Goal: Task Accomplishment & Management: Complete application form

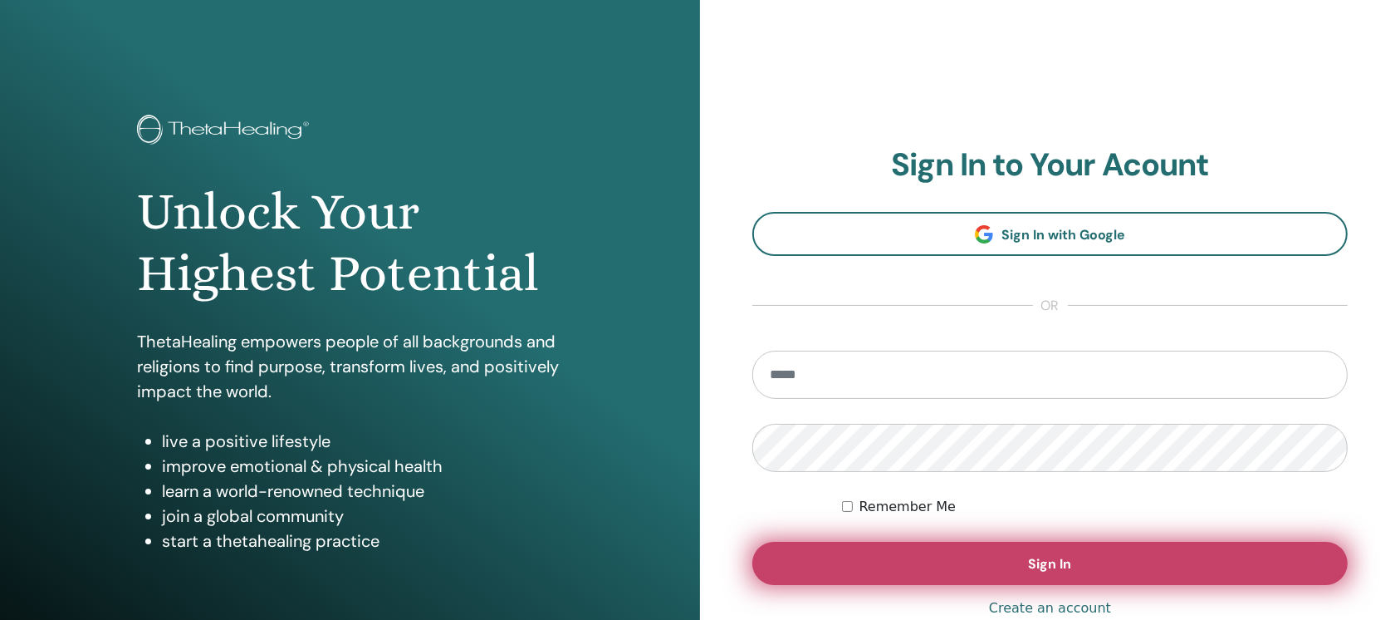
type input "**********"
click at [983, 556] on button "Sign In" at bounding box center [1050, 563] width 596 height 43
type input "**********"
click at [978, 548] on button "Sign In" at bounding box center [1050, 563] width 596 height 43
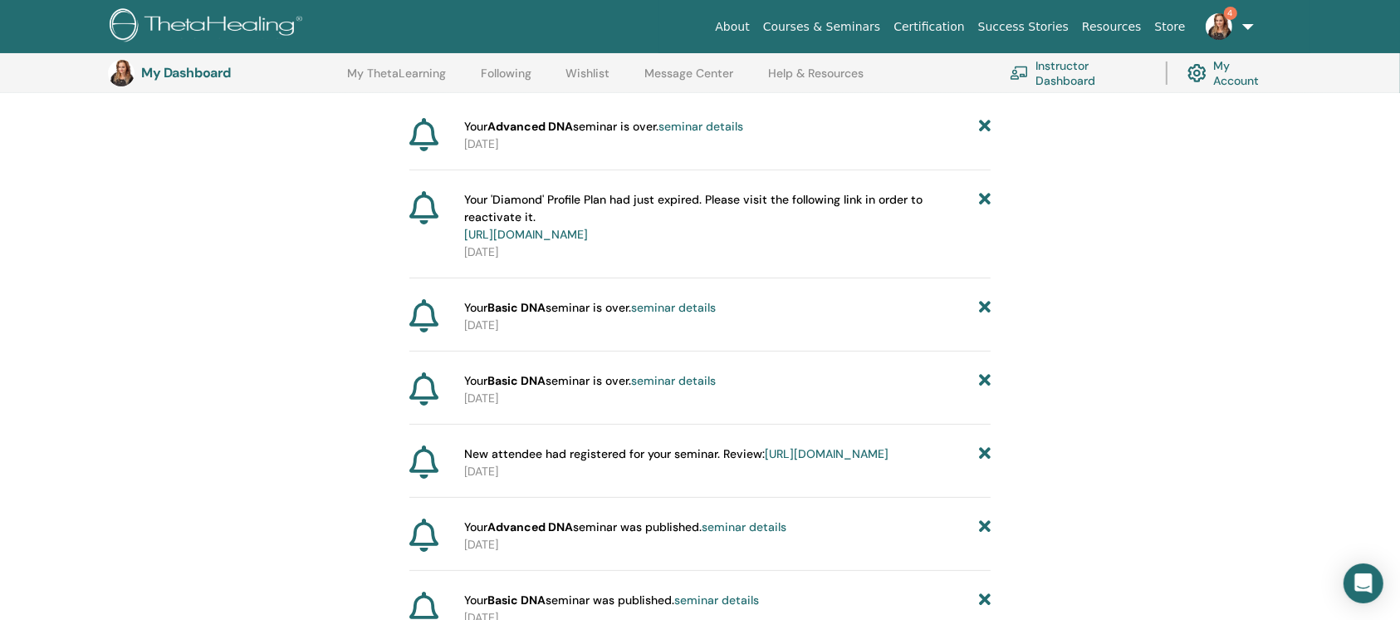
scroll to position [202, 0]
click at [831, 460] on link "https://member.thetahealing.com/instructor/seminar/371591/attendees" at bounding box center [827, 452] width 124 height 15
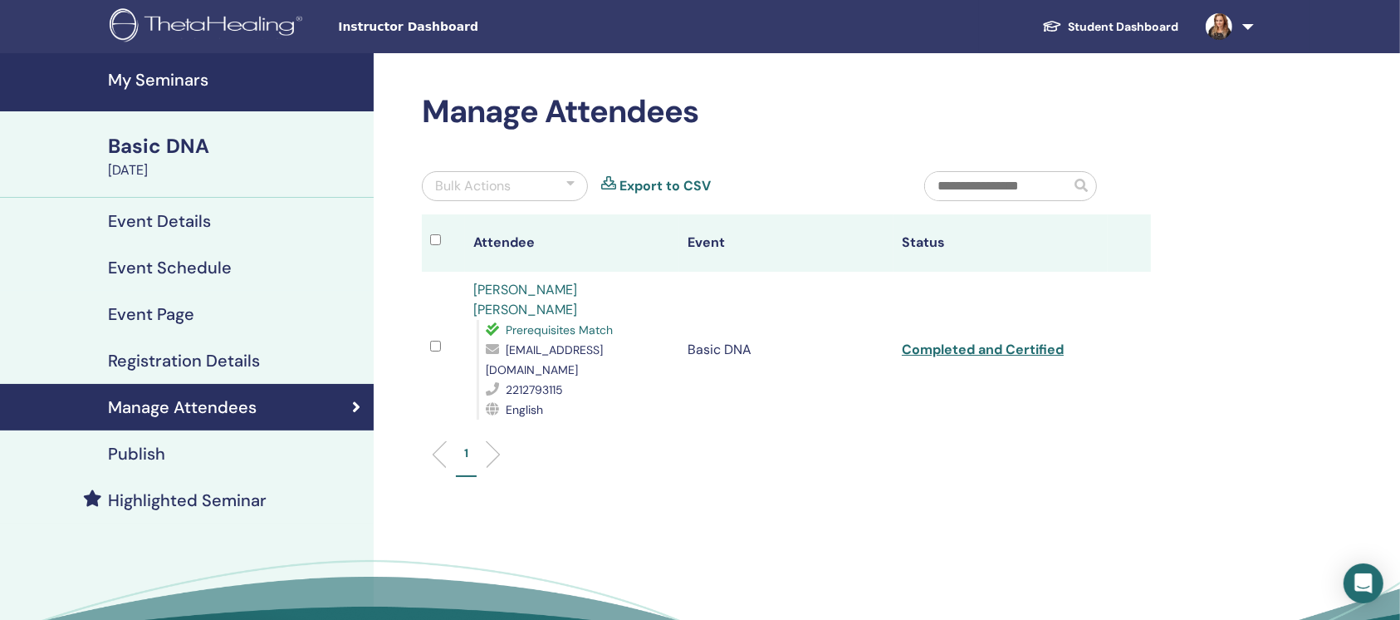
click at [248, 360] on h4 "Registration Details" at bounding box center [184, 360] width 152 height 20
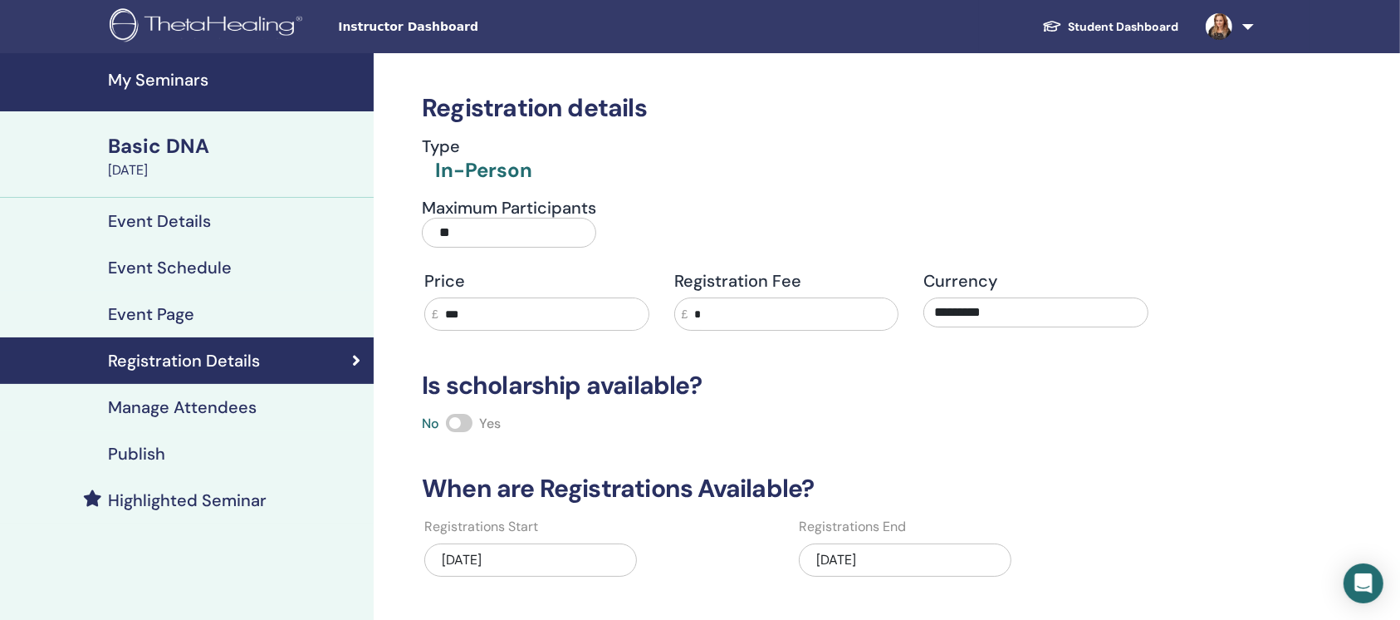
click at [192, 229] on h4 "Event Details" at bounding box center [159, 221] width 103 height 20
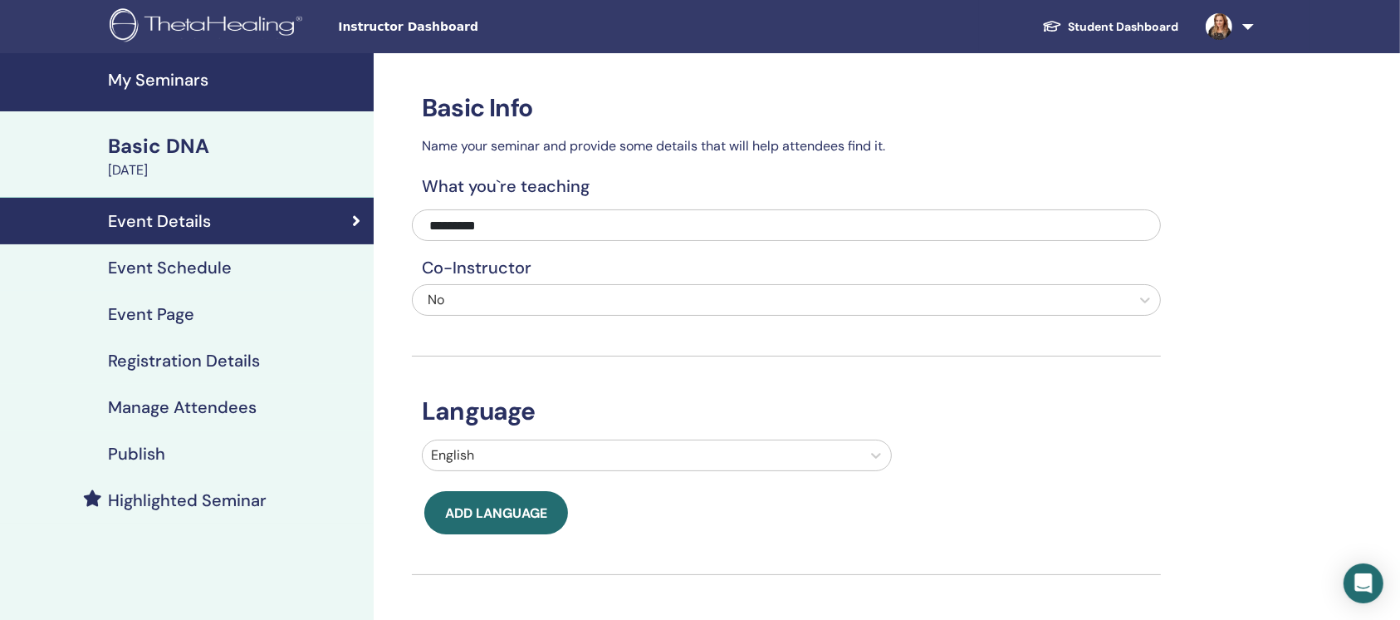
click at [248, 276] on div "Event Schedule" at bounding box center [186, 267] width 347 height 20
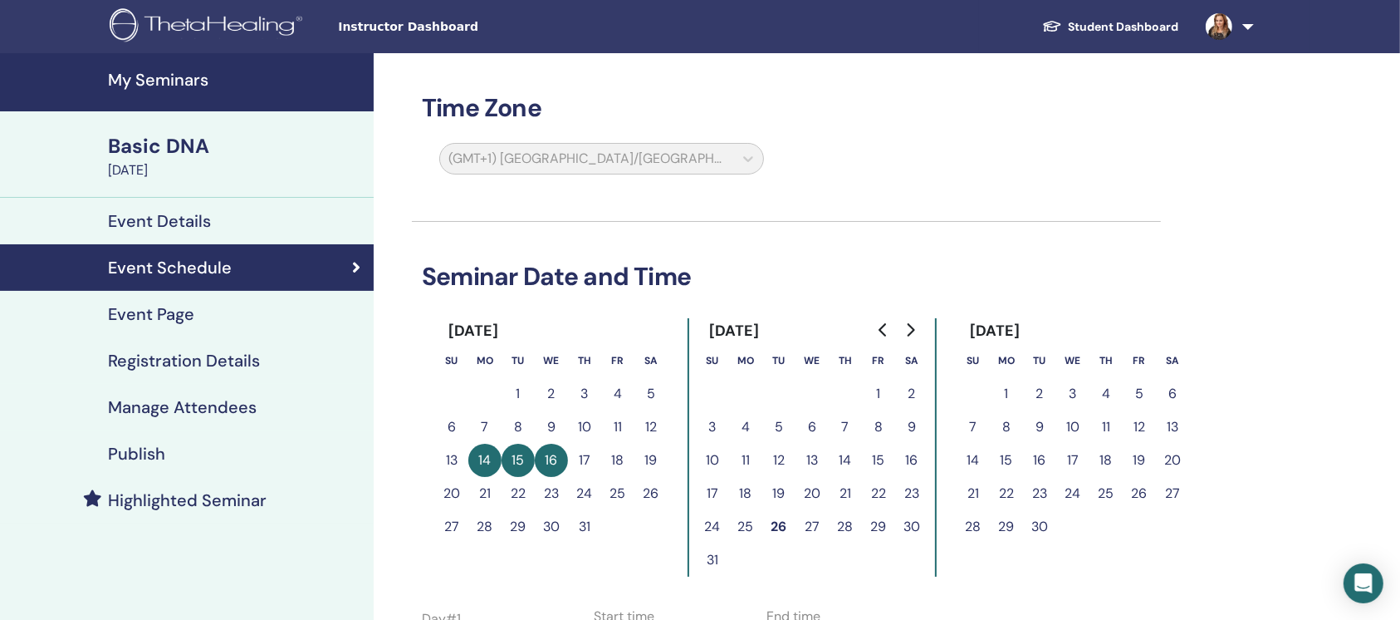
click at [175, 71] on h4 "My Seminars" at bounding box center [236, 80] width 256 height 20
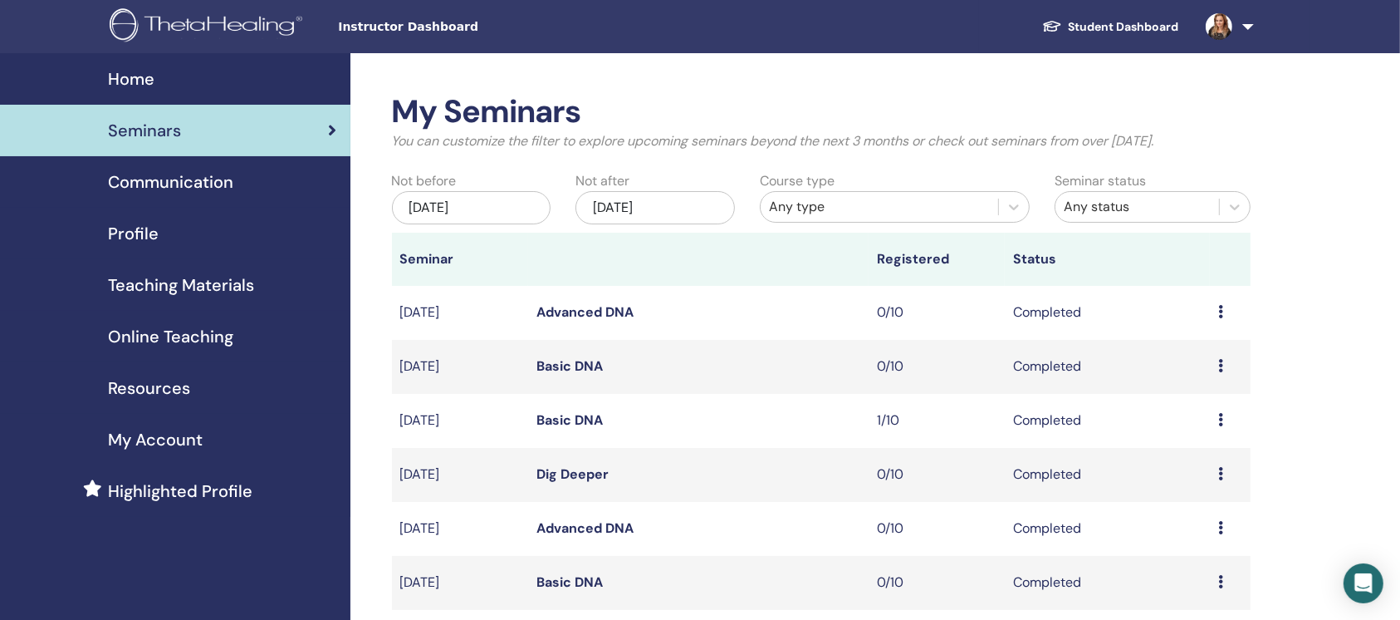
click at [1224, 423] on div "Preview Attendees" at bounding box center [1230, 420] width 24 height 20
click at [1197, 458] on link "Attendees" at bounding box center [1197, 461] width 63 height 17
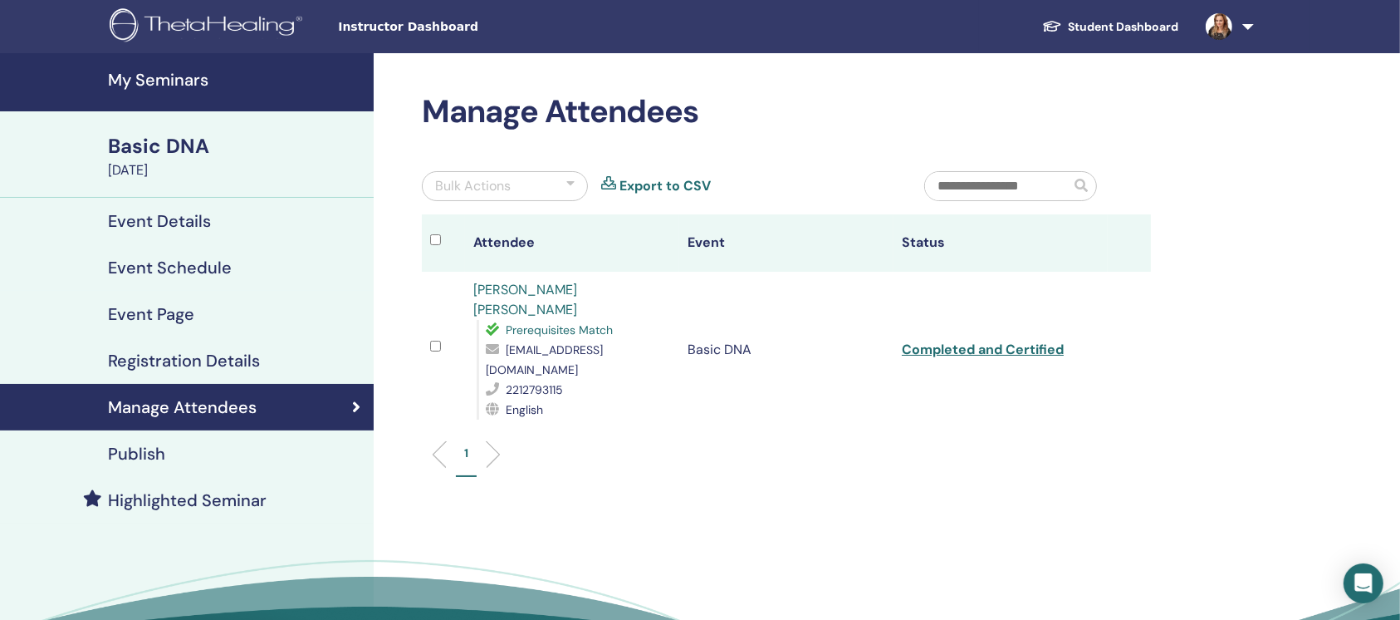
click at [199, 79] on h4 "My Seminars" at bounding box center [236, 80] width 256 height 20
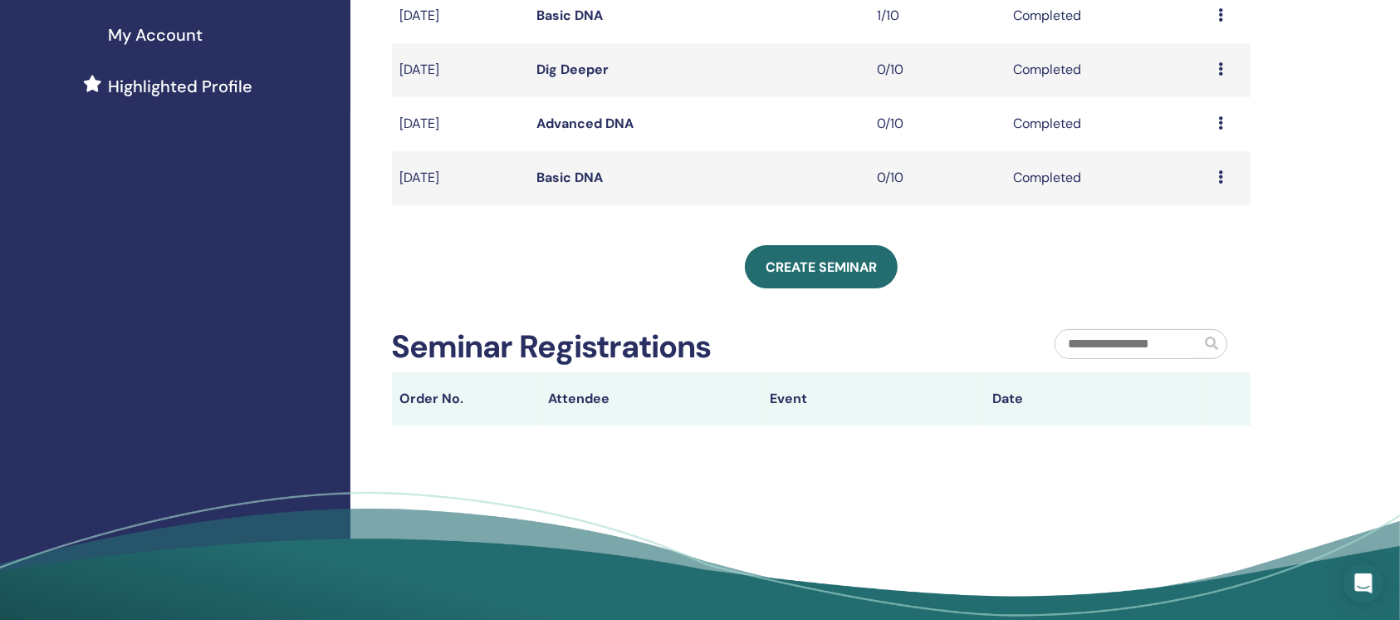
scroll to position [405, 0]
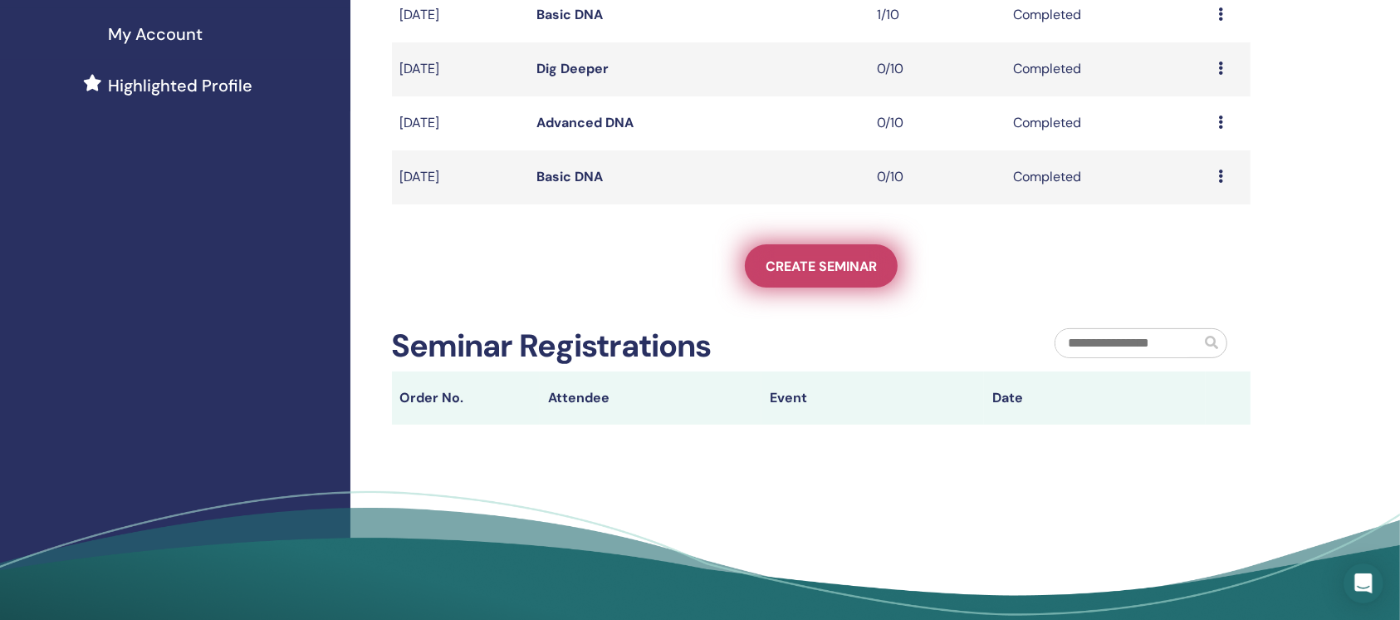
click at [864, 270] on span "Create seminar" at bounding box center [821, 265] width 111 height 17
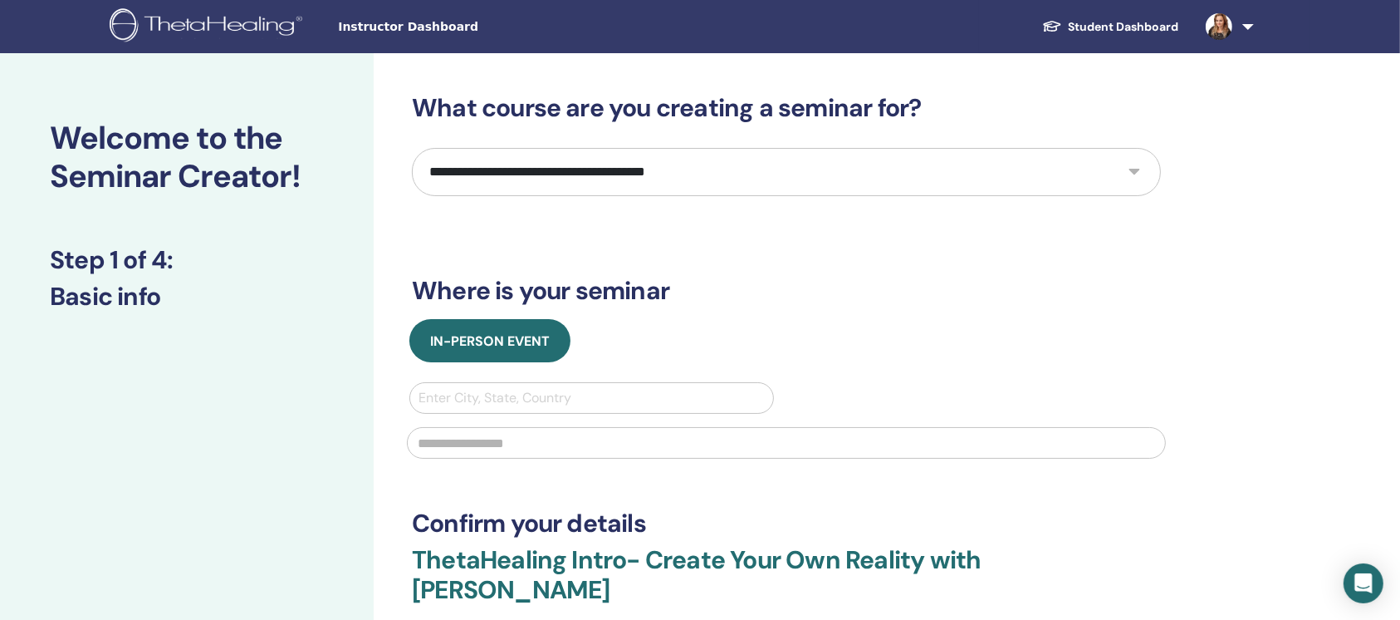
click at [541, 402] on div at bounding box center [592, 397] width 346 height 23
type input "******"
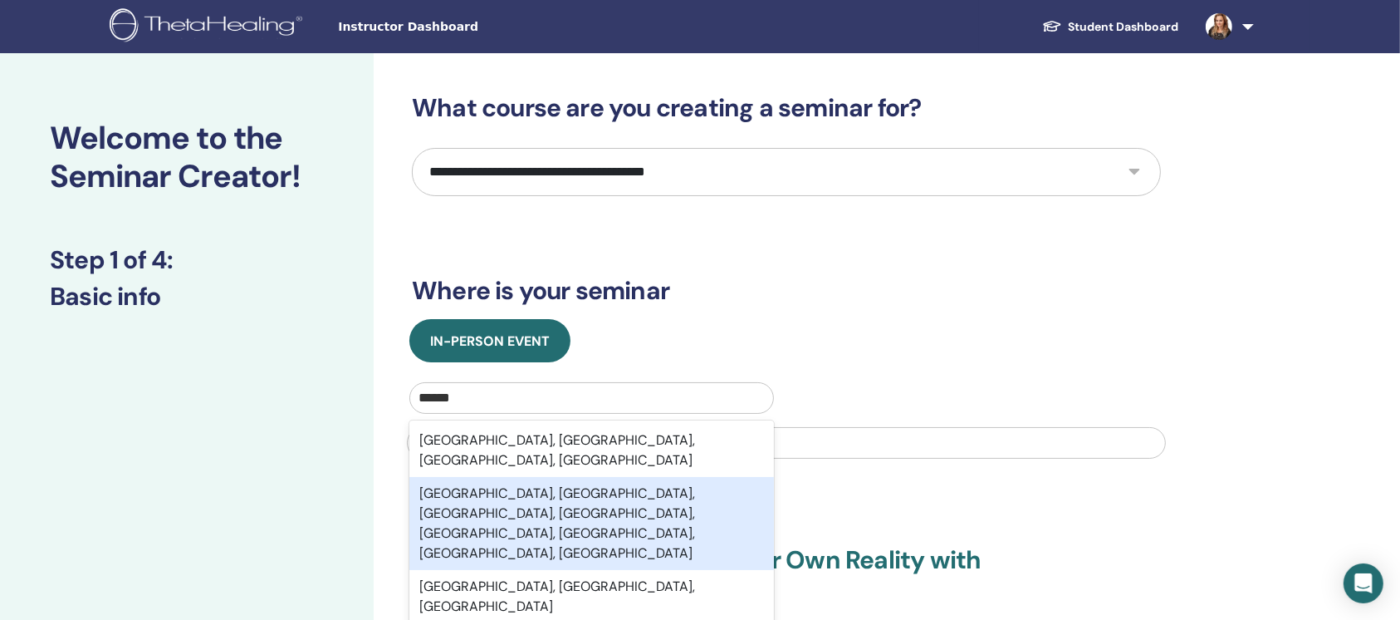
click at [545, 477] on div "London Eye, Belvedere Road, Bishop's, Waterloo, Lambeth, London, England, GBR" at bounding box center [591, 523] width 365 height 93
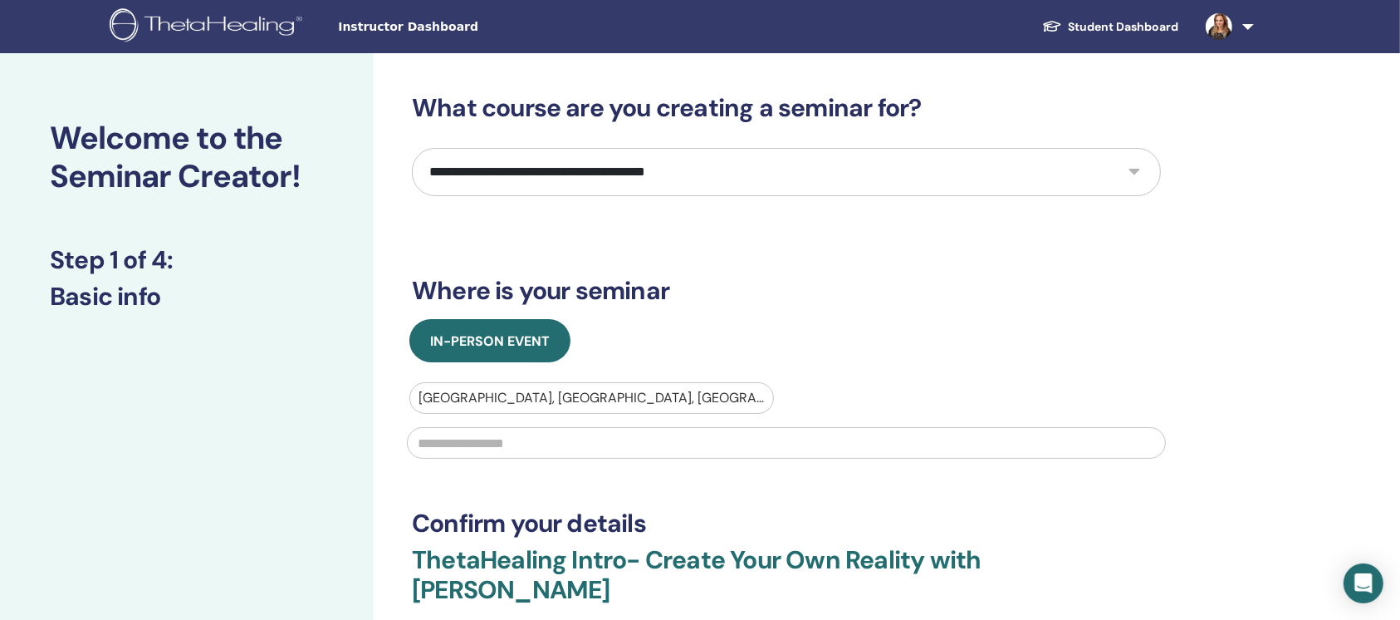
click at [586, 388] on div at bounding box center [592, 397] width 346 height 23
type input "******"
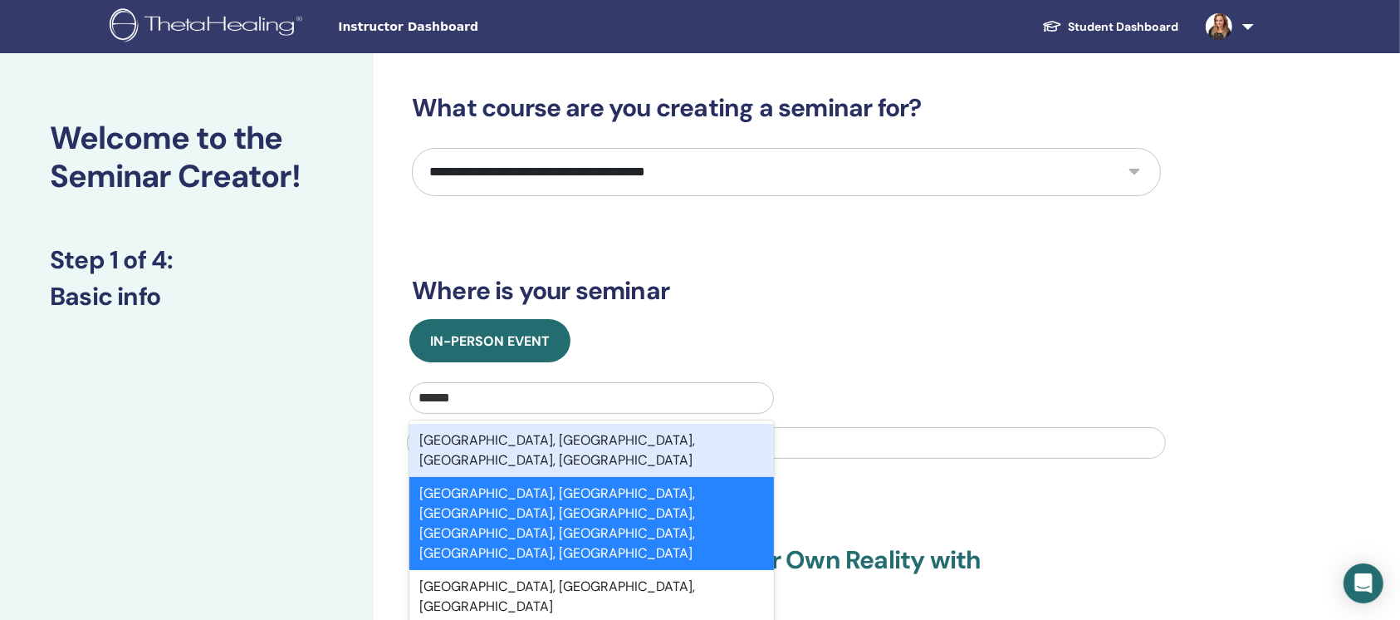
click at [590, 439] on div "London, Greater London, England, GBR" at bounding box center [591, 450] width 365 height 53
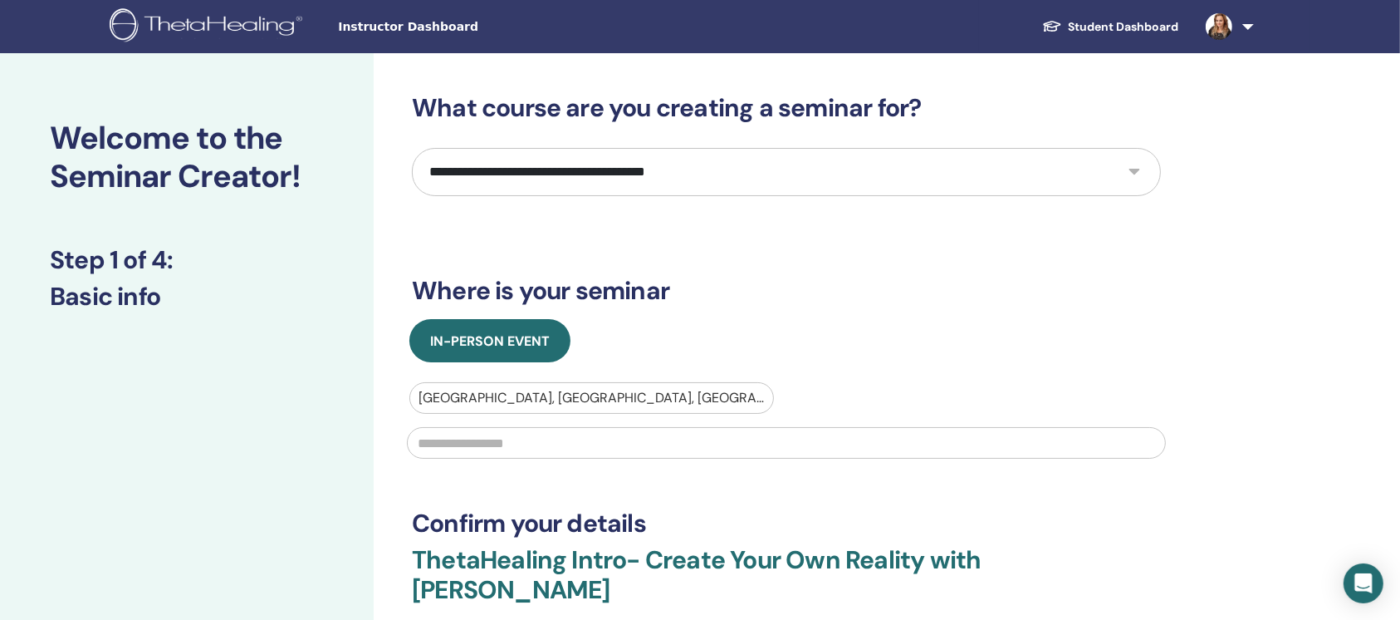
click at [590, 439] on input "text" at bounding box center [786, 443] width 759 height 32
type input "******"
click at [821, 283] on h3 "Where is your seminar" at bounding box center [786, 291] width 749 height 30
click at [836, 164] on select "**********" at bounding box center [786, 172] width 749 height 48
select select "*"
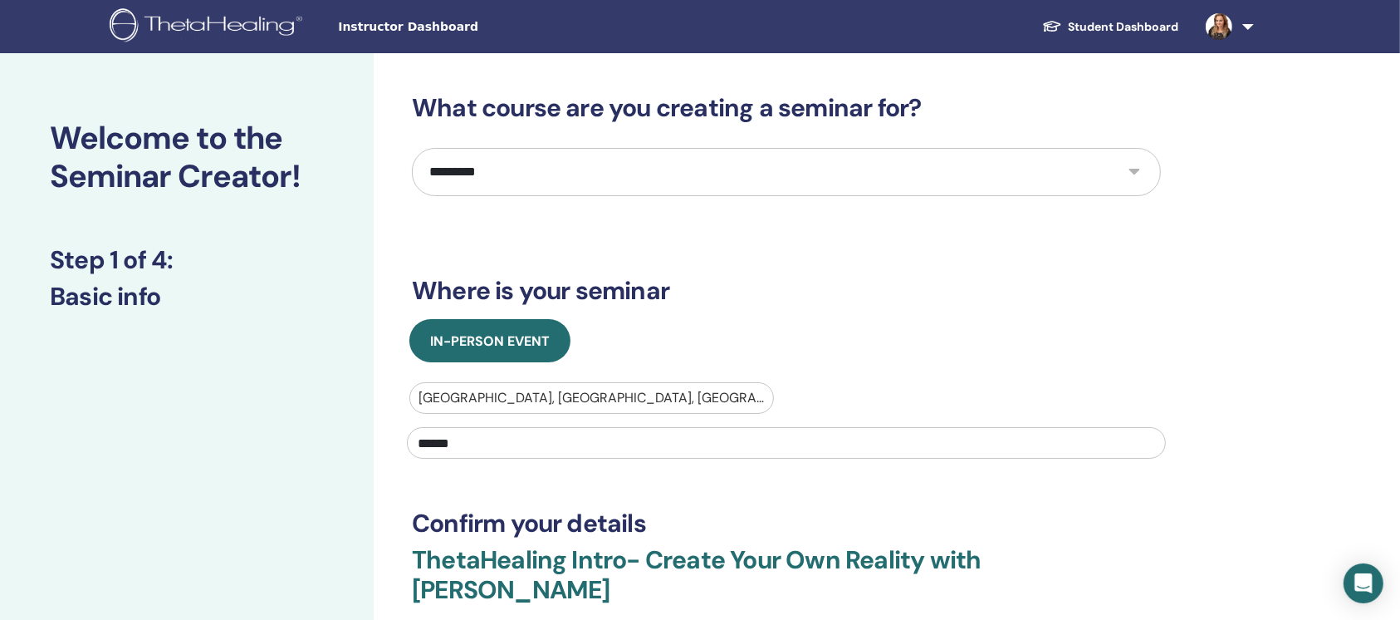
click at [412, 148] on select "**********" at bounding box center [786, 172] width 749 height 48
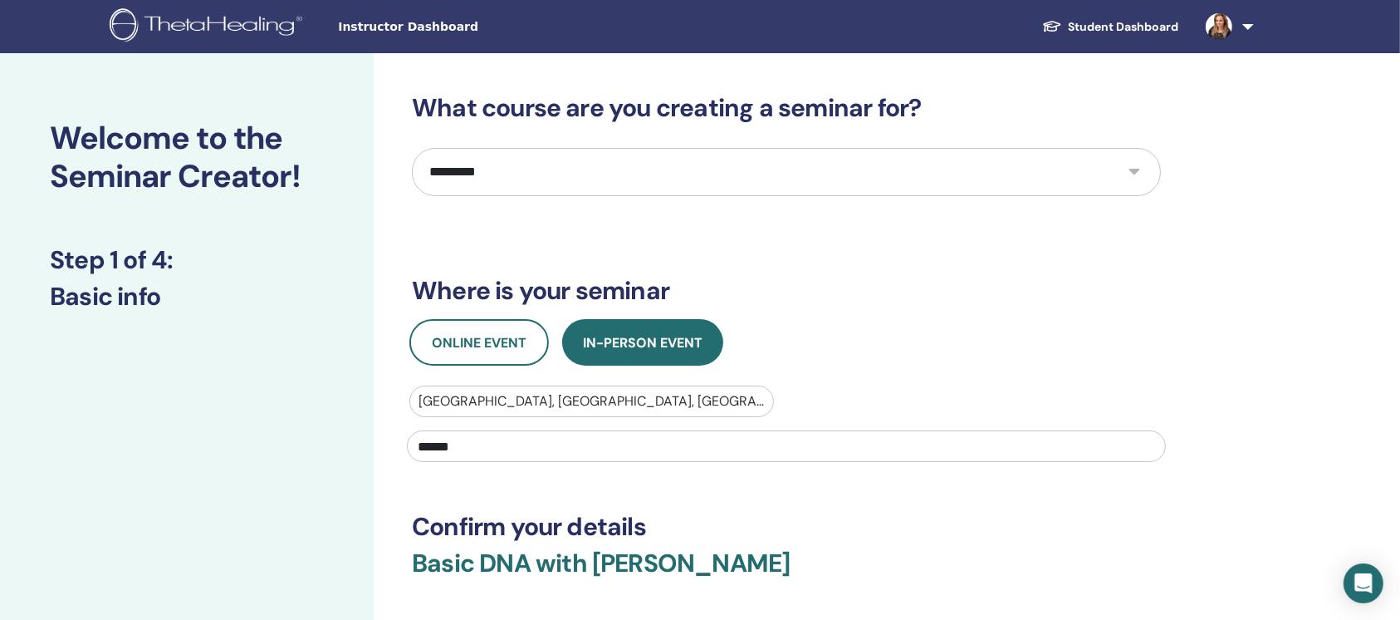
click at [840, 326] on div "Online Event In-Person Event" at bounding box center [787, 342] width 774 height 47
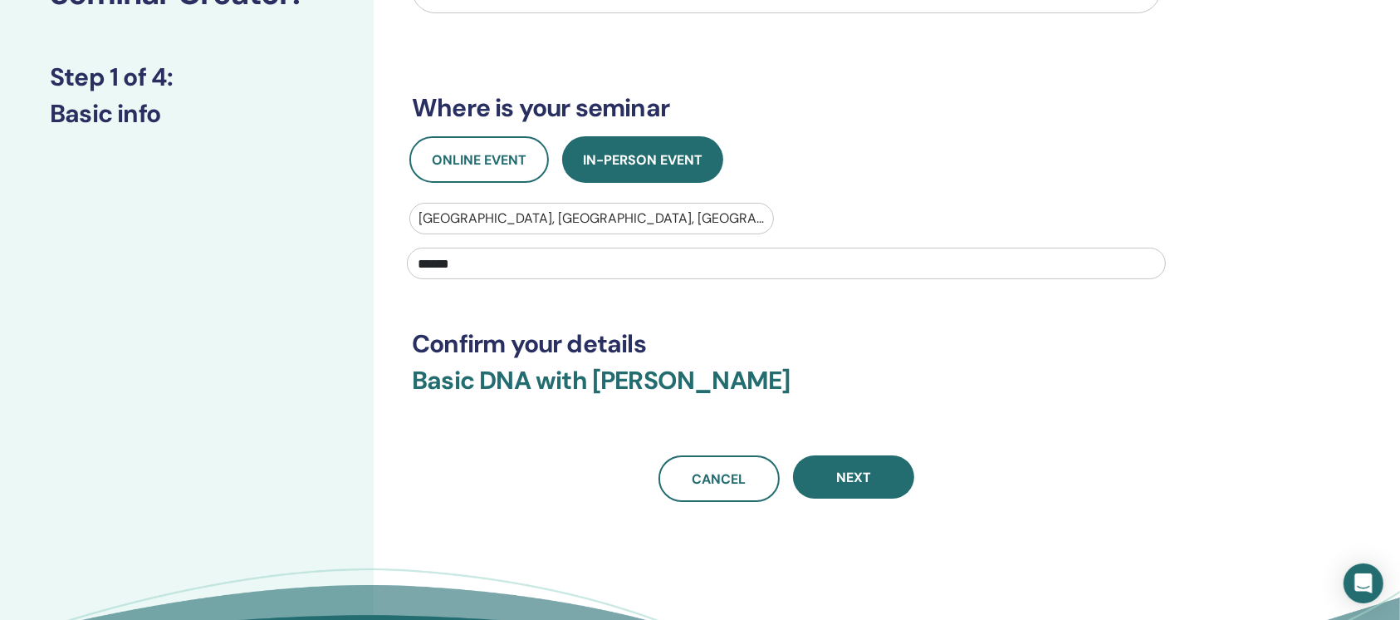
scroll to position [194, 0]
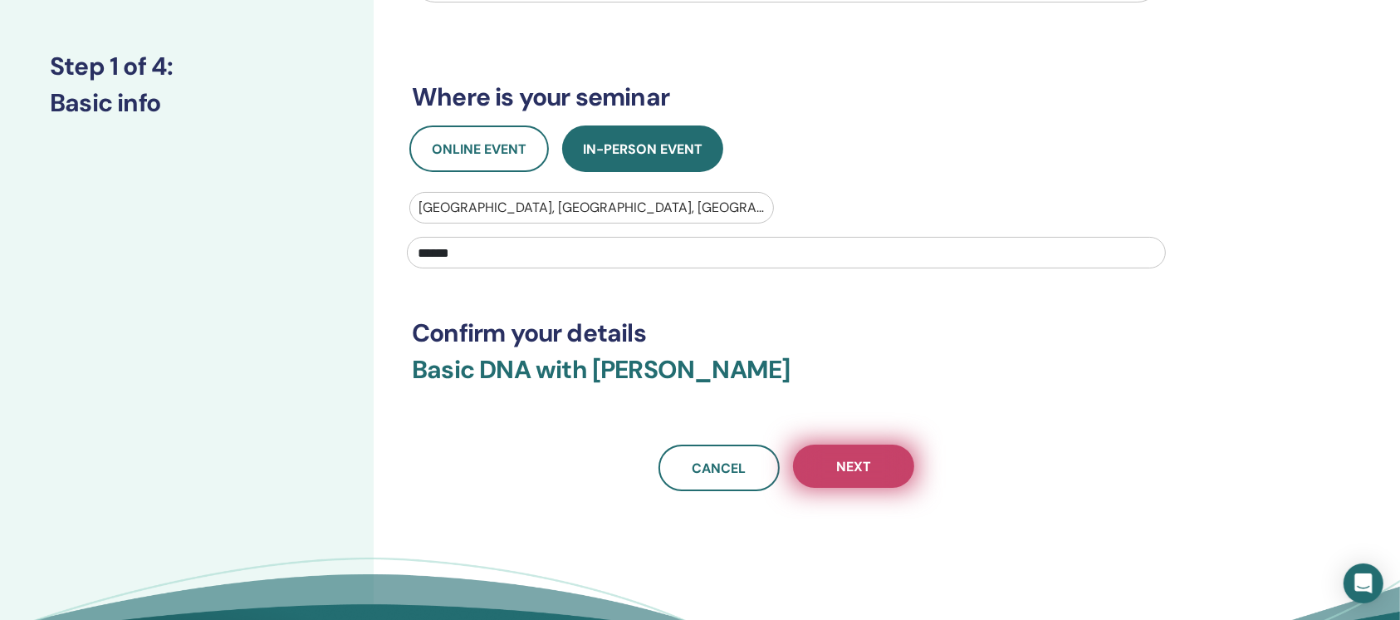
click at [890, 449] on button "Next" at bounding box center [853, 465] width 121 height 43
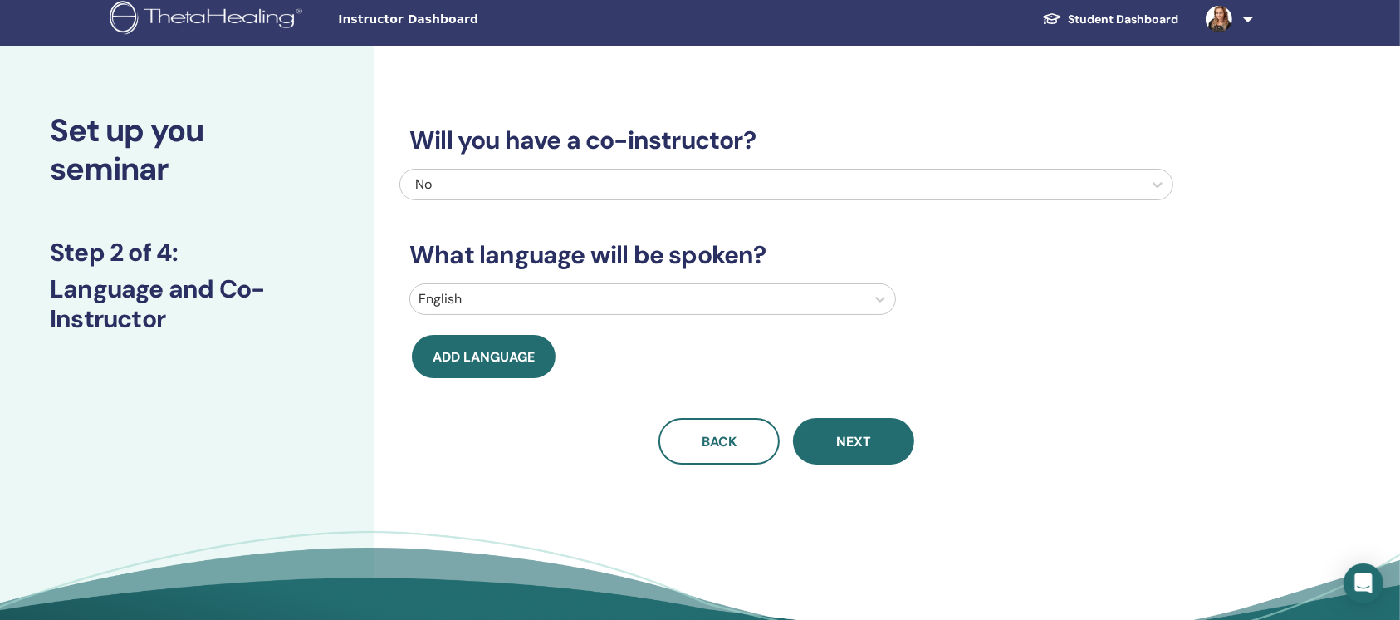
scroll to position [0, 0]
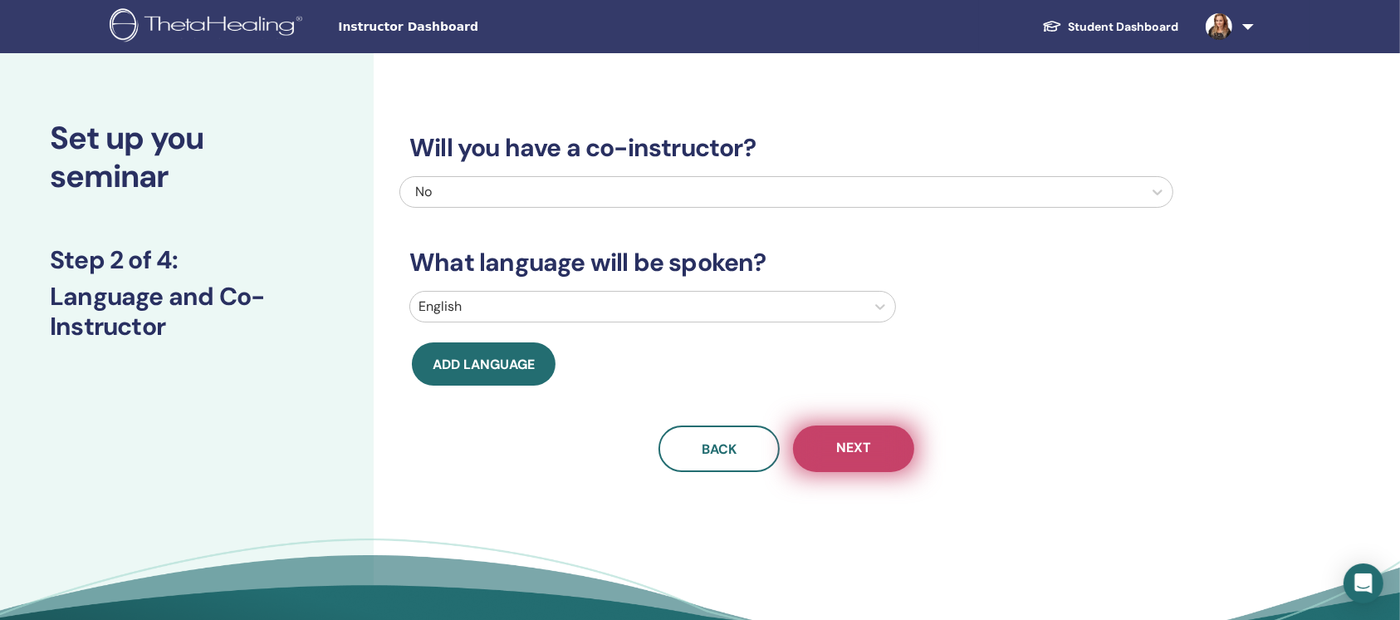
click at [849, 442] on span "Next" at bounding box center [853, 449] width 35 height 21
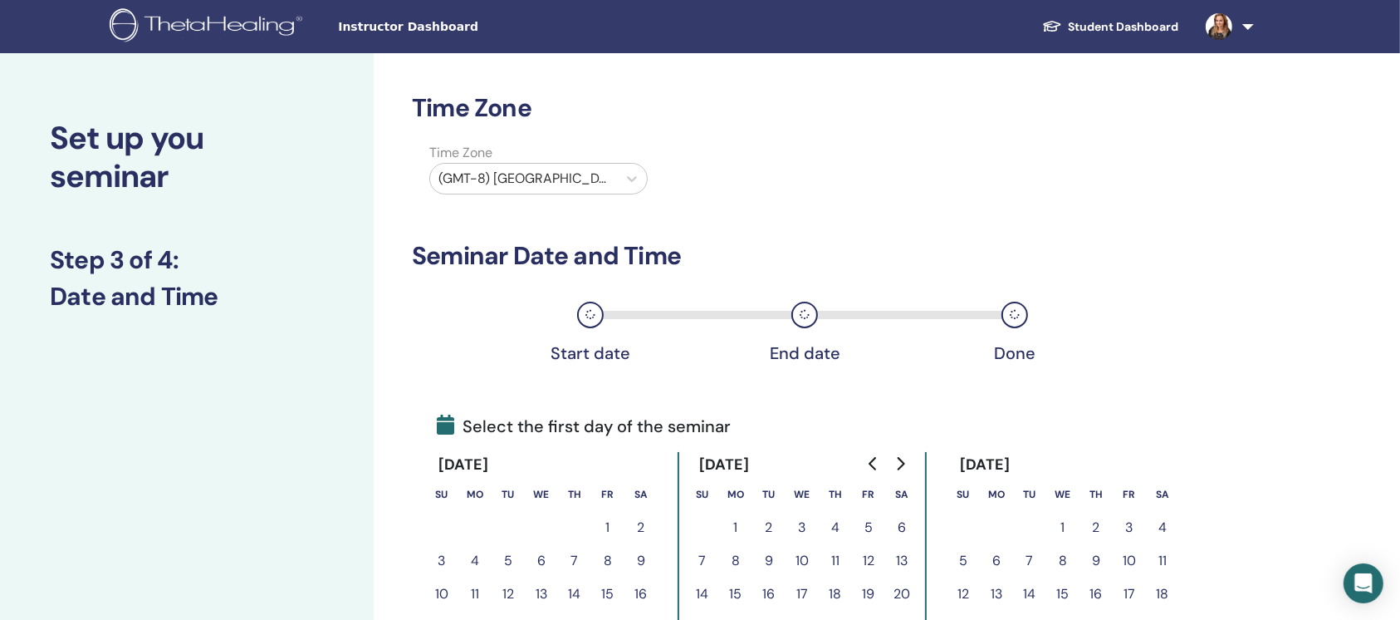
click at [614, 174] on div "(GMT-8) US/Alaska" at bounding box center [523, 179] width 187 height 30
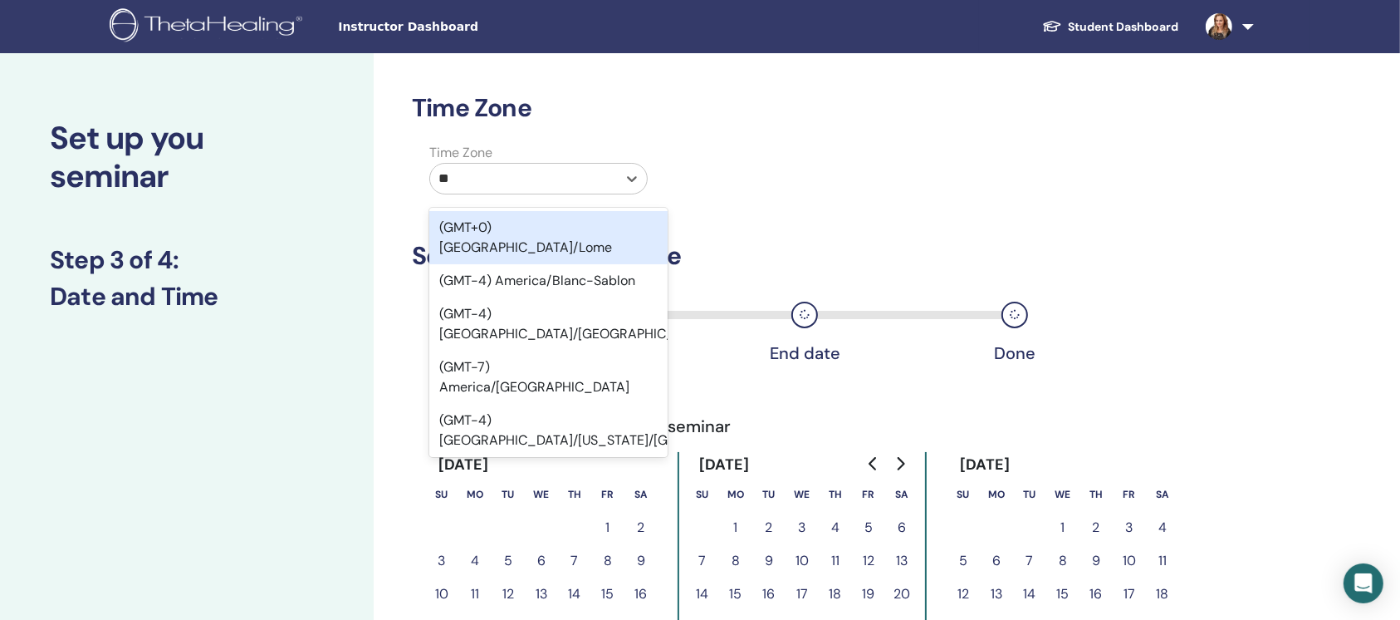
type input "***"
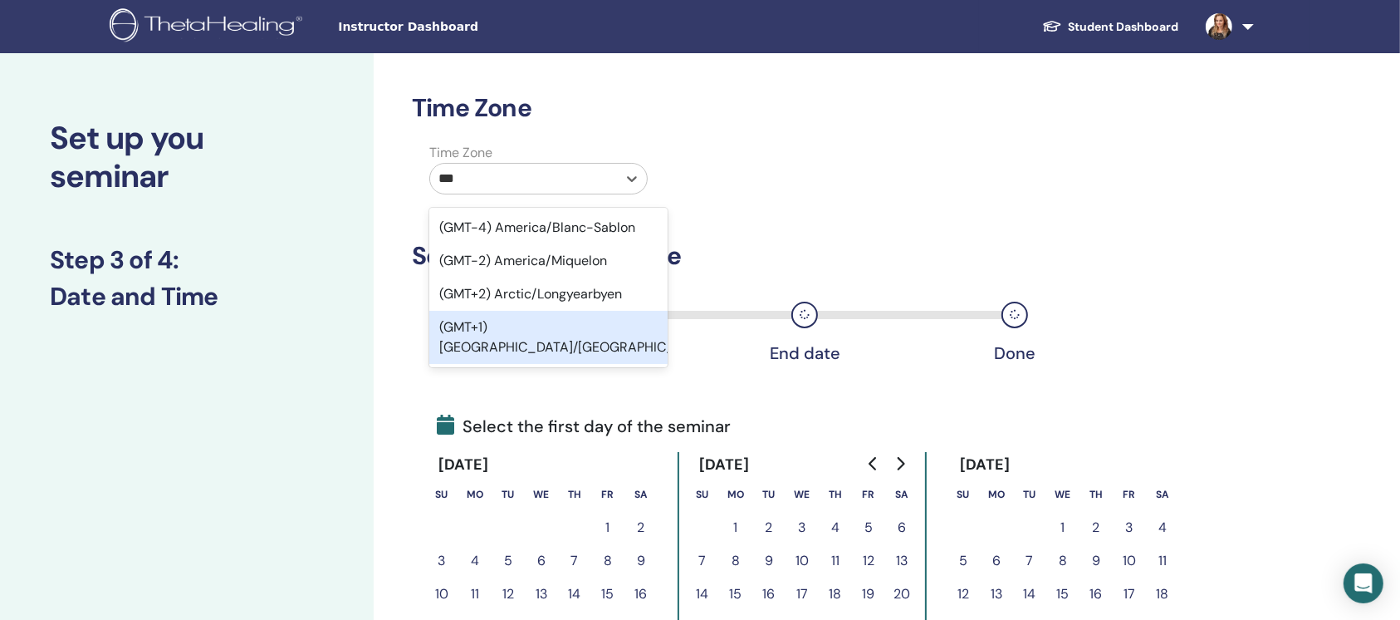
click at [578, 337] on div "(GMT+1) Europe/London" at bounding box center [548, 337] width 238 height 53
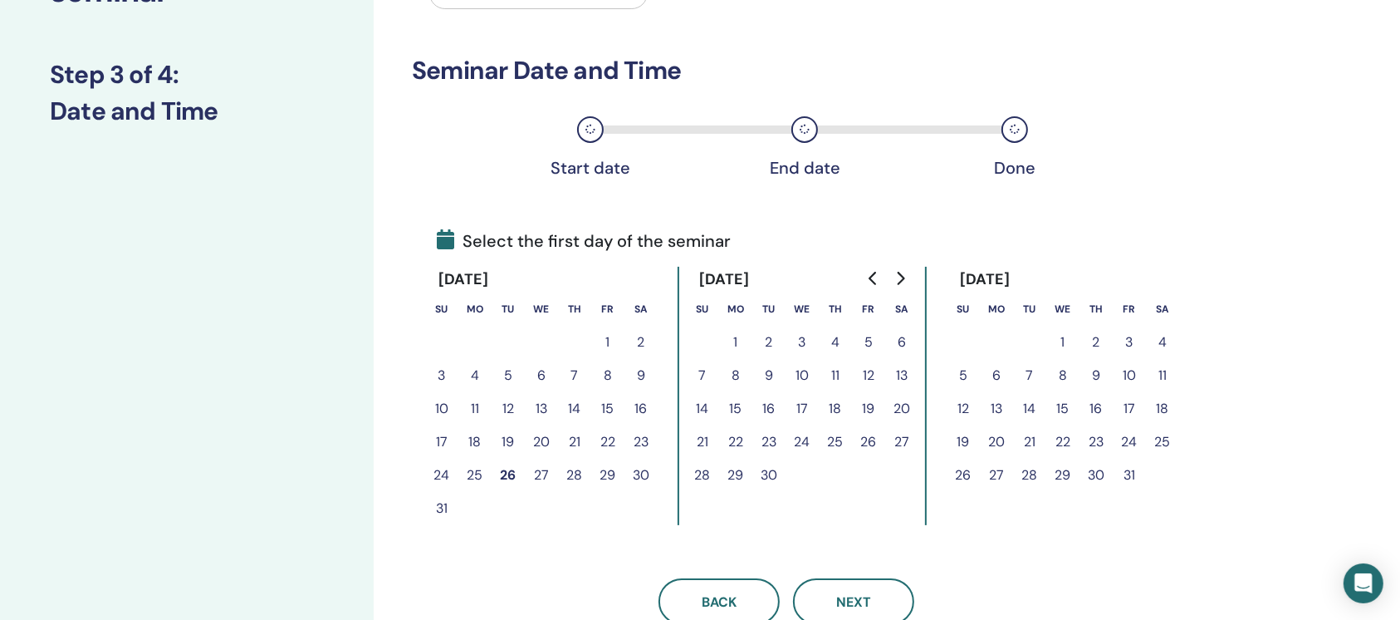
scroll to position [194, 0]
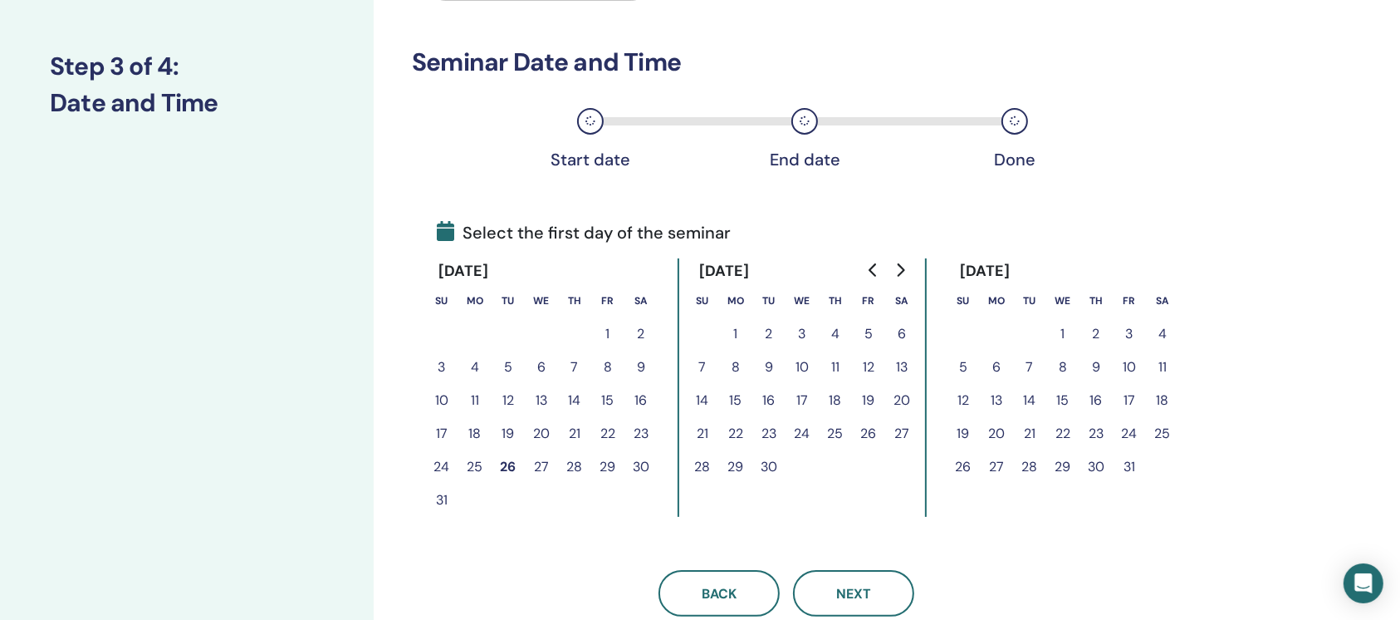
click at [870, 433] on button "26" at bounding box center [868, 433] width 33 height 33
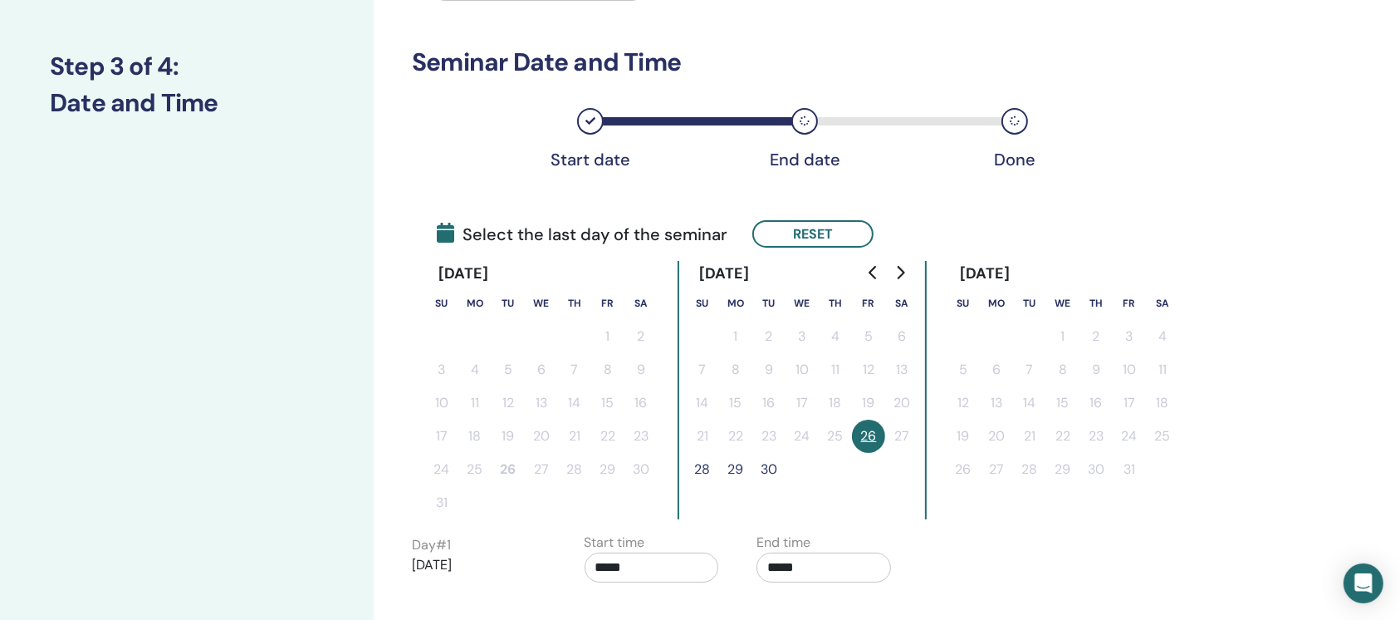
click at [697, 462] on button "28" at bounding box center [702, 469] width 33 height 33
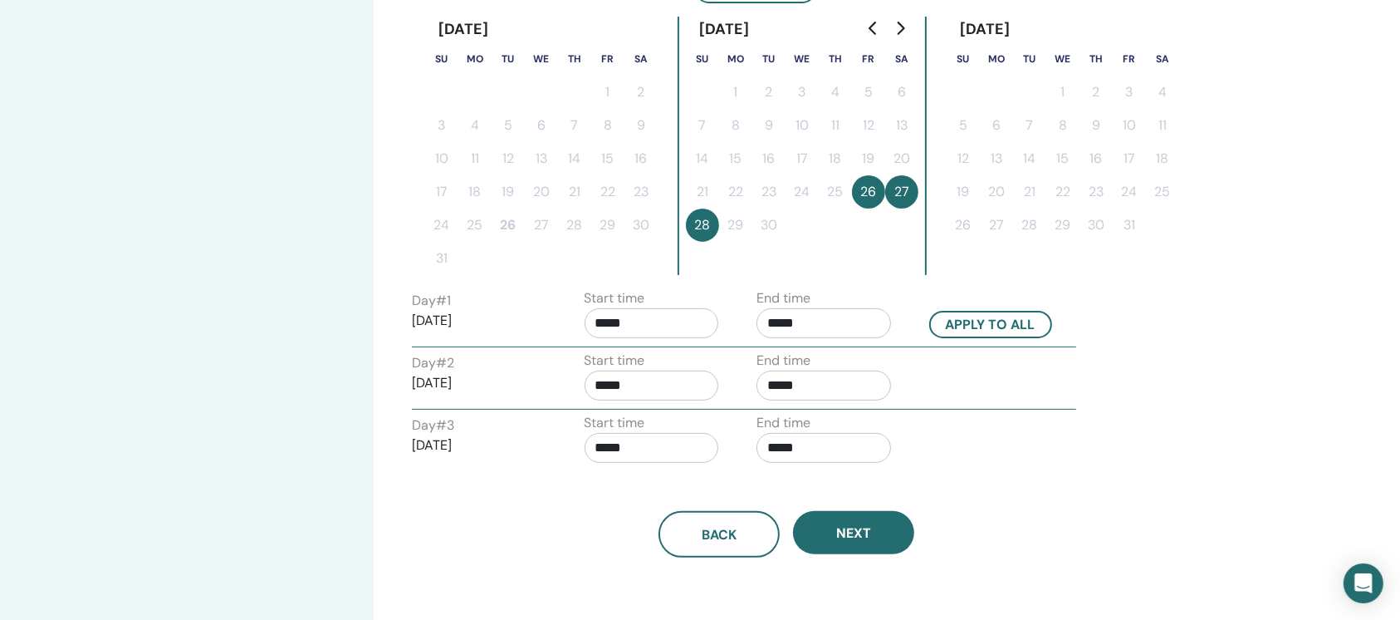
scroll to position [439, 0]
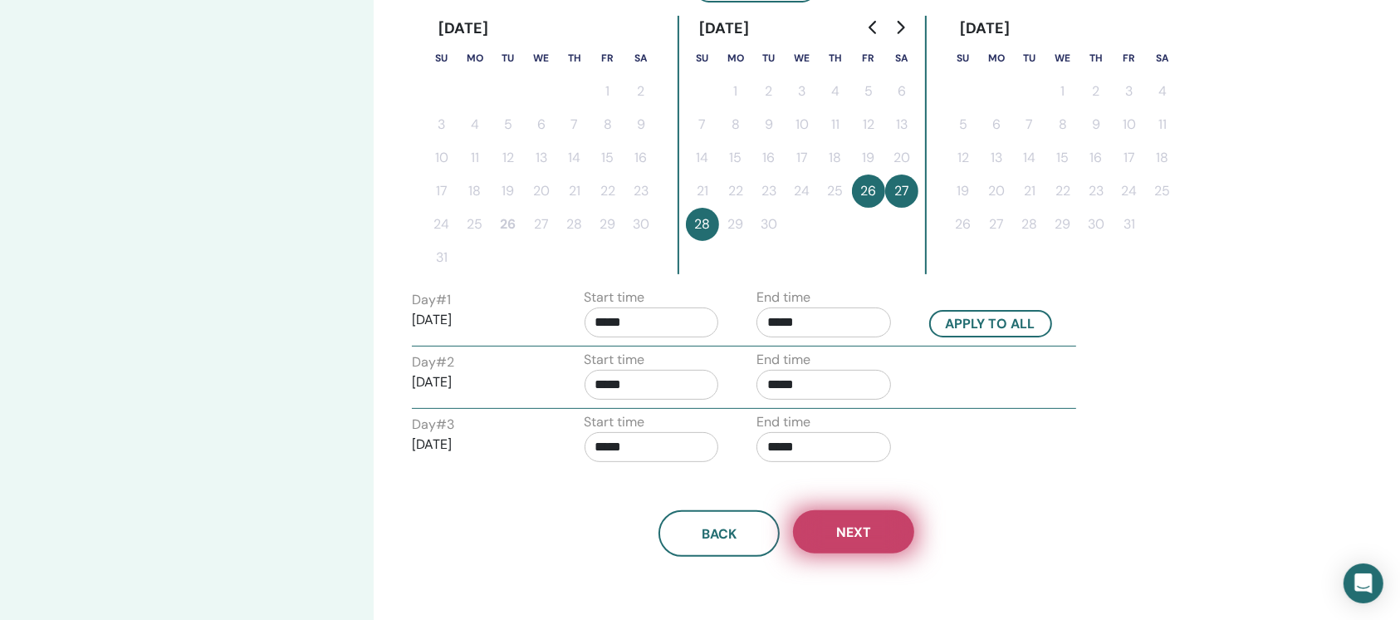
click at [889, 535] on button "Next" at bounding box center [853, 531] width 121 height 43
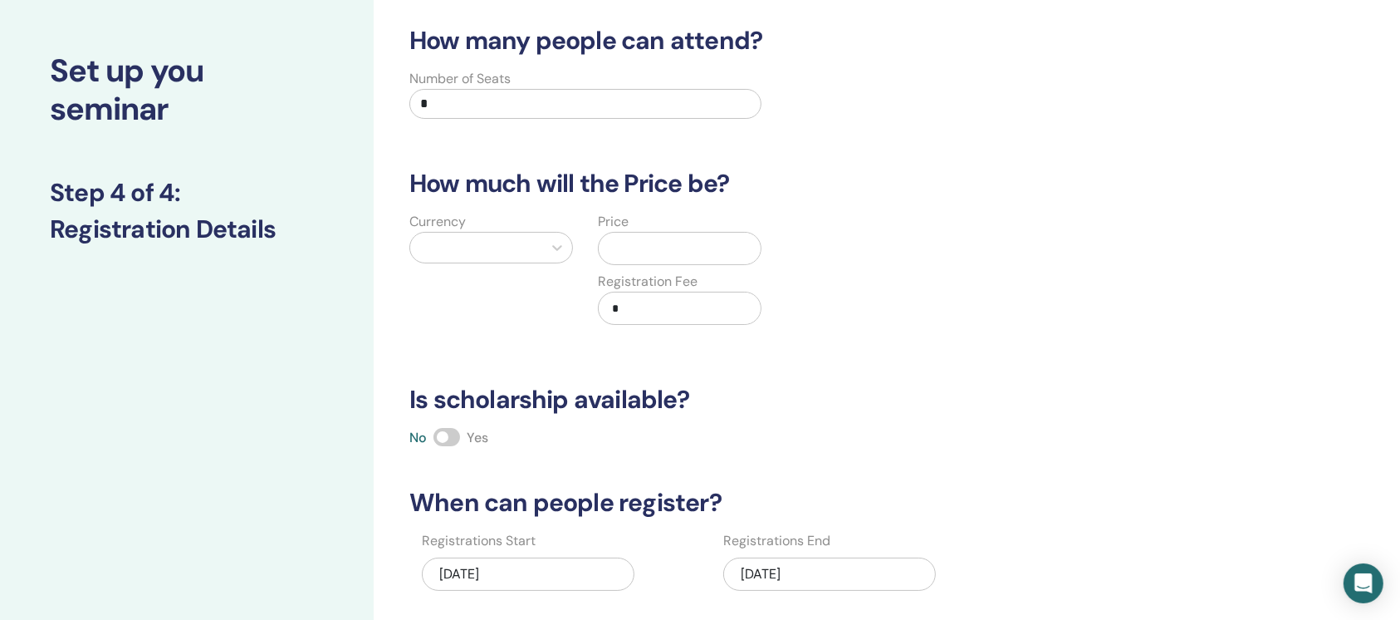
scroll to position [47, 0]
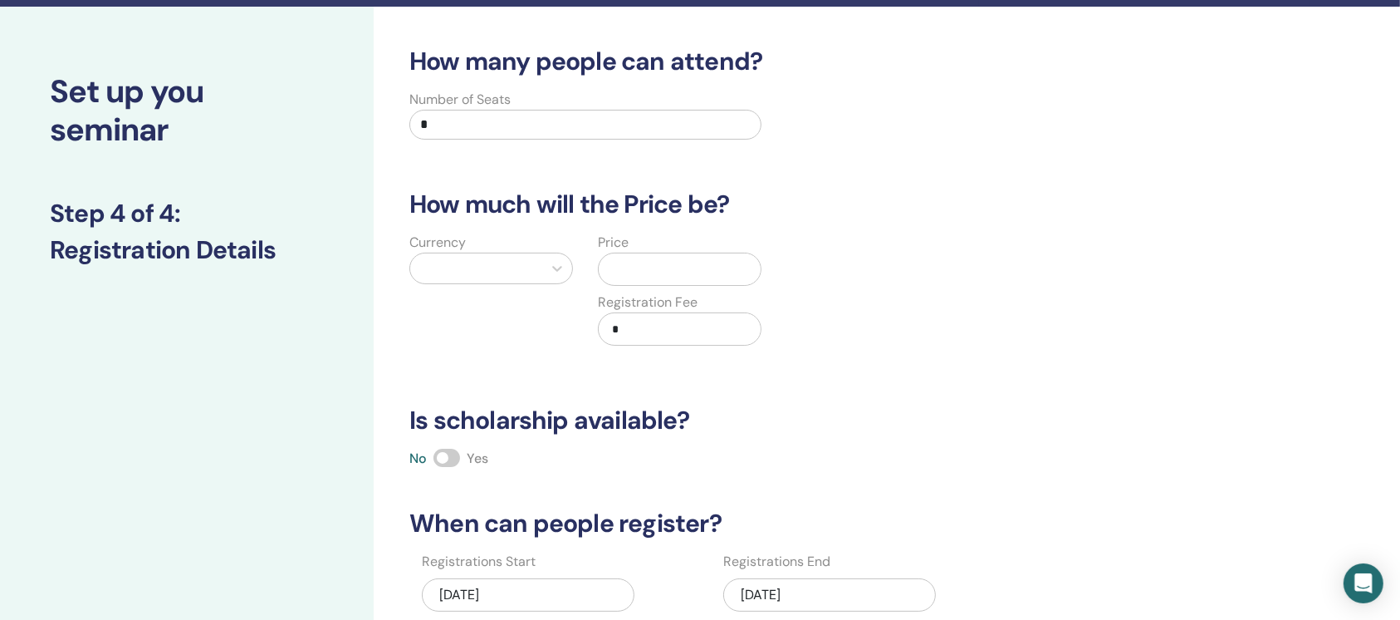
click at [651, 133] on input "*" at bounding box center [585, 125] width 352 height 30
type input "**"
click at [553, 269] on icon at bounding box center [557, 268] width 17 height 17
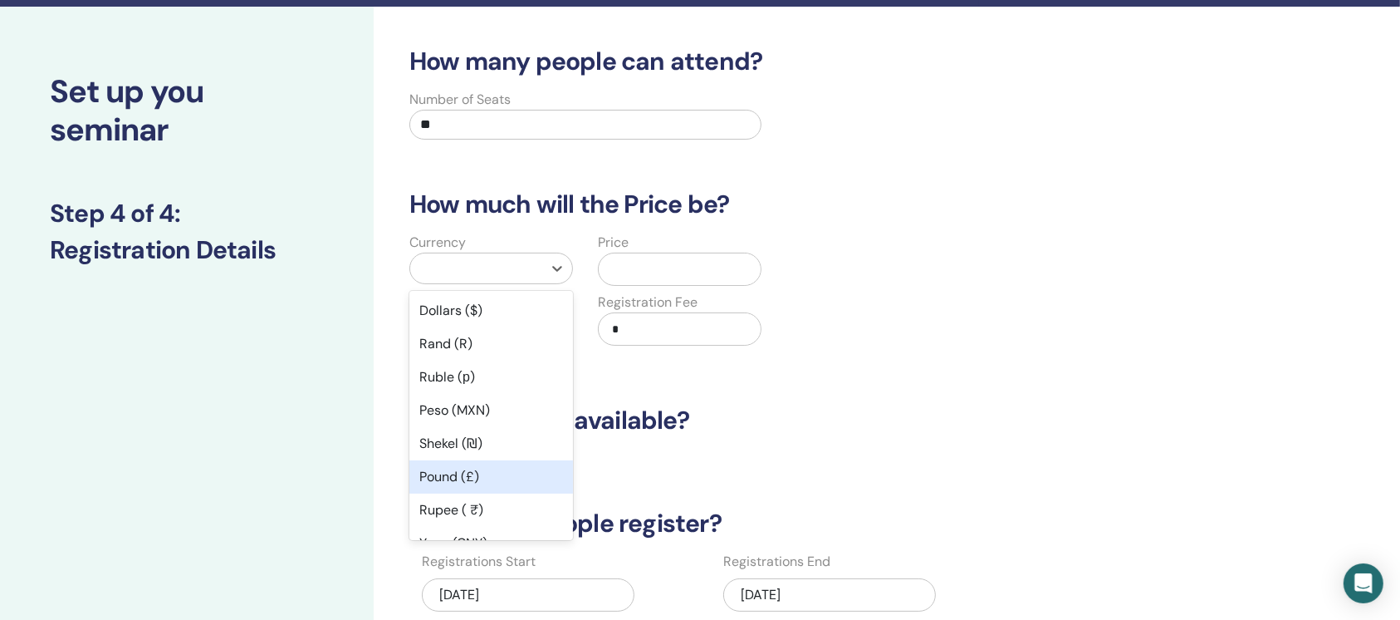
click at [528, 478] on div "Pound (£)" at bounding box center [491, 476] width 164 height 33
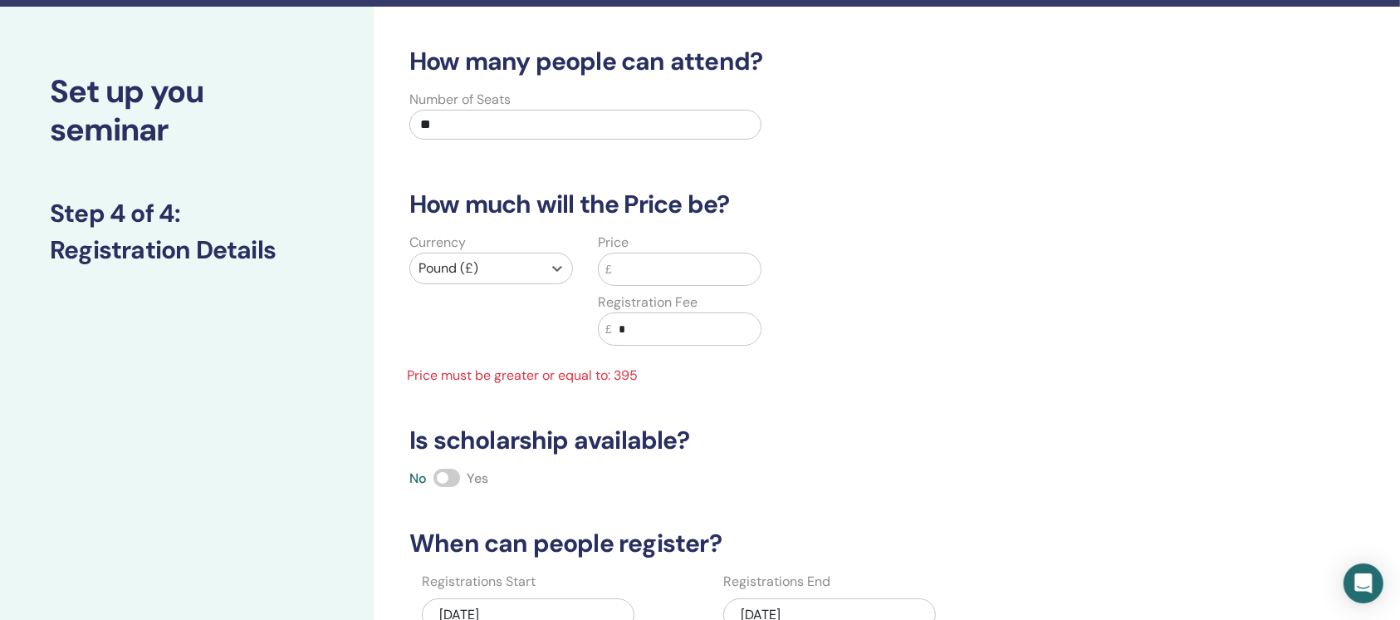
click at [661, 275] on input "text" at bounding box center [686, 269] width 149 height 32
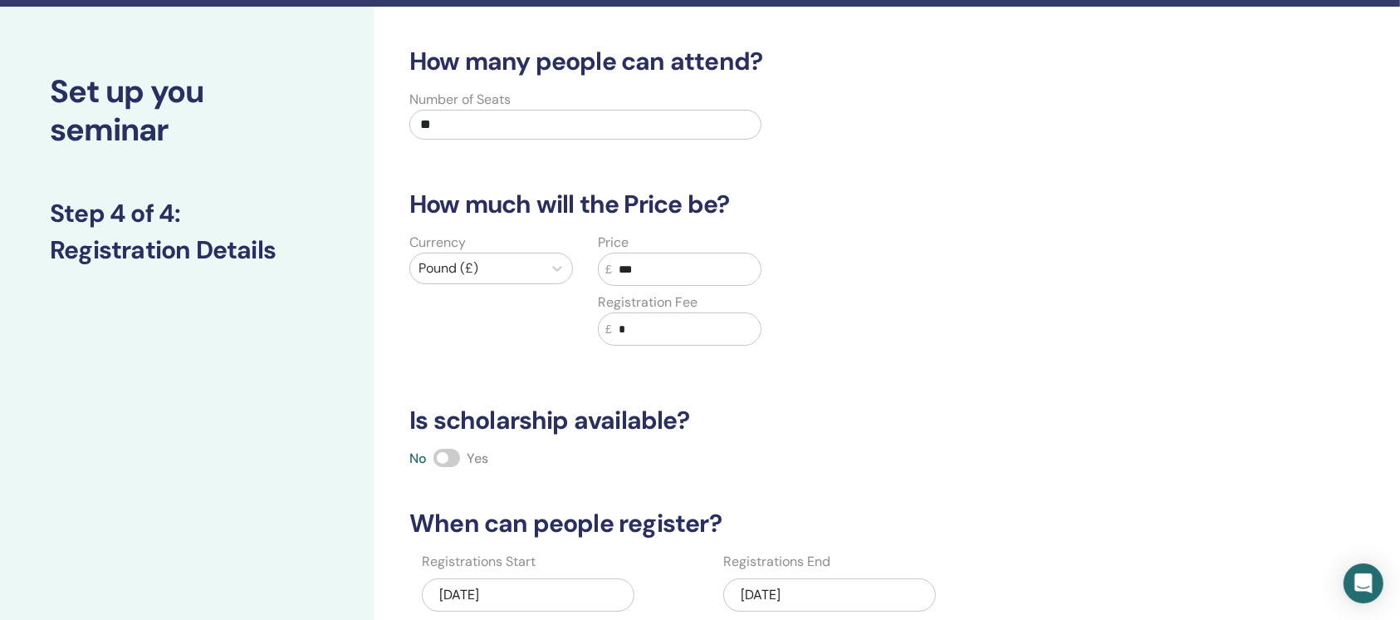
type input "***"
click at [963, 357] on div "Currency Pound (£) Price £ *** Registration Fee £ *" at bounding box center [774, 299] width 774 height 133
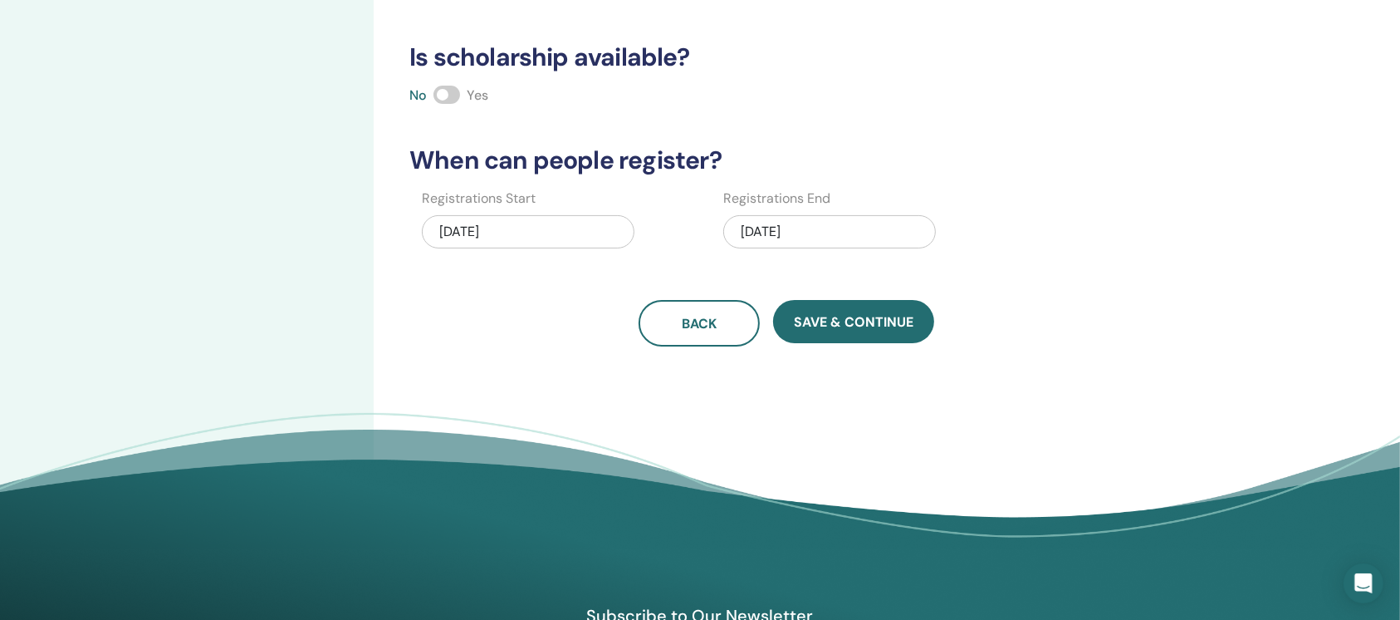
scroll to position [410, 0]
click at [867, 232] on div "09/28/2025" at bounding box center [829, 230] width 213 height 33
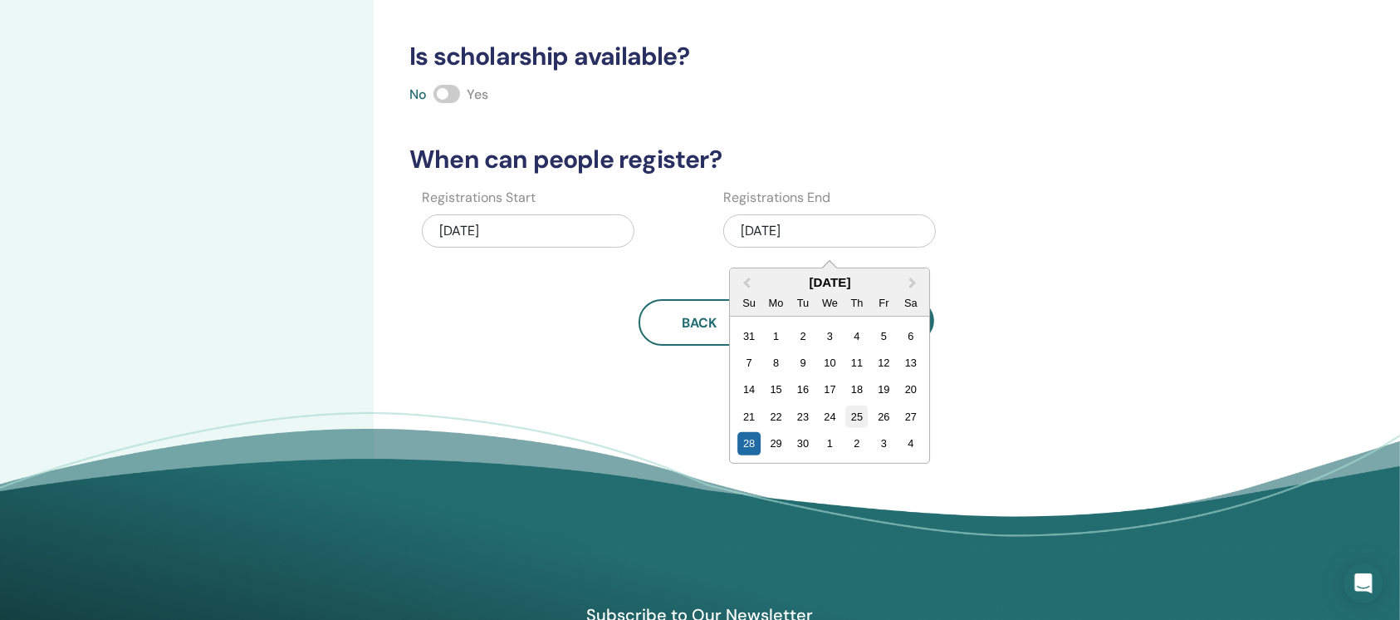
click at [858, 414] on div "25" at bounding box center [857, 416] width 22 height 22
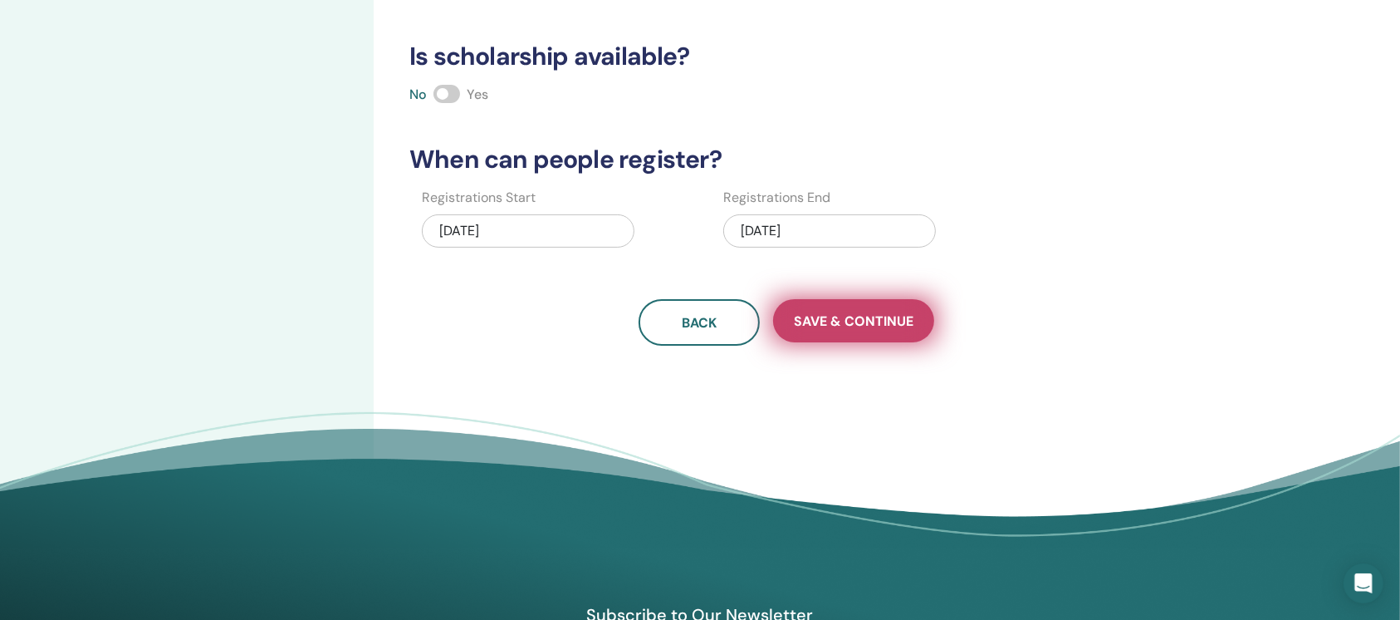
click at [851, 331] on button "Save & Continue" at bounding box center [853, 320] width 161 height 43
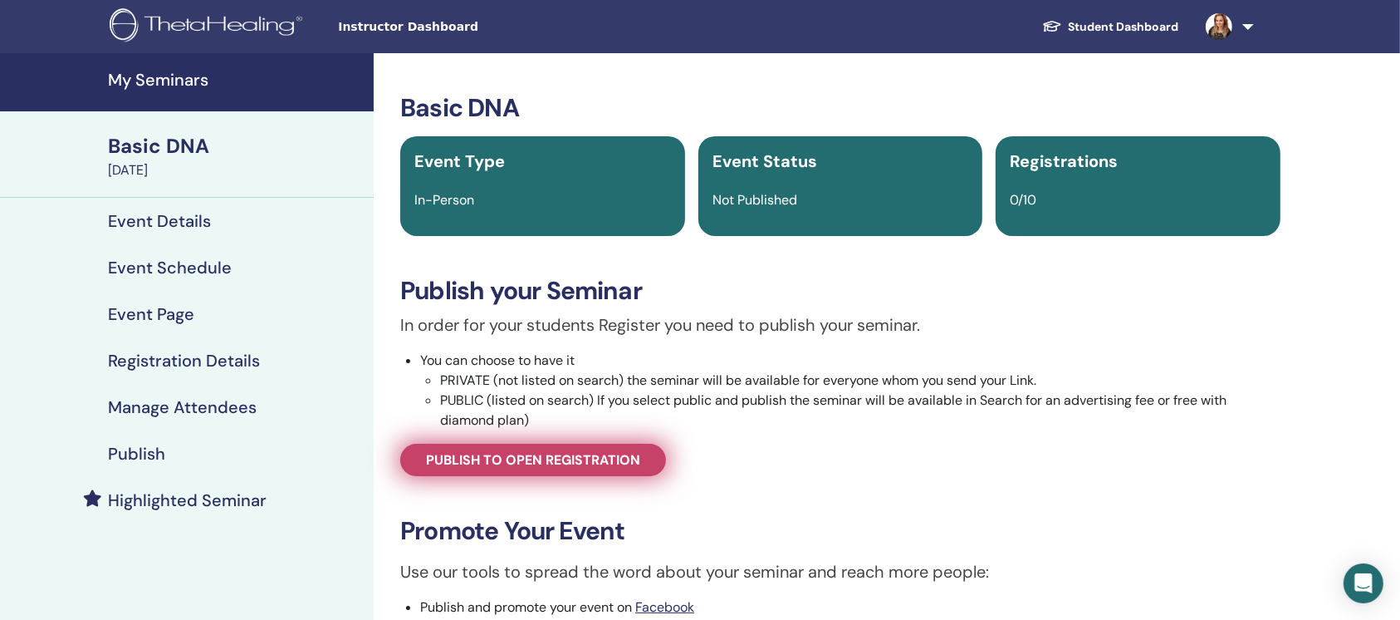
click at [576, 468] on link "Publish to open registration" at bounding box center [533, 460] width 266 height 32
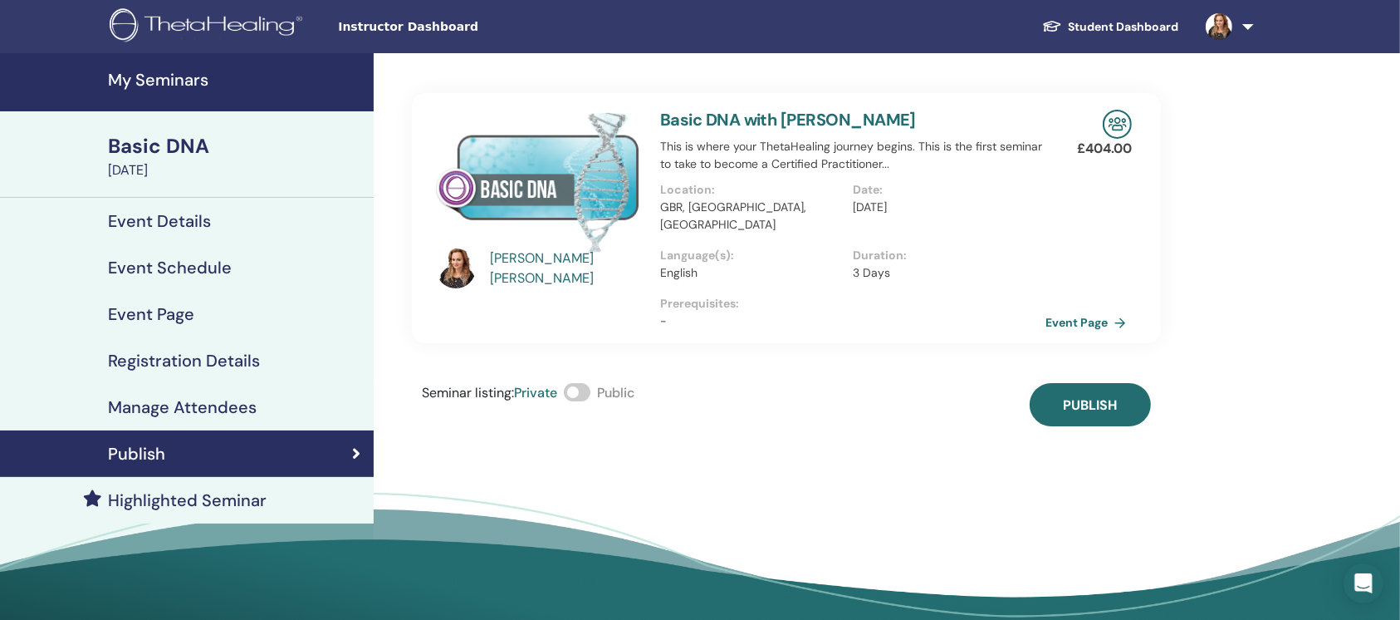
click at [586, 383] on span at bounding box center [577, 392] width 27 height 18
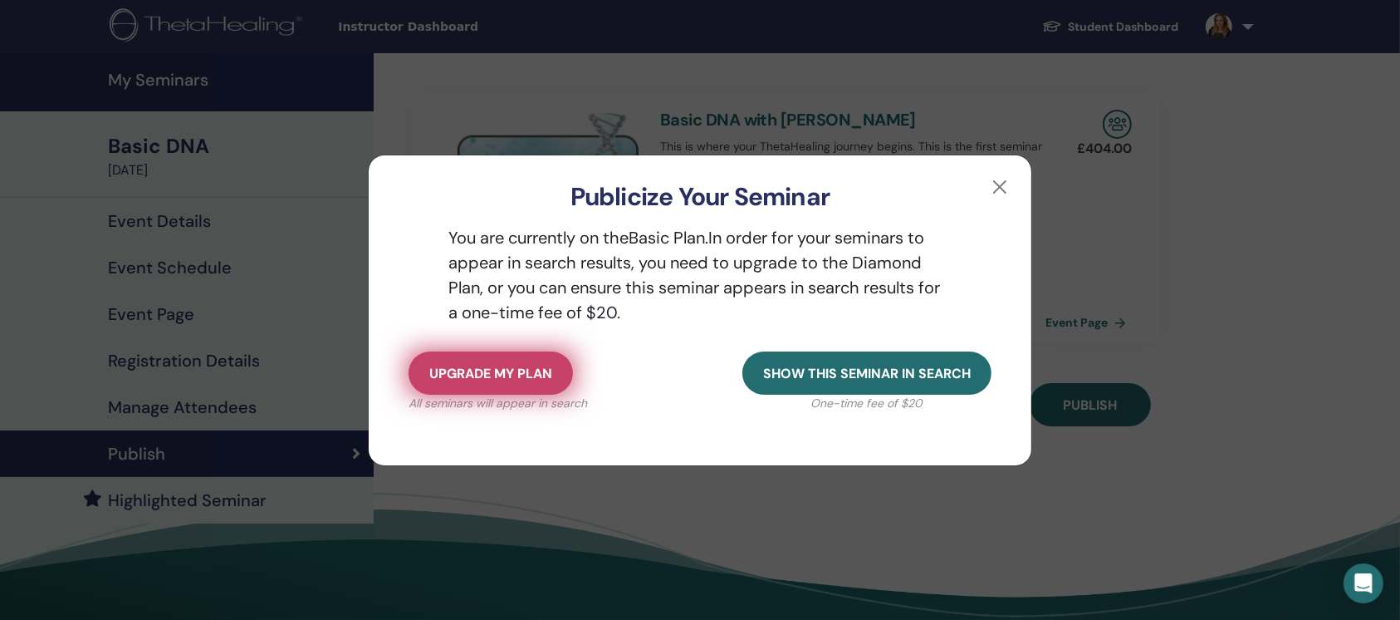
click at [537, 365] on span "Upgrade my plan" at bounding box center [490, 373] width 123 height 17
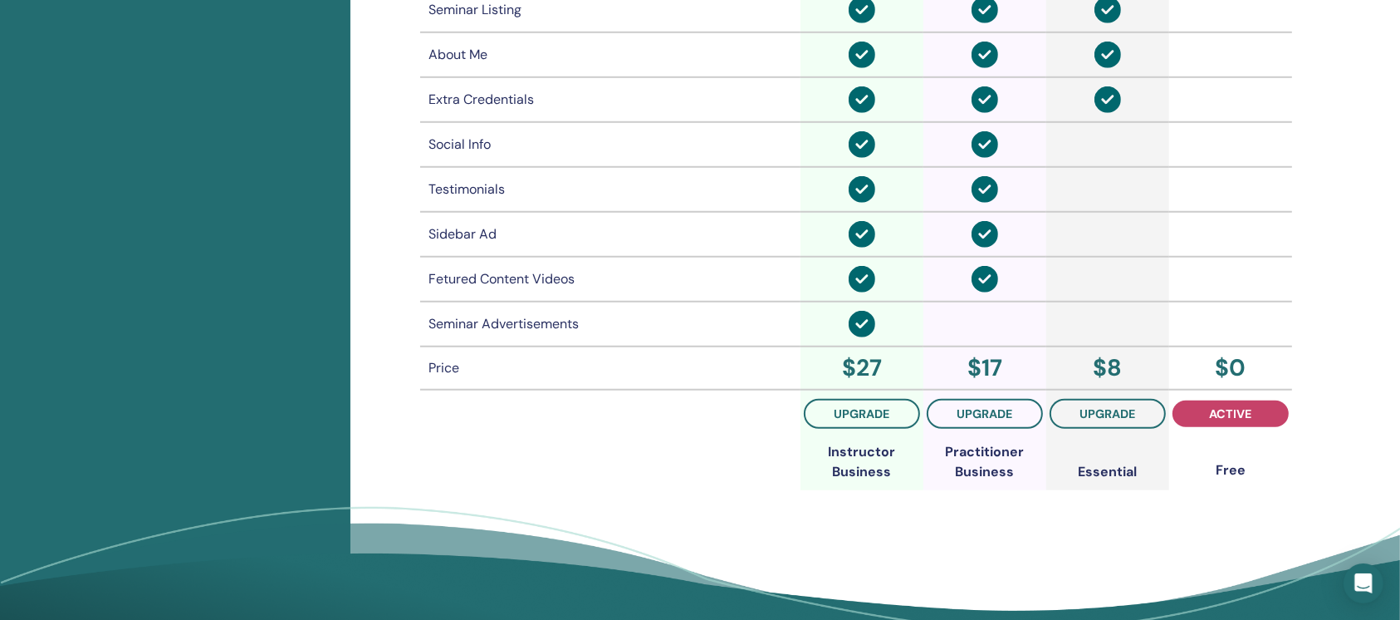
scroll to position [1235, 0]
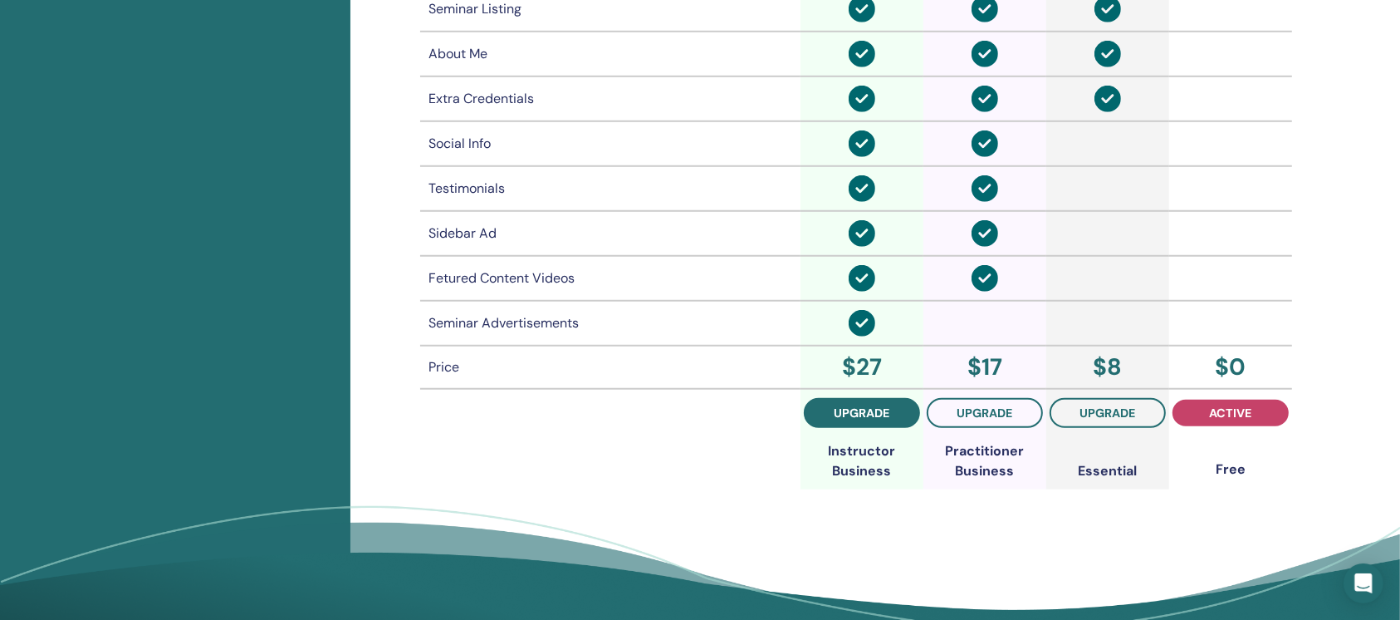
click at [883, 411] on span "upgrade" at bounding box center [862, 412] width 56 height 13
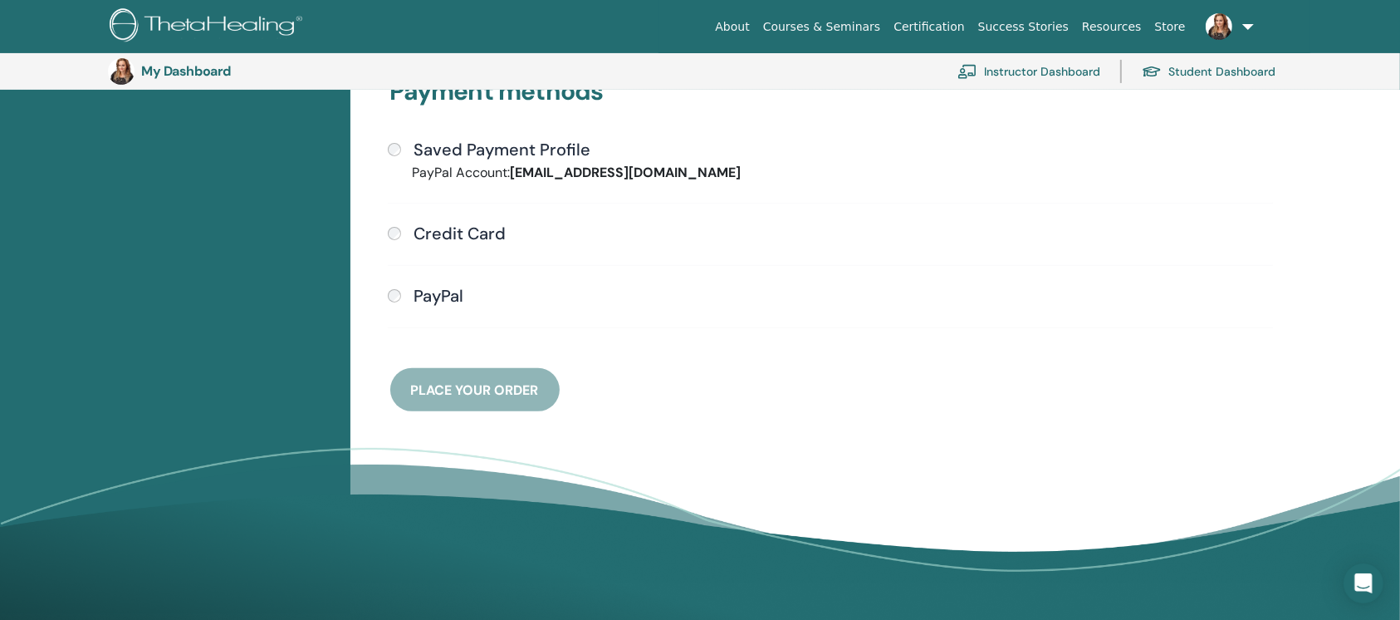
scroll to position [450, 0]
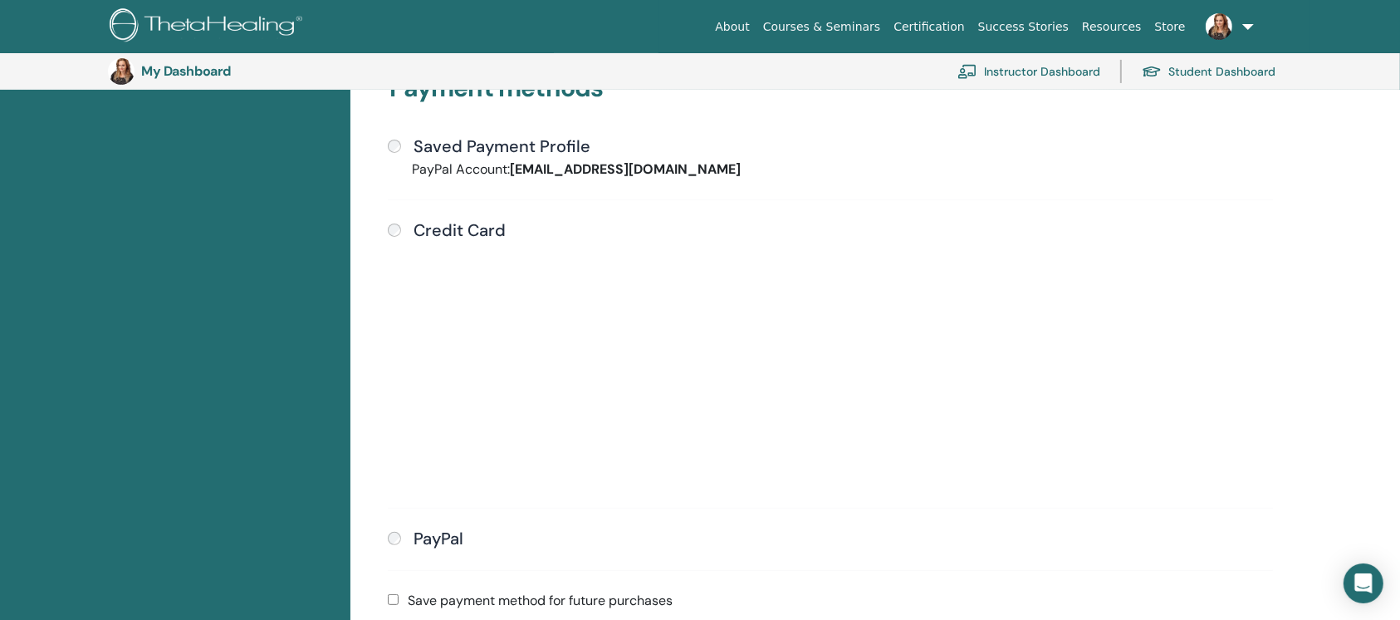
click at [1076, 351] on div "Submit" at bounding box center [831, 365] width 886 height 251
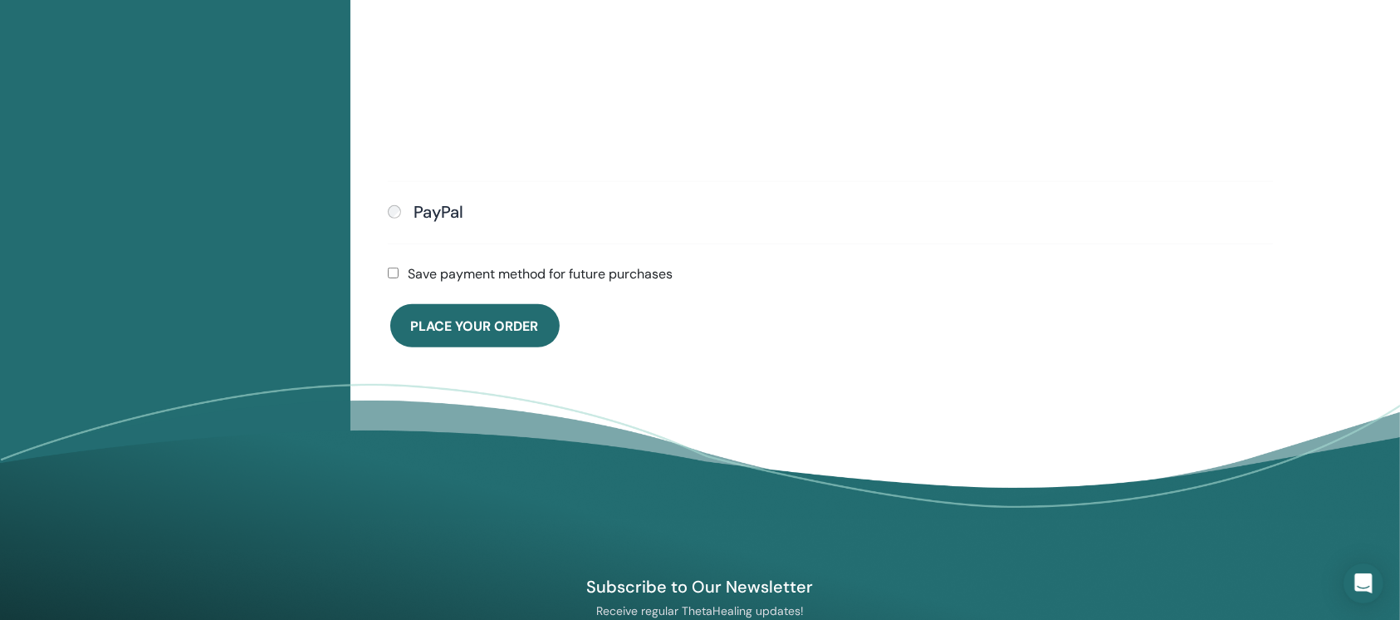
scroll to position [777, 0]
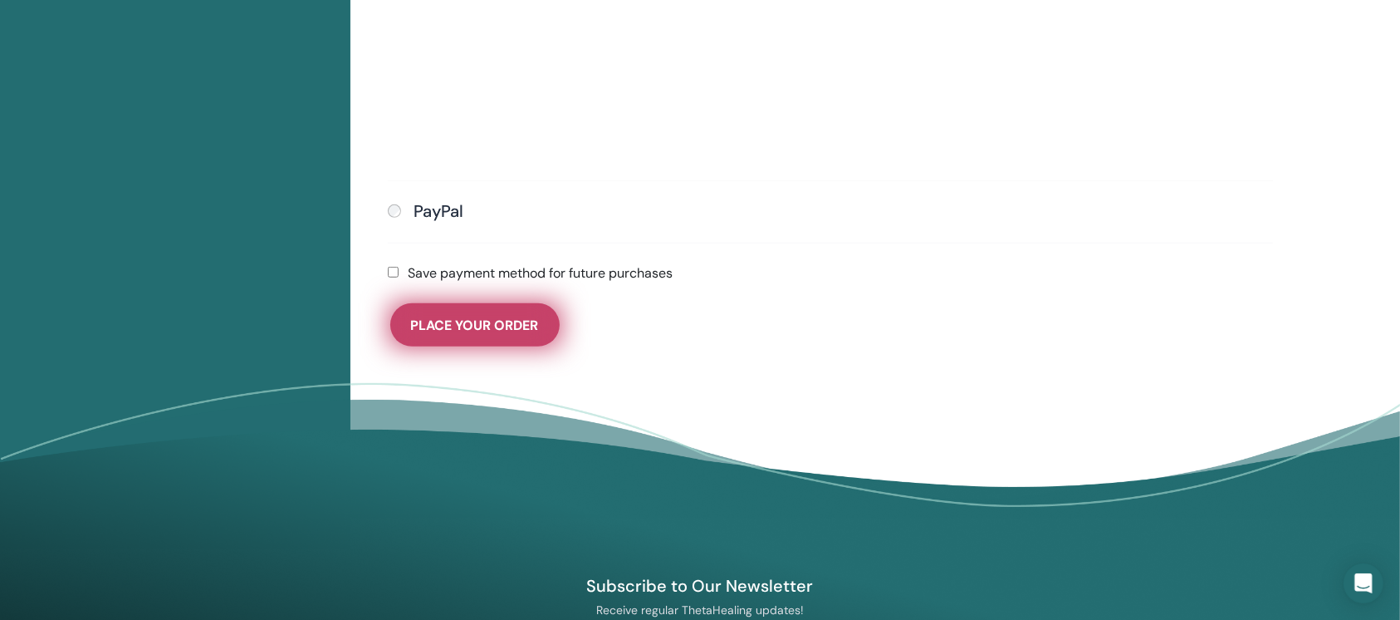
click at [511, 316] on span "Place Your Order" at bounding box center [475, 324] width 128 height 17
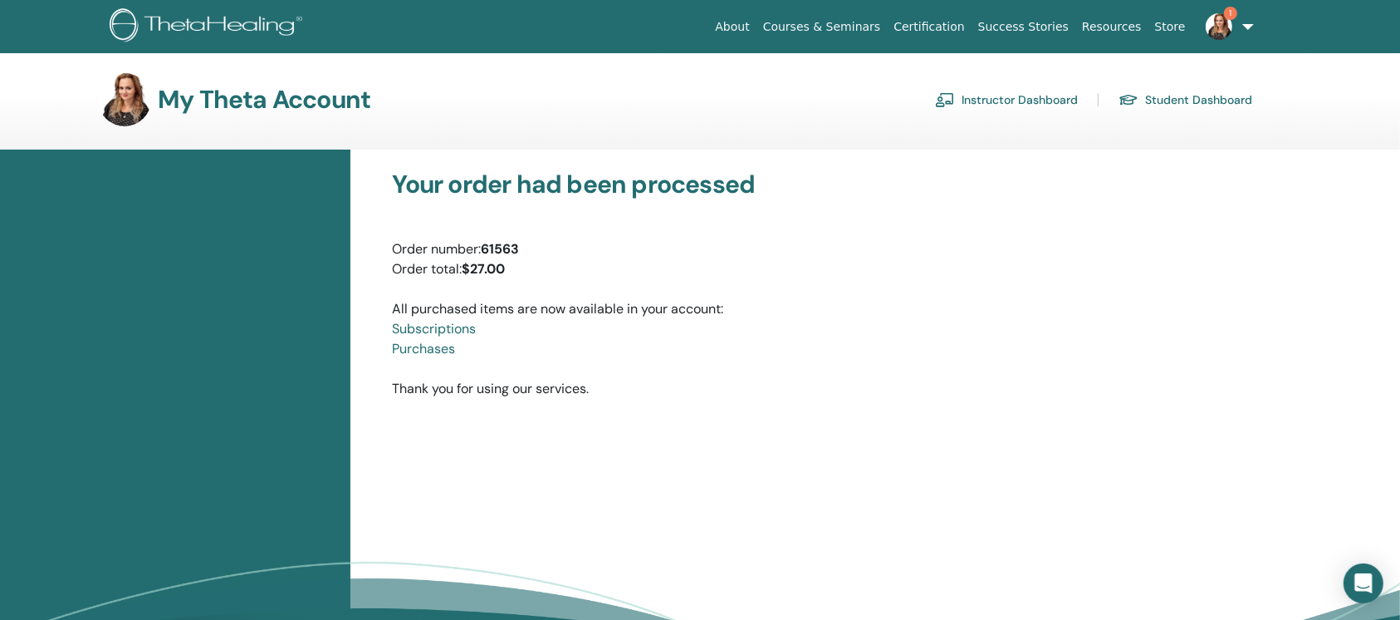
click at [985, 100] on link "Instructor Dashboard" at bounding box center [1006, 99] width 143 height 27
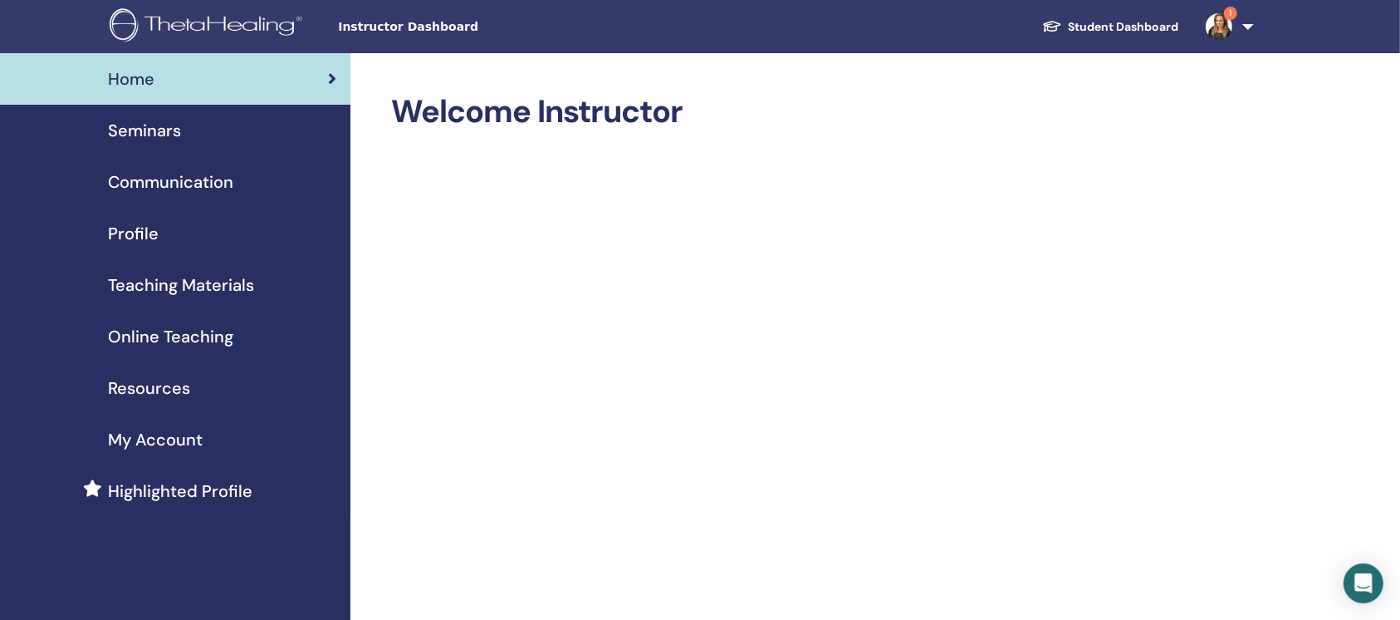
click at [150, 123] on span "Seminars" at bounding box center [144, 130] width 73 height 25
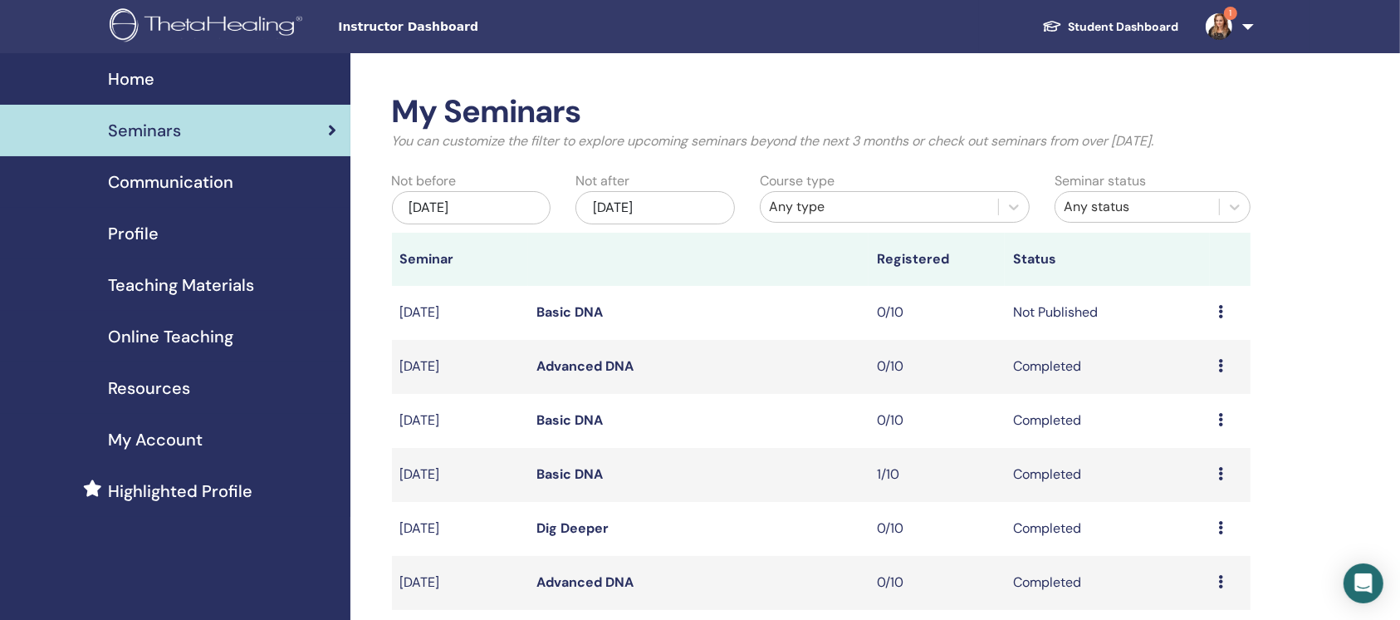
click at [1218, 311] on icon at bounding box center [1220, 311] width 5 height 13
click at [1189, 329] on link "Preview" at bounding box center [1183, 323] width 47 height 17
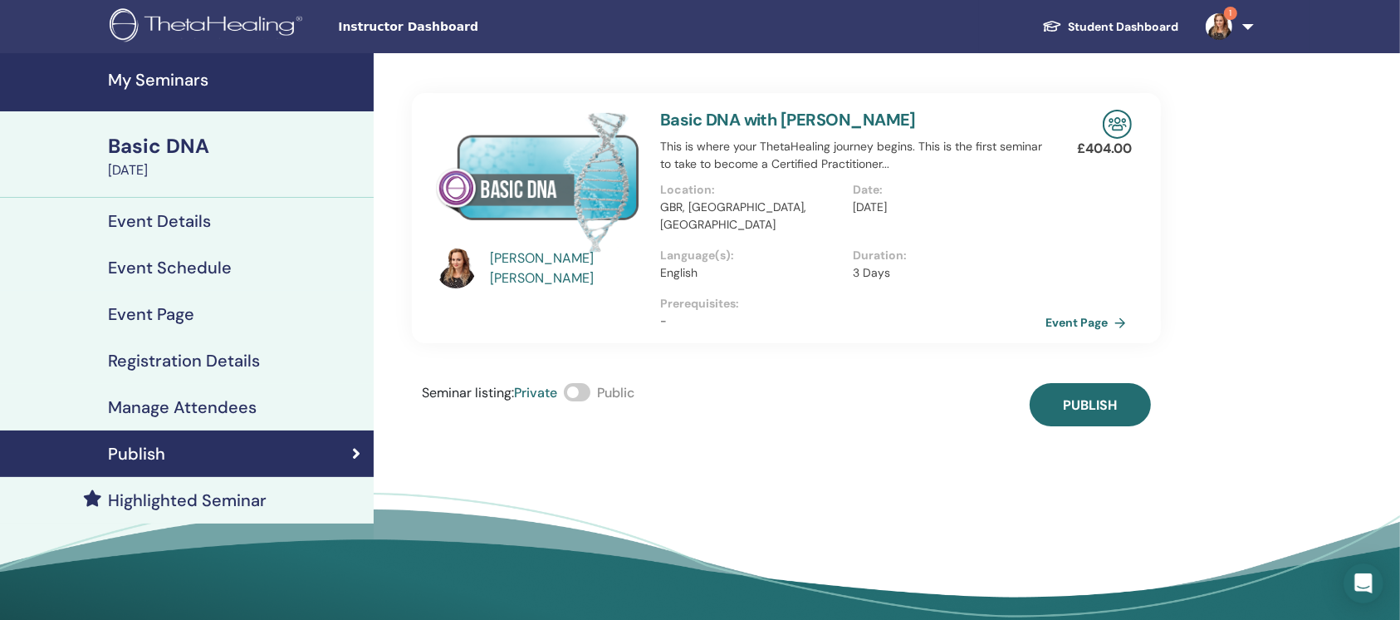
click at [588, 383] on span at bounding box center [577, 392] width 27 height 18
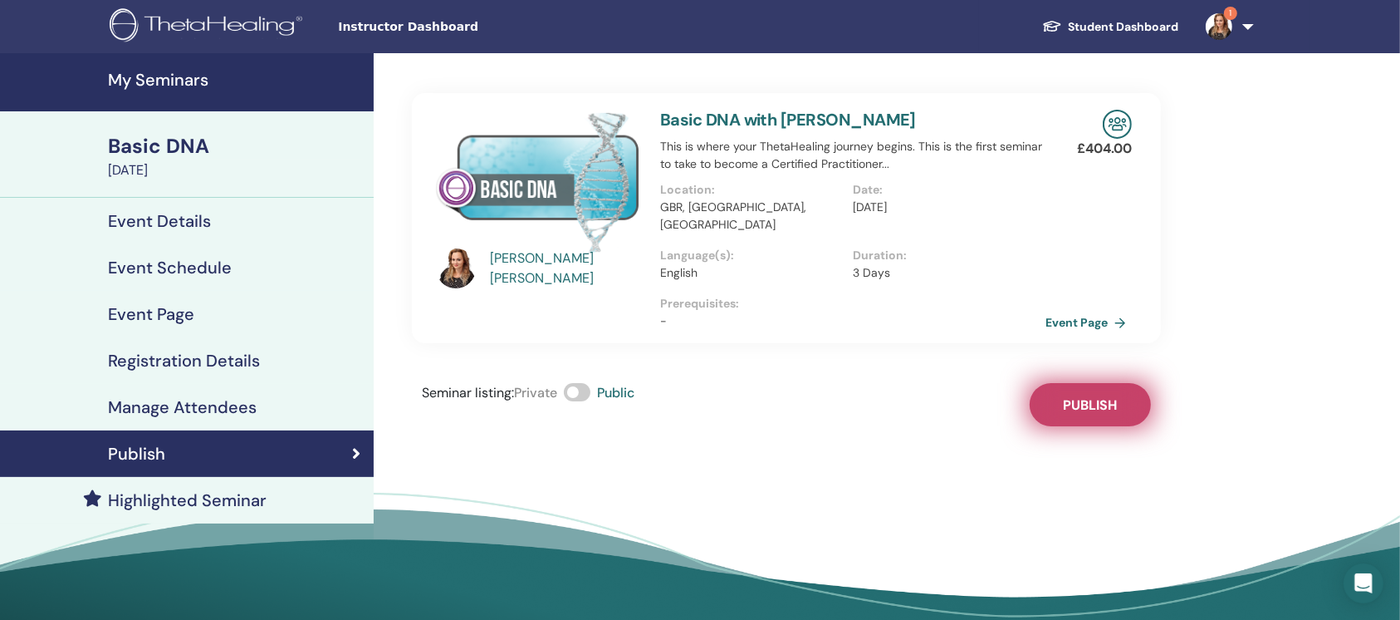
click at [1089, 396] on span "Publish" at bounding box center [1090, 404] width 54 height 17
click at [1222, 35] on img at bounding box center [1219, 26] width 27 height 27
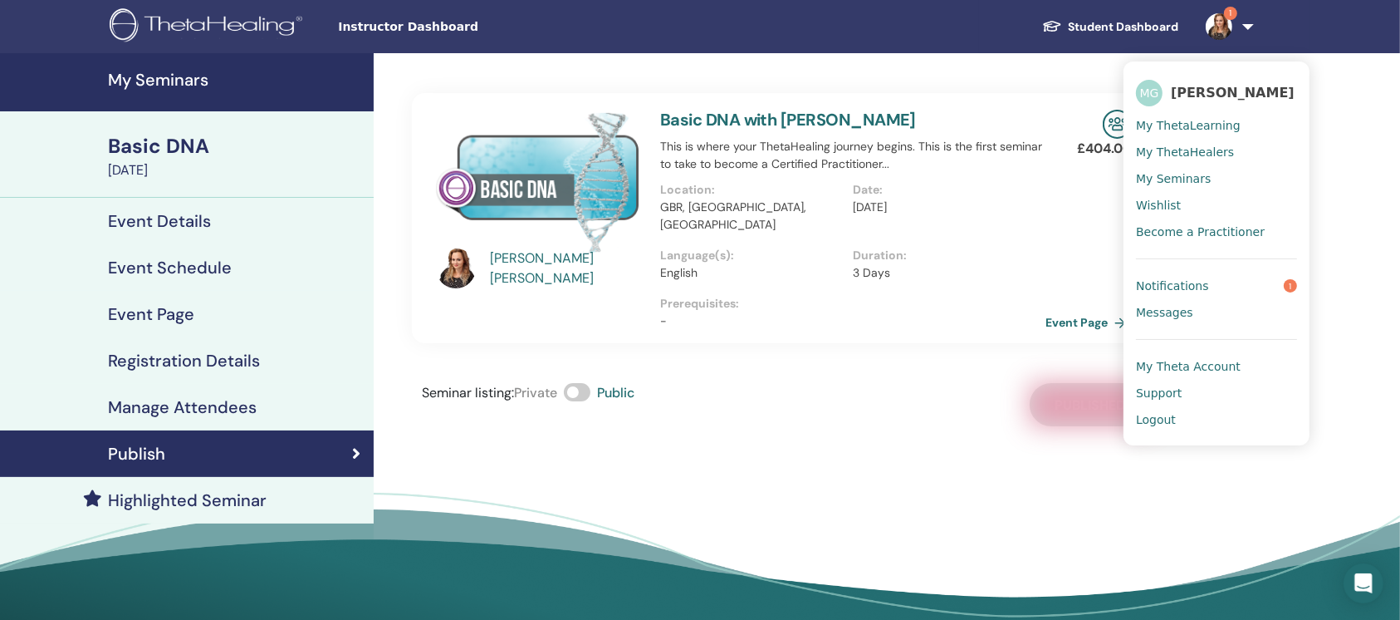
click at [1194, 282] on span "Notifications" at bounding box center [1172, 285] width 73 height 15
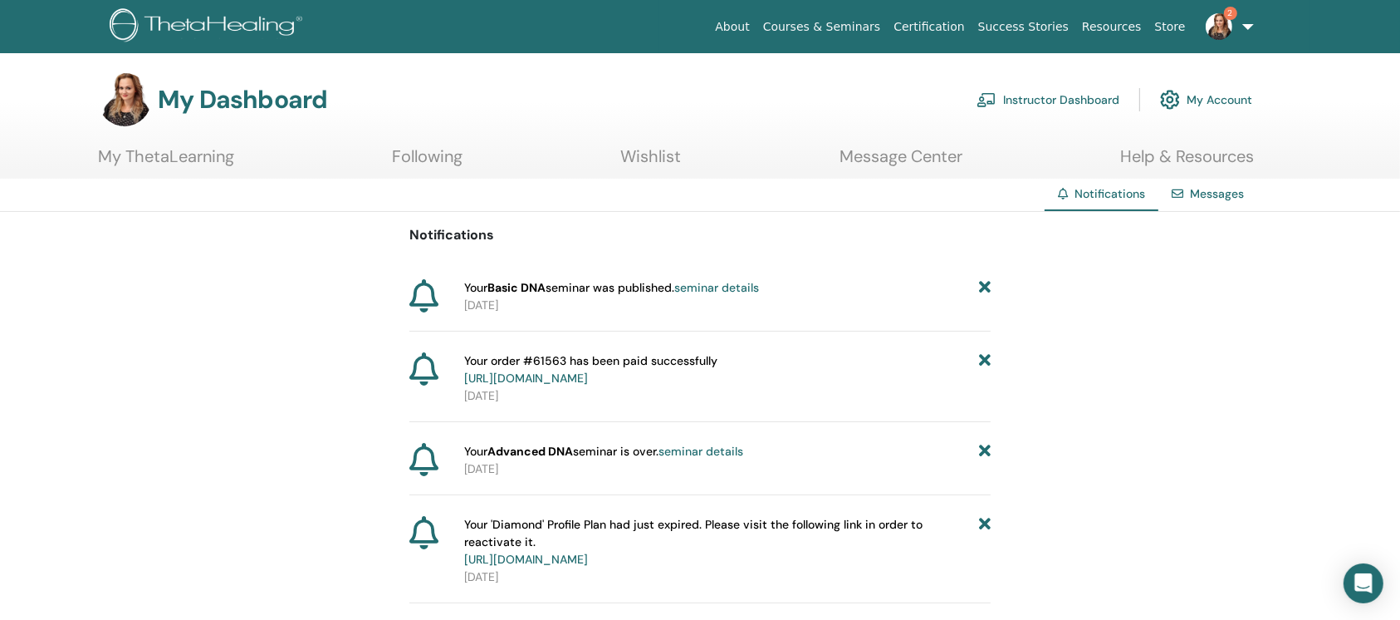
click at [1098, 96] on link "Instructor Dashboard" at bounding box center [1048, 99] width 143 height 37
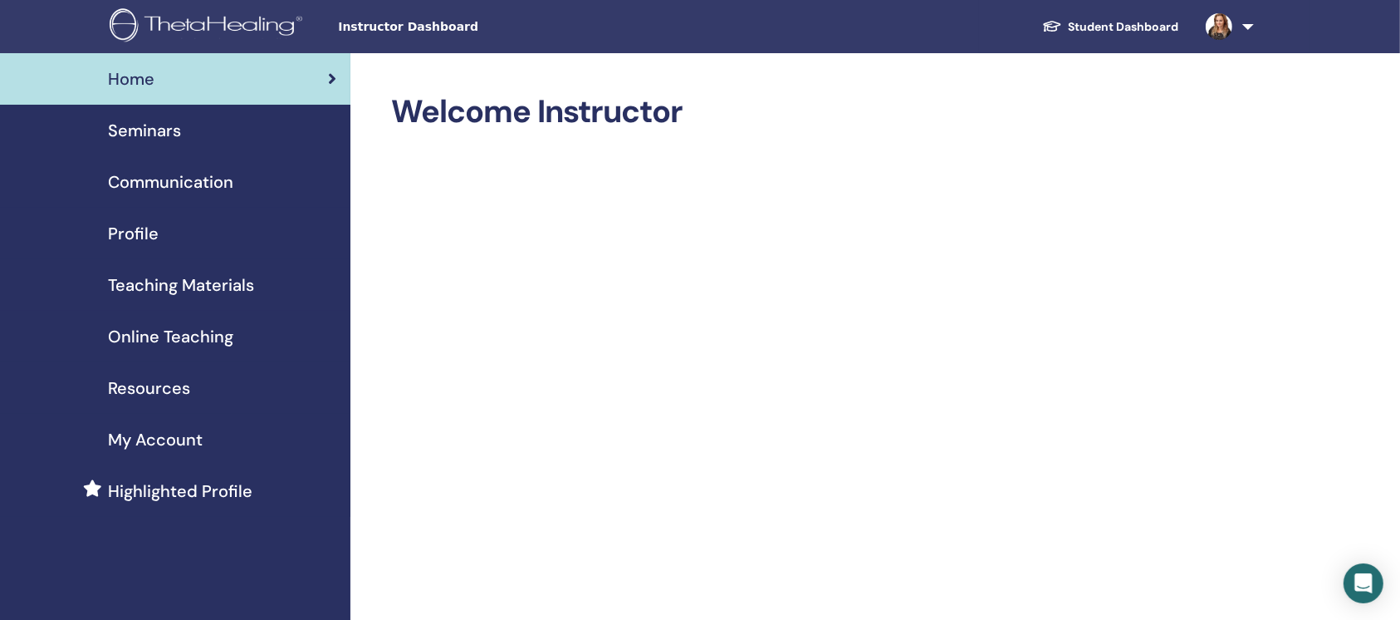
click at [191, 439] on span "My Account" at bounding box center [155, 439] width 95 height 25
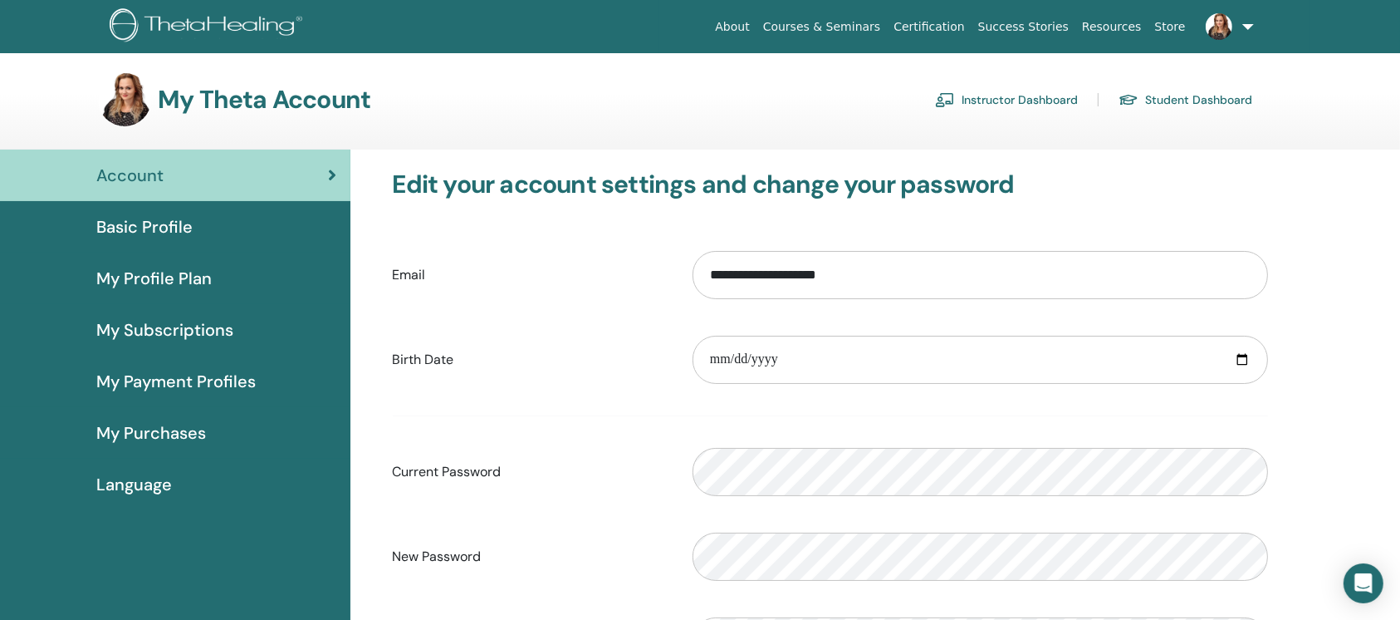
click at [130, 340] on span "My Subscriptions" at bounding box center [164, 329] width 137 height 25
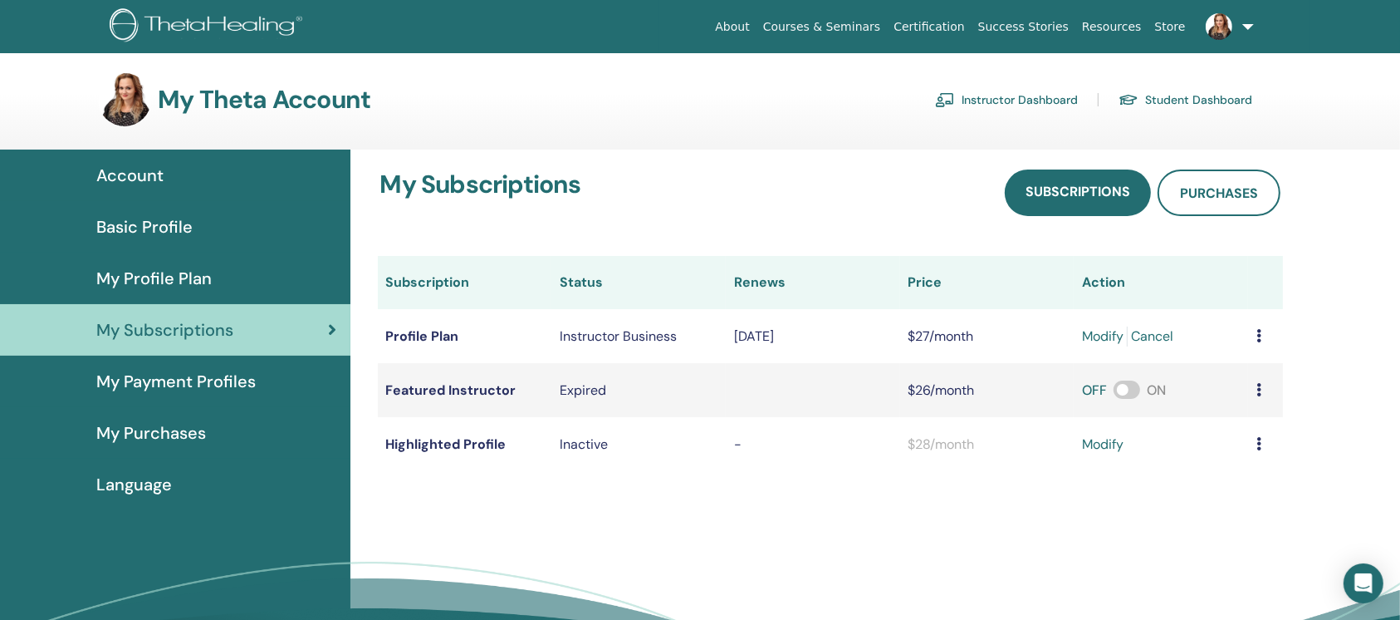
click at [156, 277] on span "My Profile Plan" at bounding box center [153, 278] width 115 height 25
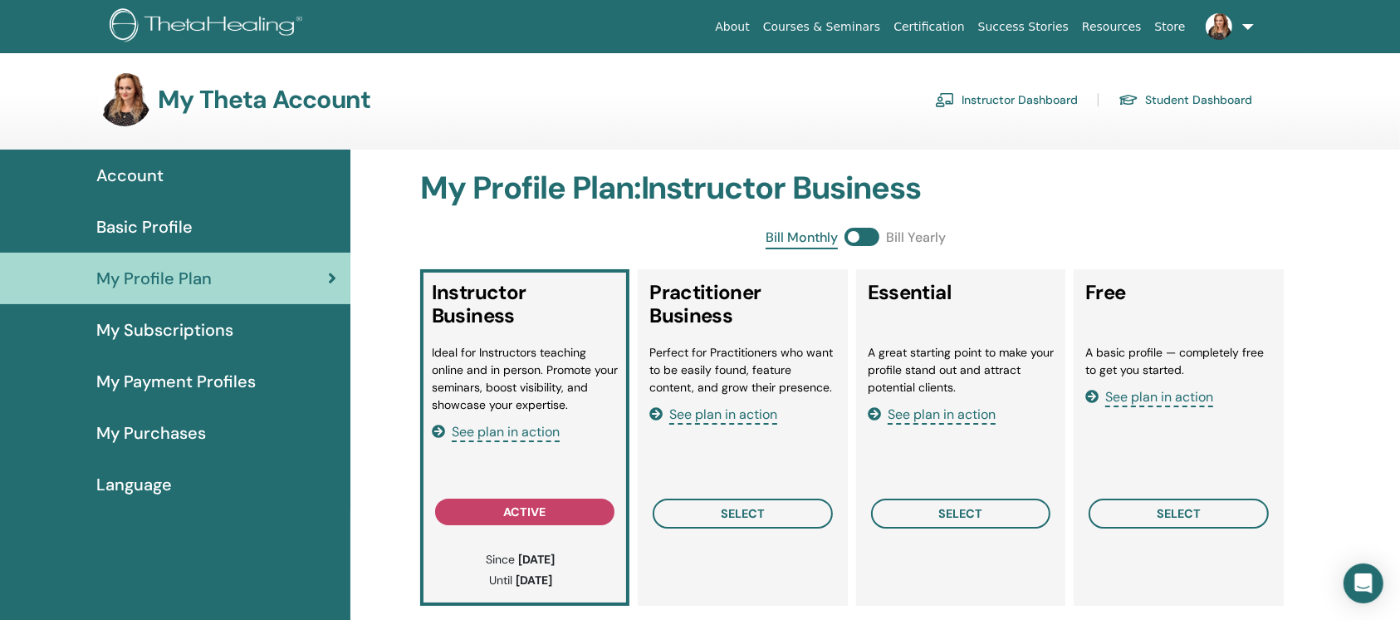
click at [150, 174] on span "Account" at bounding box center [129, 175] width 67 height 25
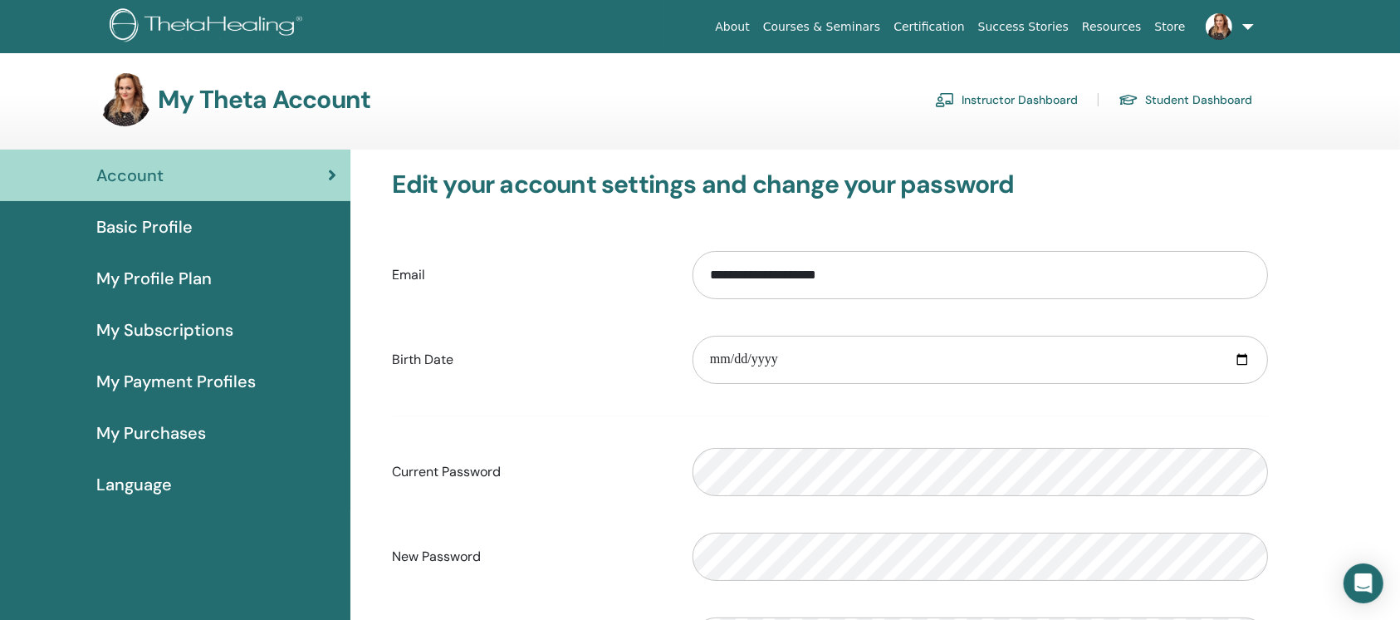
click at [986, 96] on link "Instructor Dashboard" at bounding box center [1006, 99] width 143 height 27
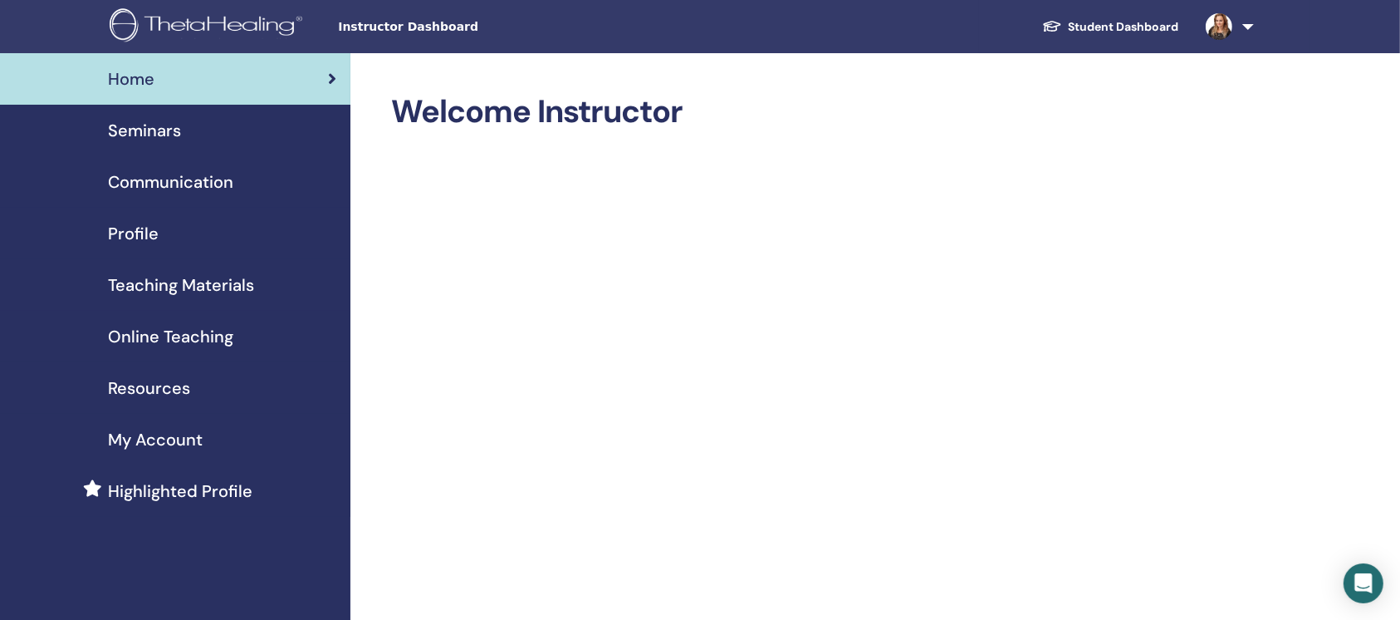
click at [223, 137] on div "Seminars" at bounding box center [175, 130] width 324 height 25
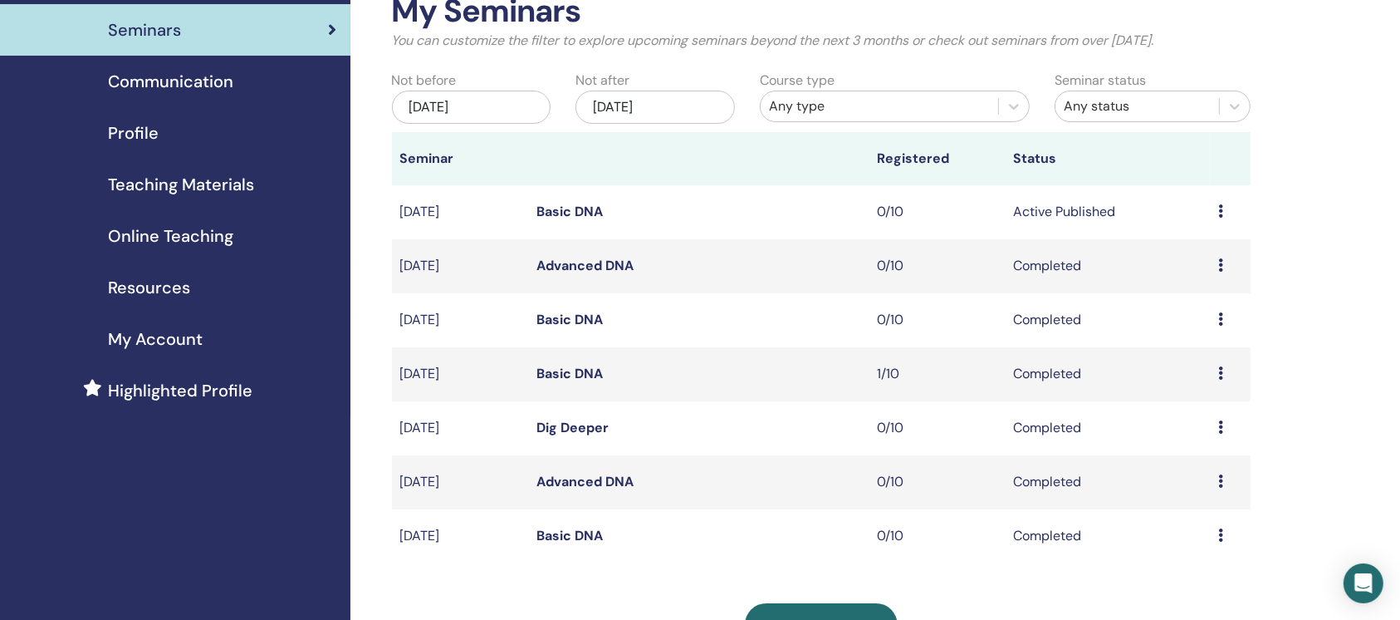
scroll to position [101, 0]
click at [1218, 223] on td "Preview Edit Attendees Cancel" at bounding box center [1230, 211] width 41 height 54
click at [1223, 211] on div "Preview Edit Attendees Cancel" at bounding box center [1230, 211] width 24 height 20
click at [1265, 551] on div "My Seminars You can customize the filter to explore upcoming seminars beyond th…" at bounding box center [875, 483] width 1051 height 1063
click at [861, 615] on span "Create seminar" at bounding box center [821, 623] width 111 height 17
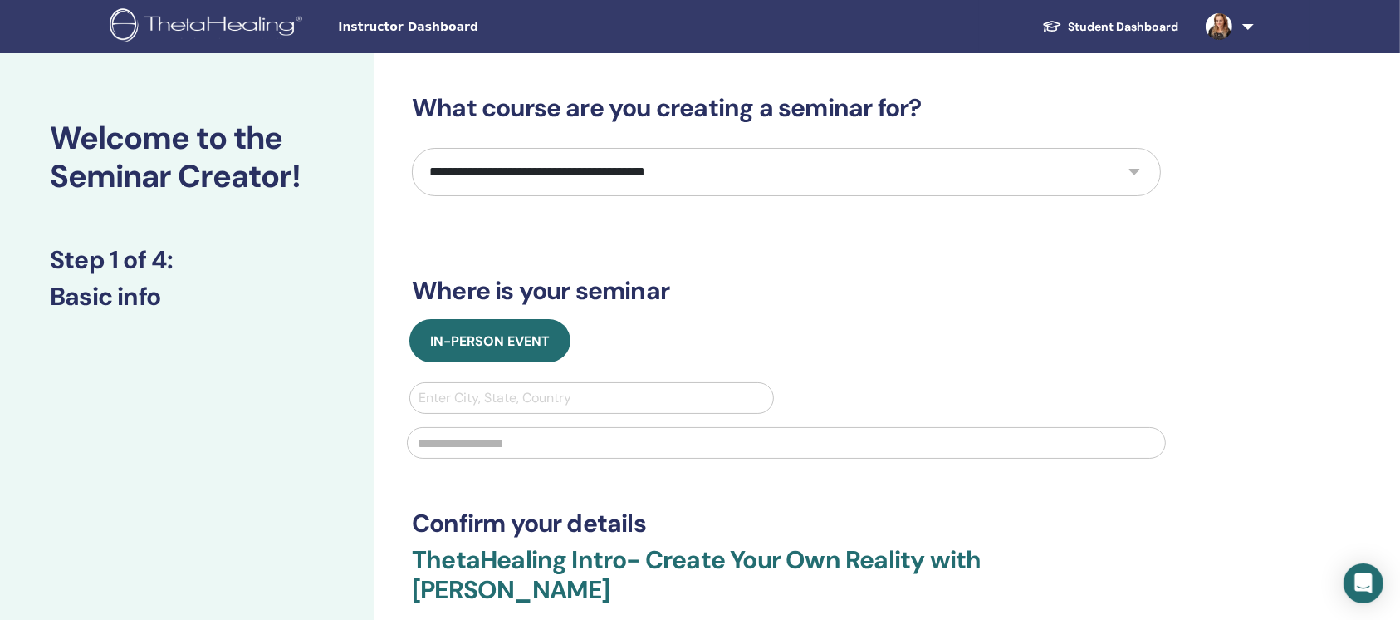
click at [655, 164] on select "**********" at bounding box center [786, 172] width 749 height 48
select select "*"
click at [412, 148] on select "**********" at bounding box center [786, 172] width 749 height 48
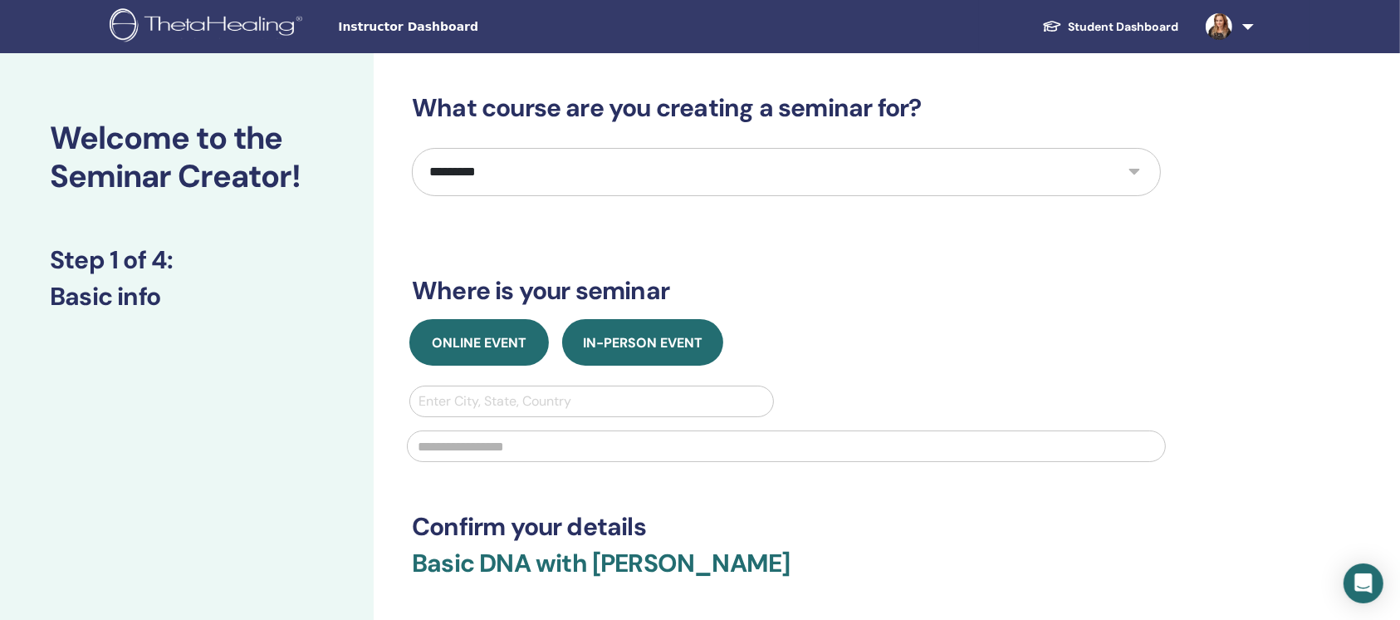
click at [505, 350] on button "Online Event" at bounding box center [479, 342] width 140 height 47
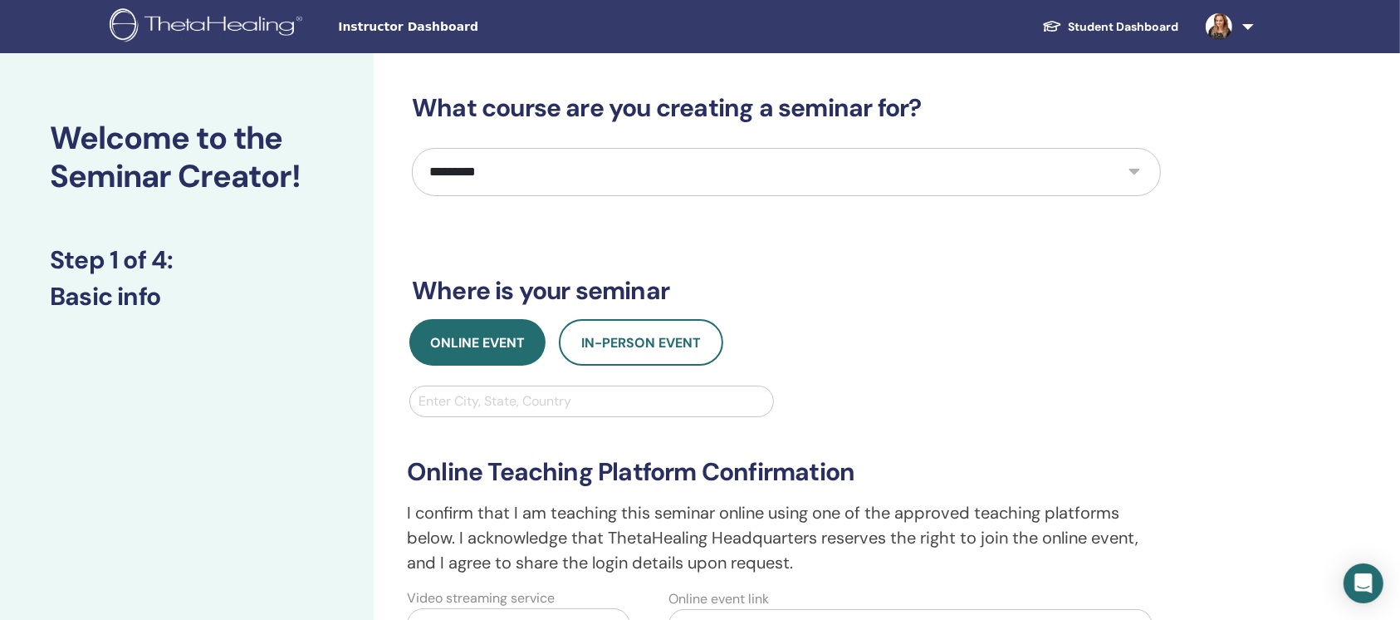
click at [510, 398] on div at bounding box center [592, 401] width 346 height 23
type input "******"
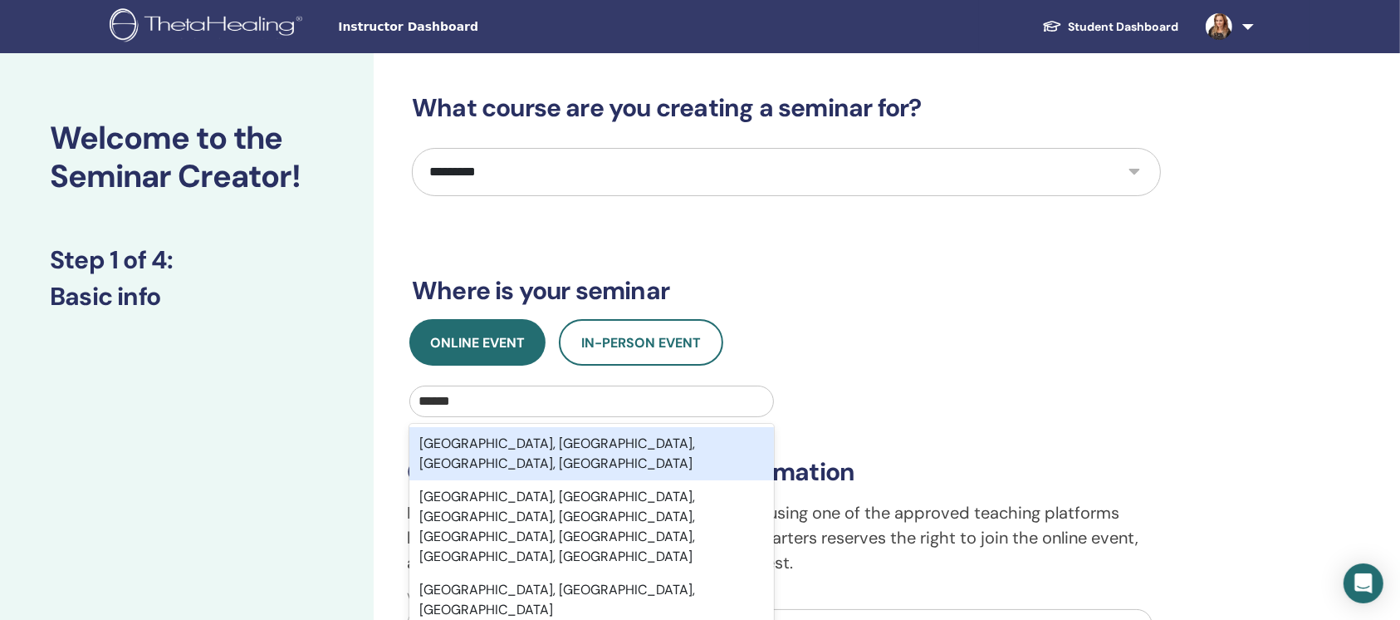
click at [522, 445] on div "London, Greater London, England, GBR" at bounding box center [591, 453] width 365 height 53
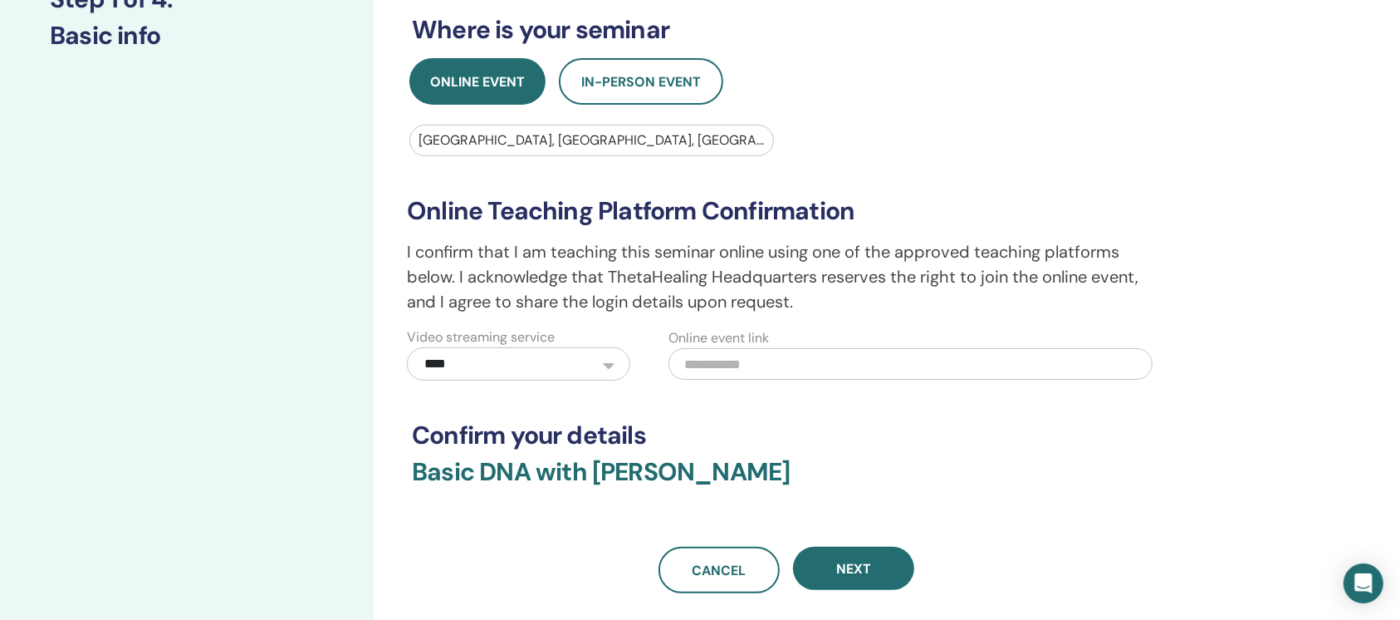
scroll to position [281, 0]
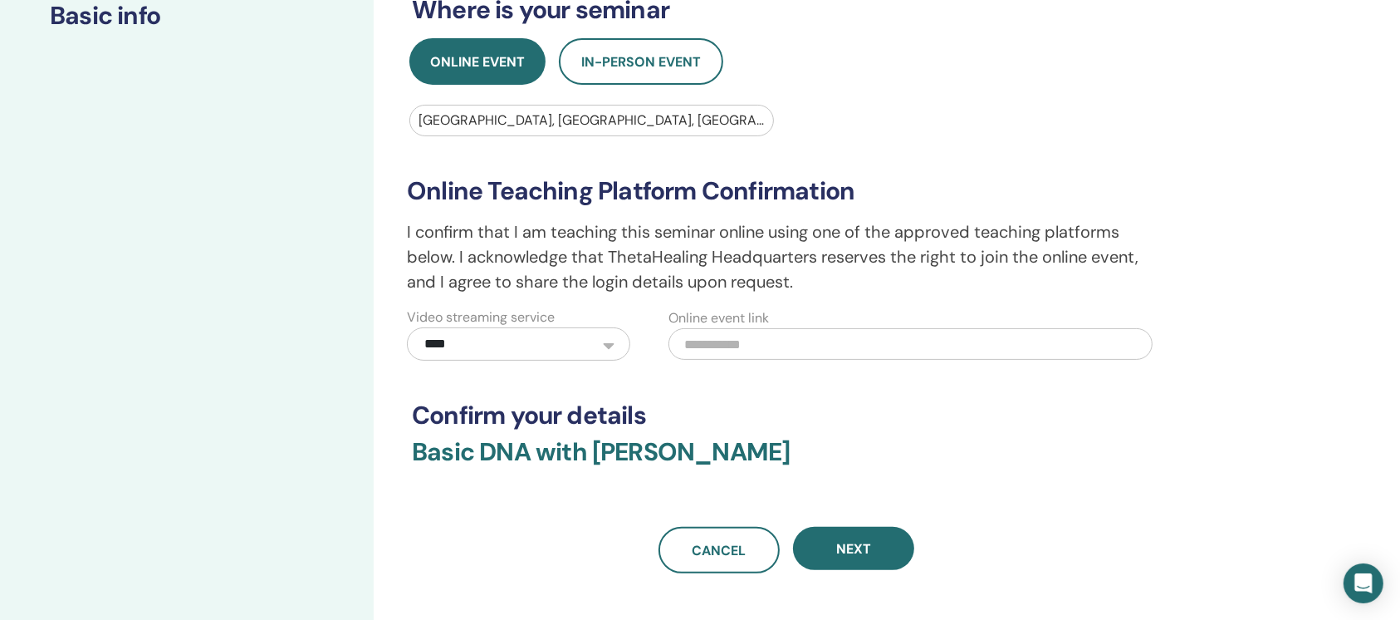
click at [706, 350] on input "text" at bounding box center [911, 344] width 484 height 32
paste input "**********"
type input "**********"
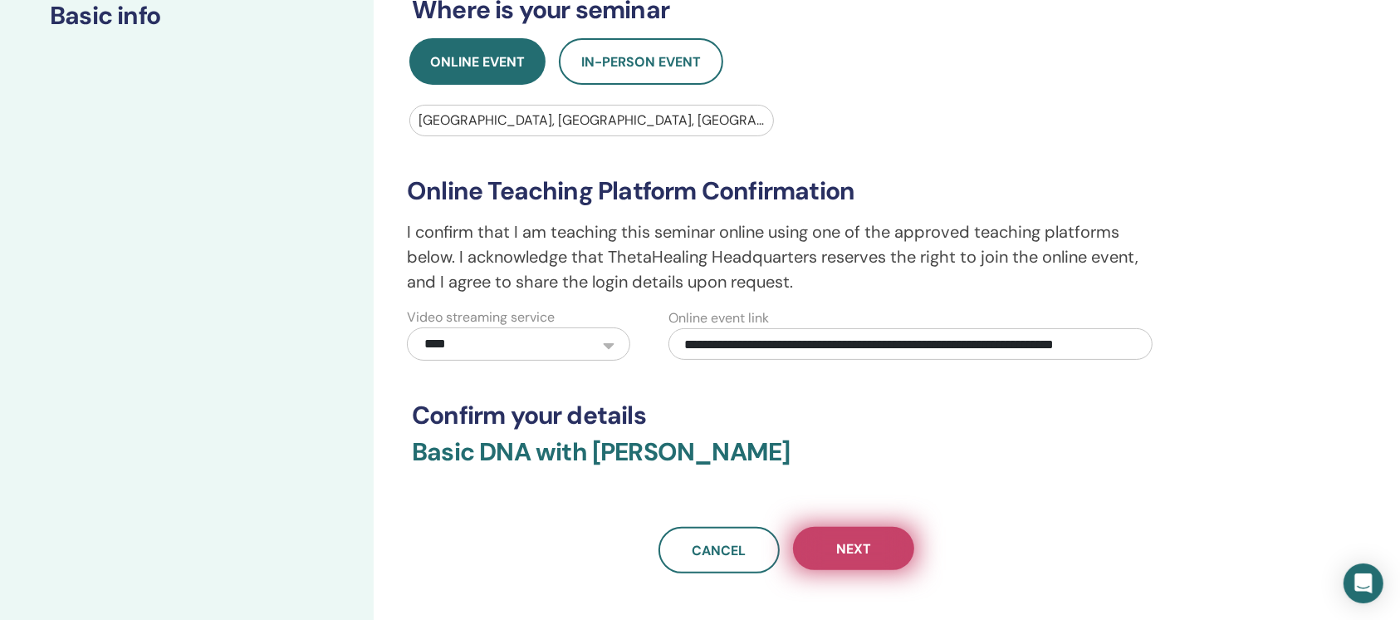
click at [851, 550] on span "Next" at bounding box center [853, 548] width 35 height 17
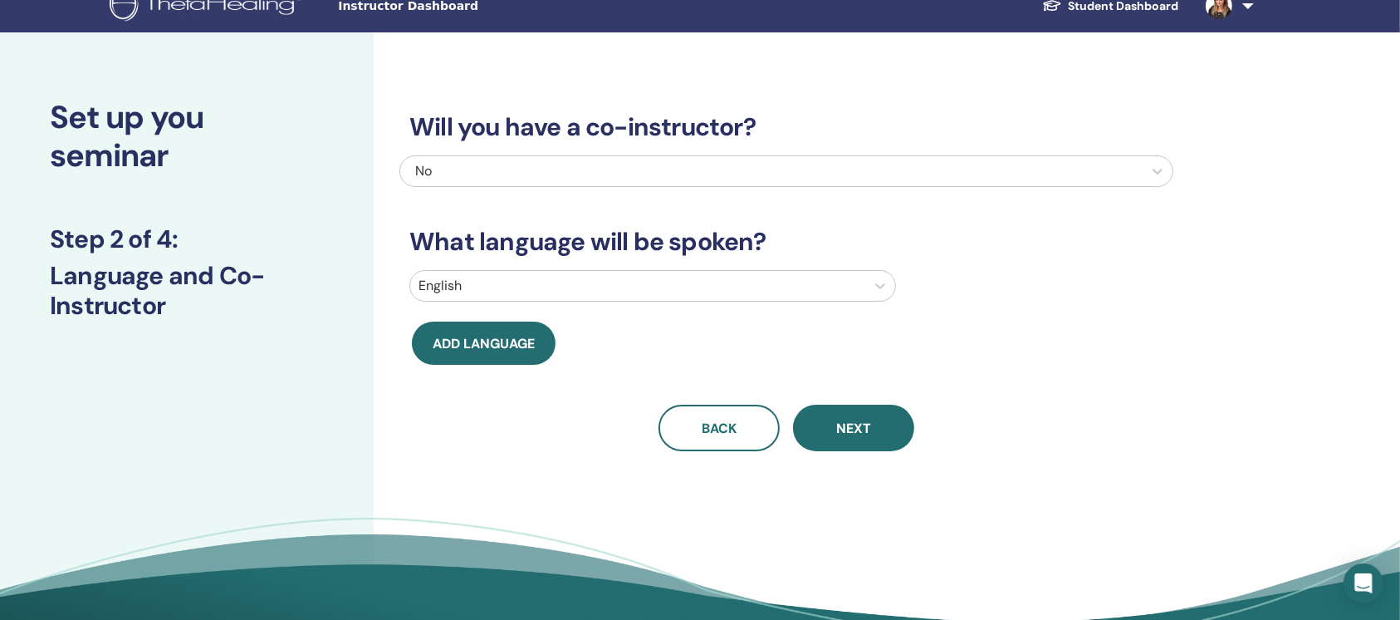
scroll to position [0, 0]
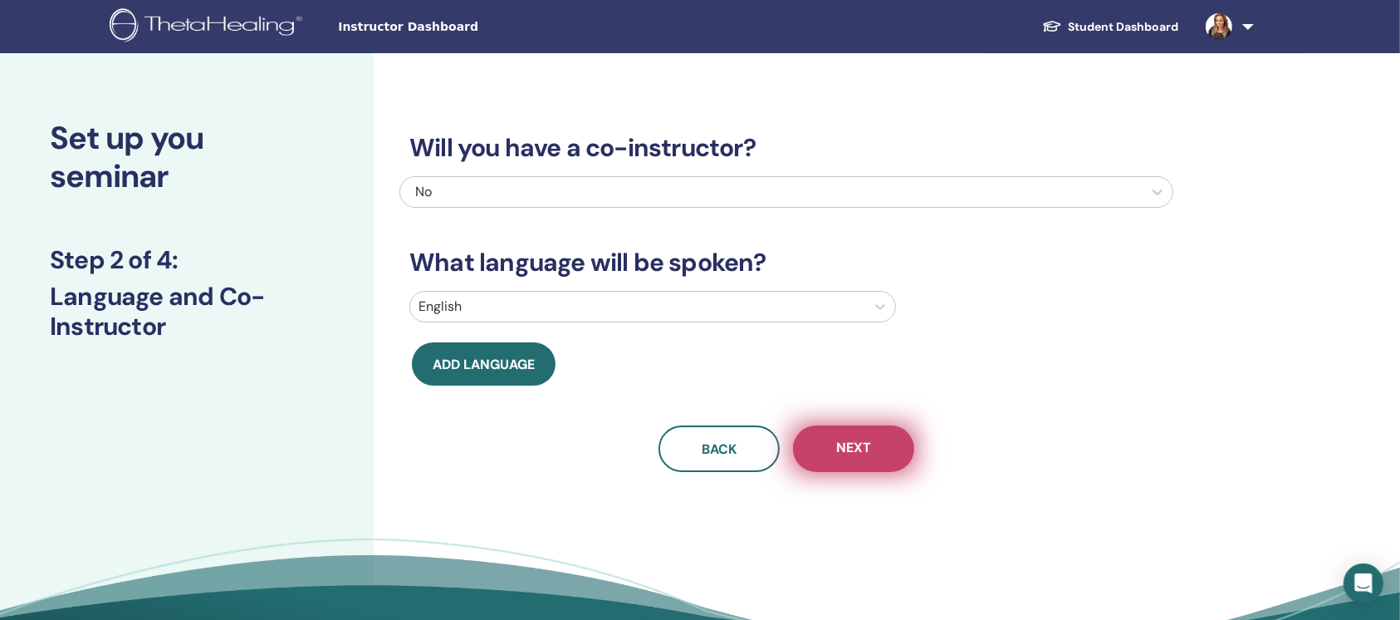
click at [874, 463] on button "Next" at bounding box center [853, 448] width 121 height 47
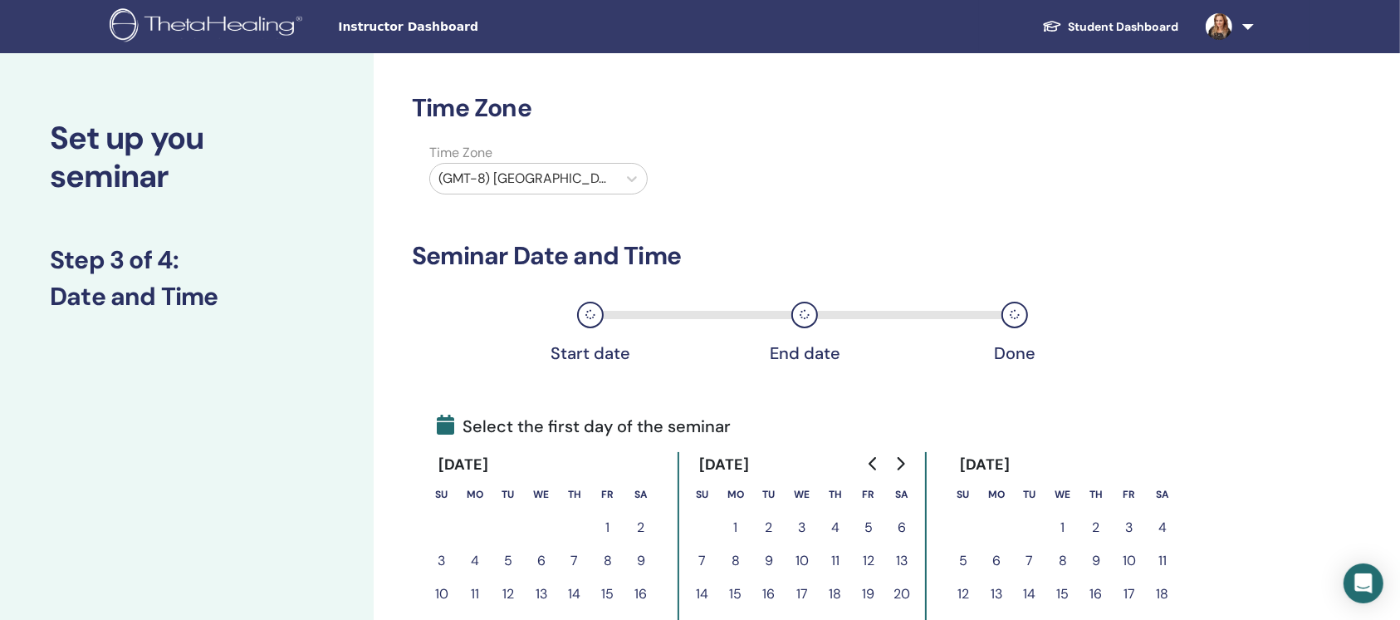
click at [561, 169] on div at bounding box center [524, 178] width 170 height 23
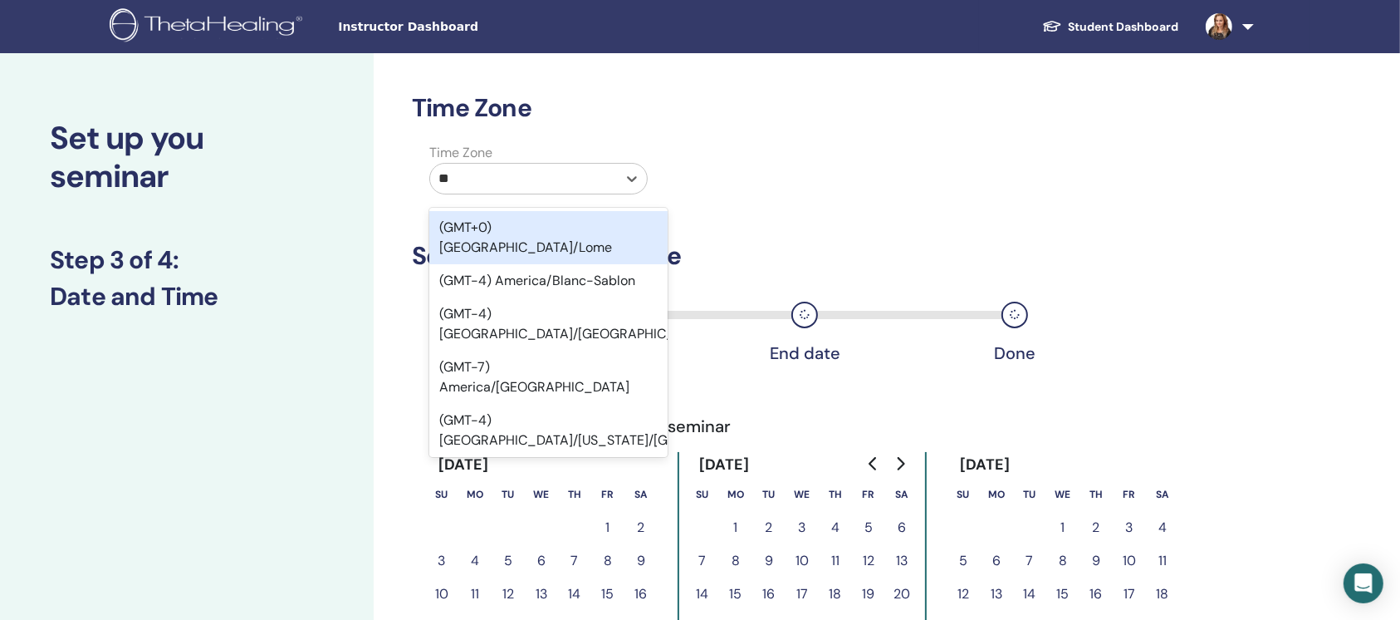
type input "***"
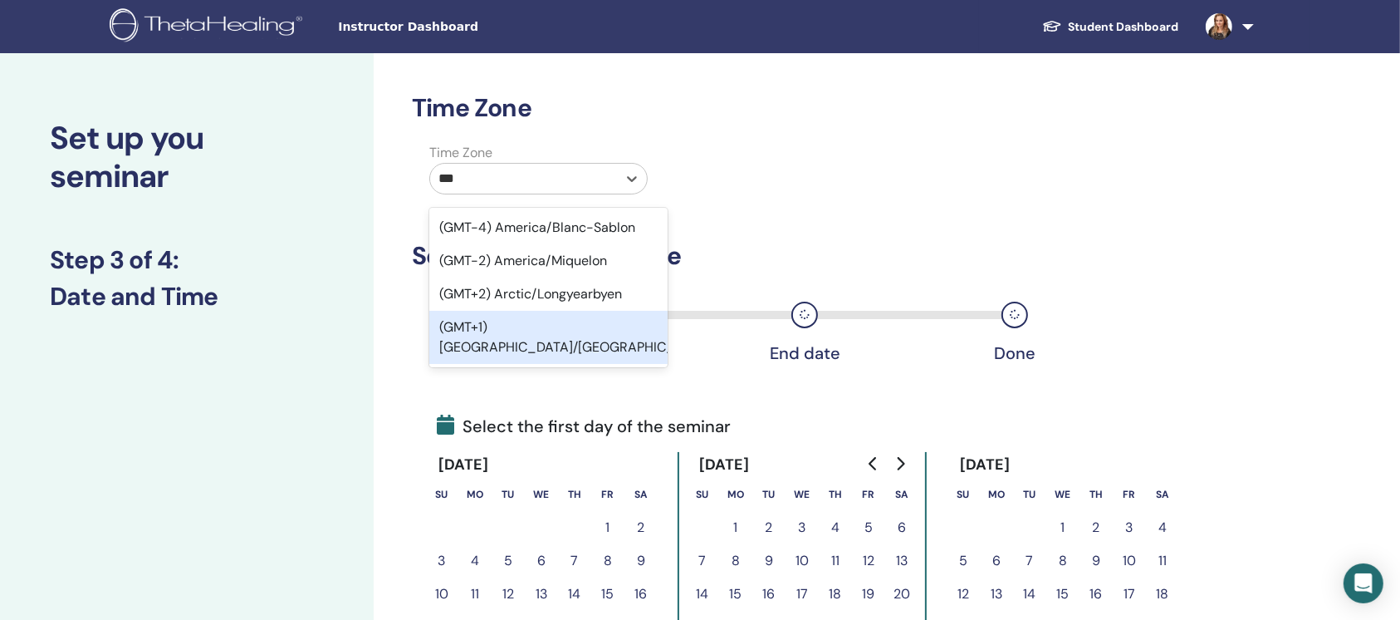
click at [546, 340] on div "(GMT+1) Europe/London" at bounding box center [548, 337] width 238 height 53
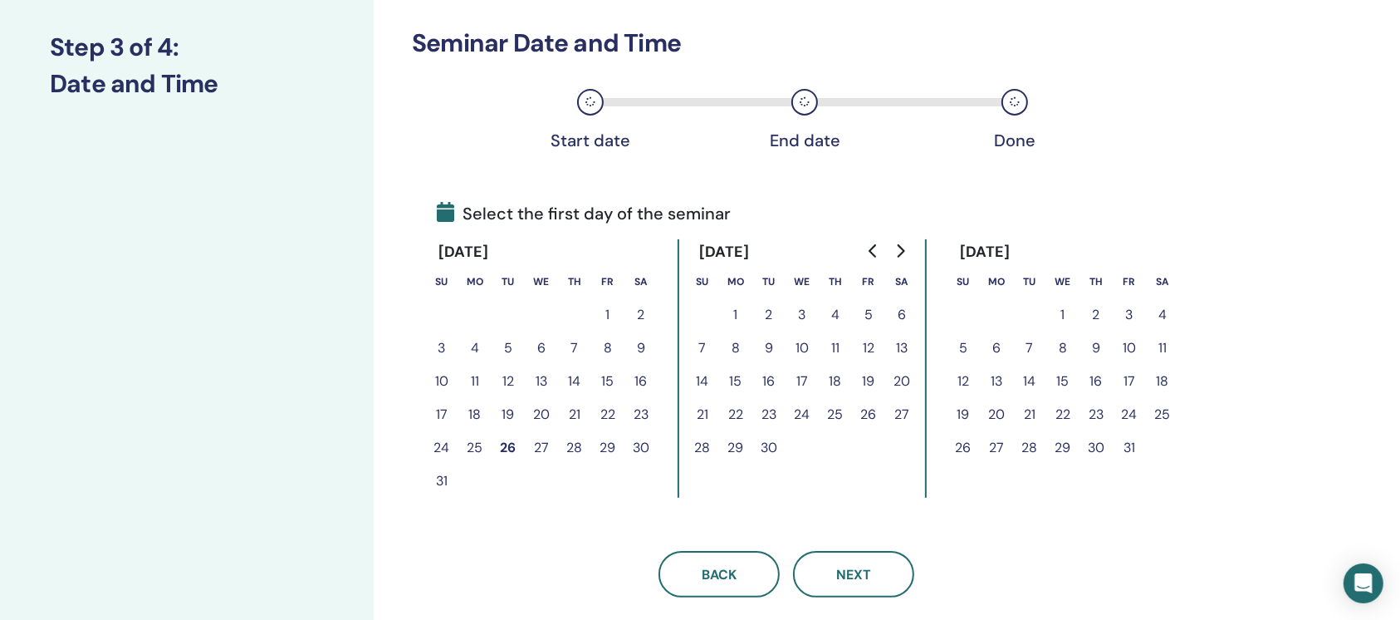
scroll to position [258, 0]
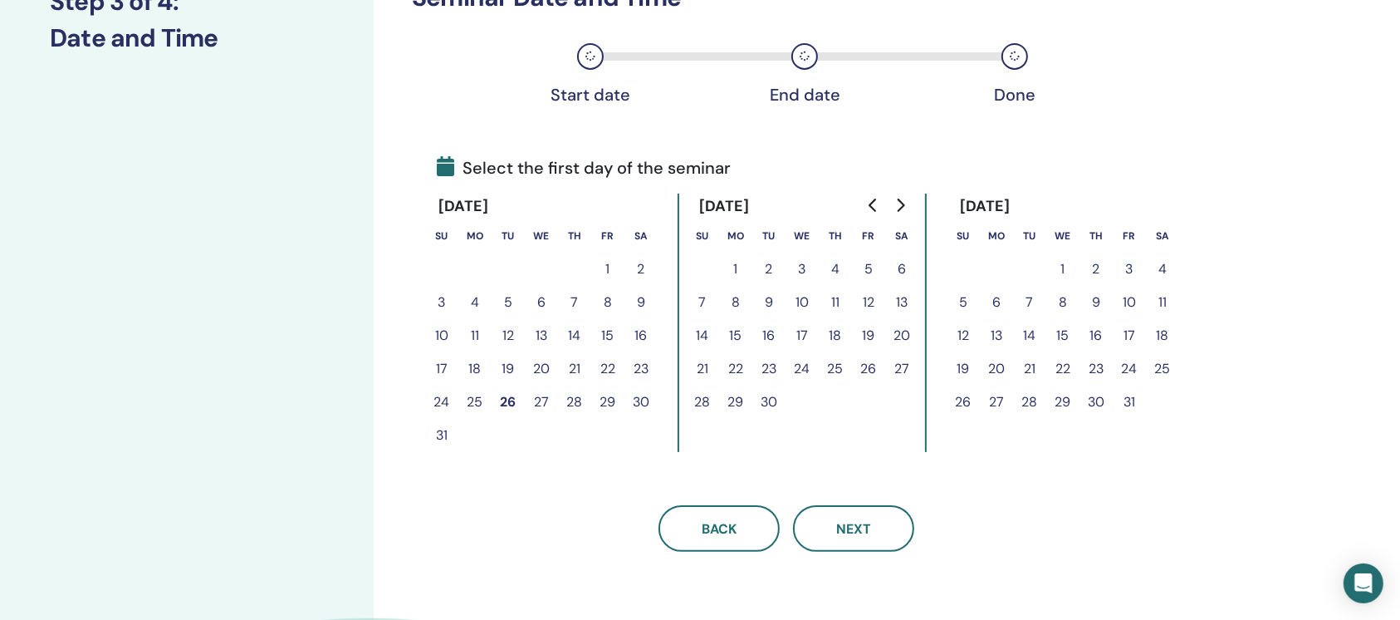
click at [867, 363] on button "26" at bounding box center [868, 368] width 33 height 33
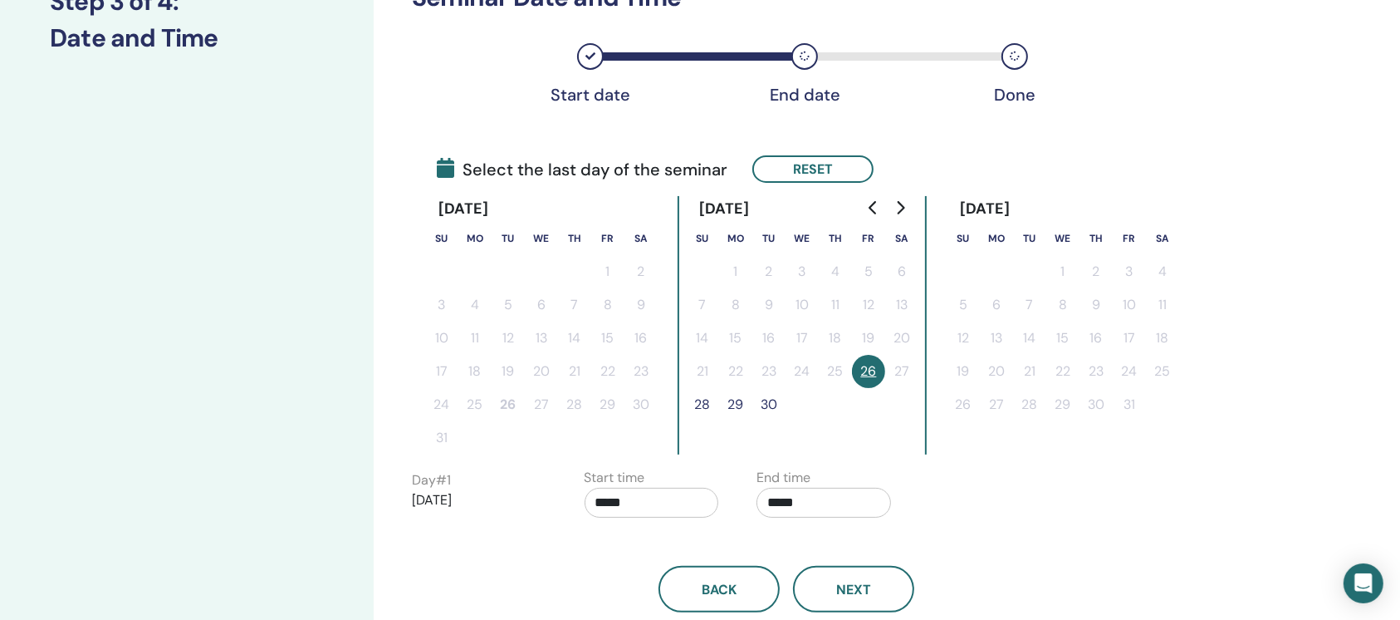
click at [708, 389] on button "28" at bounding box center [702, 404] width 33 height 33
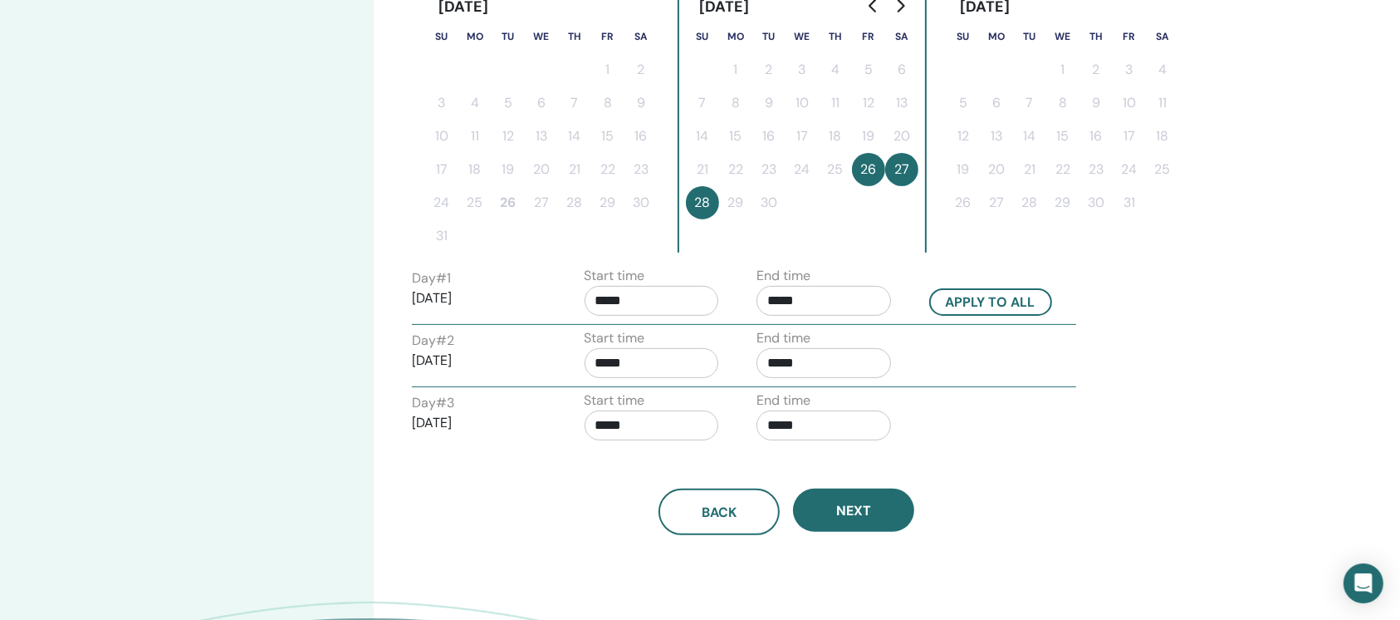
scroll to position [465, 0]
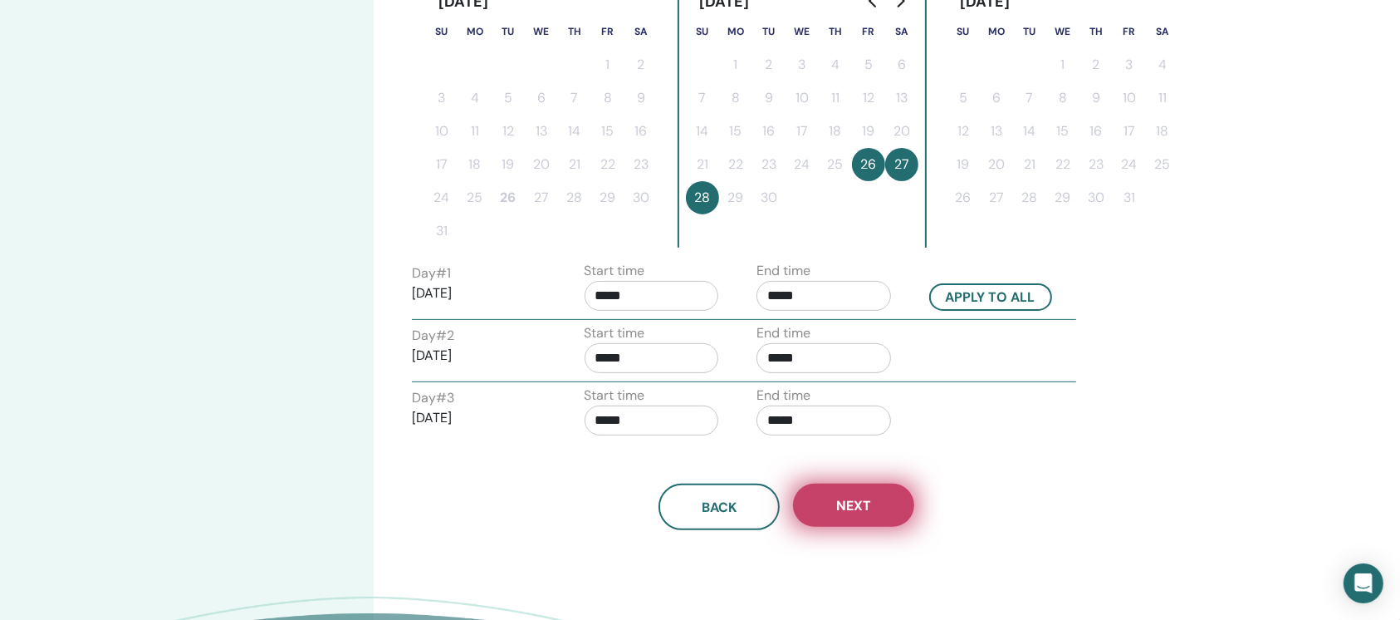
click at [877, 496] on button "Next" at bounding box center [853, 504] width 121 height 43
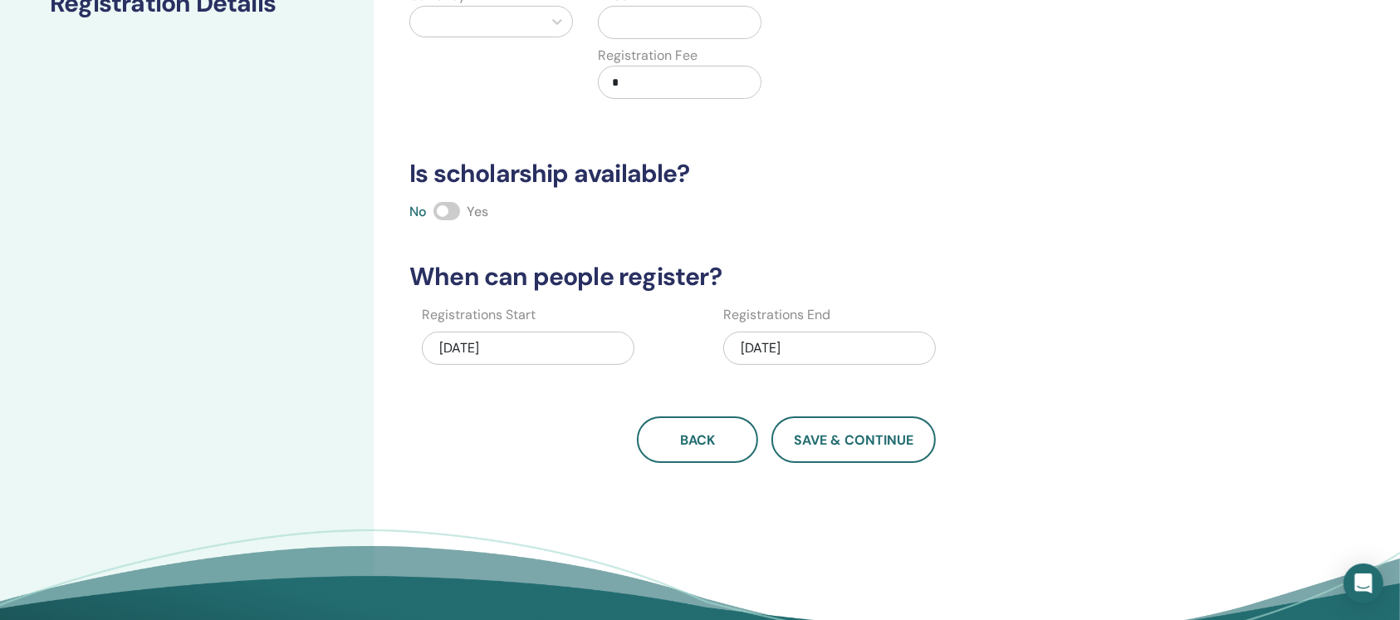
scroll to position [281, 0]
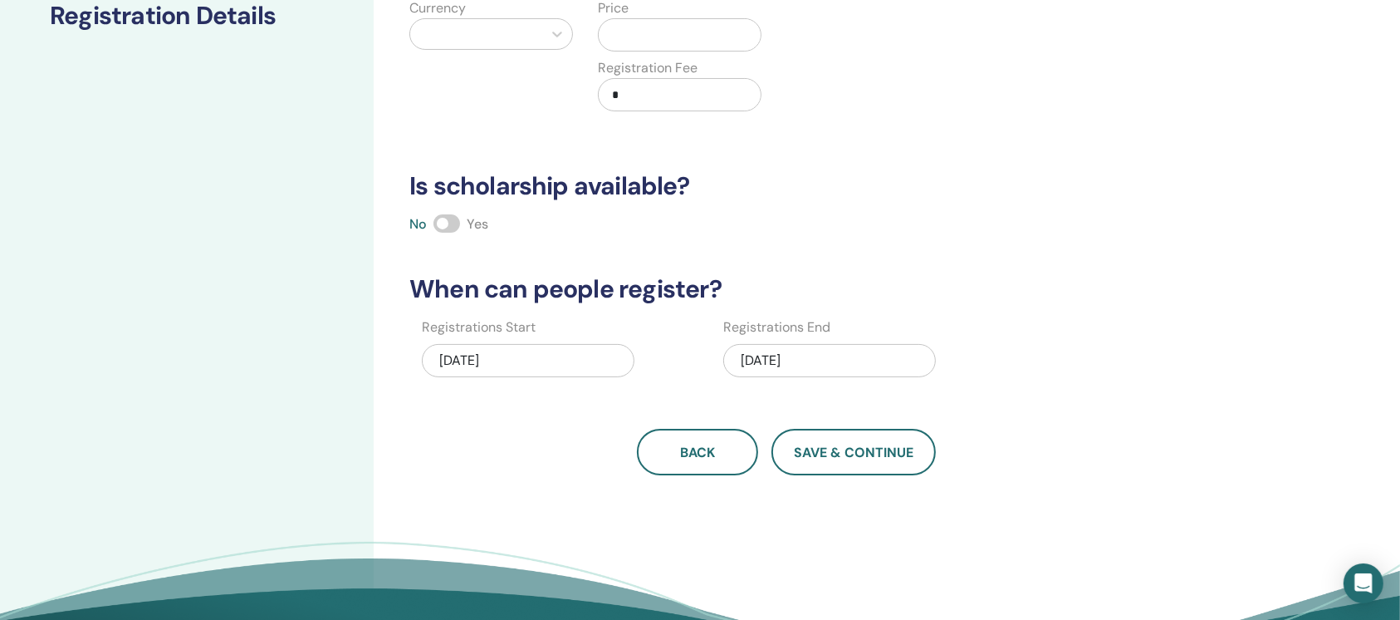
click at [498, 48] on div at bounding box center [491, 34] width 164 height 32
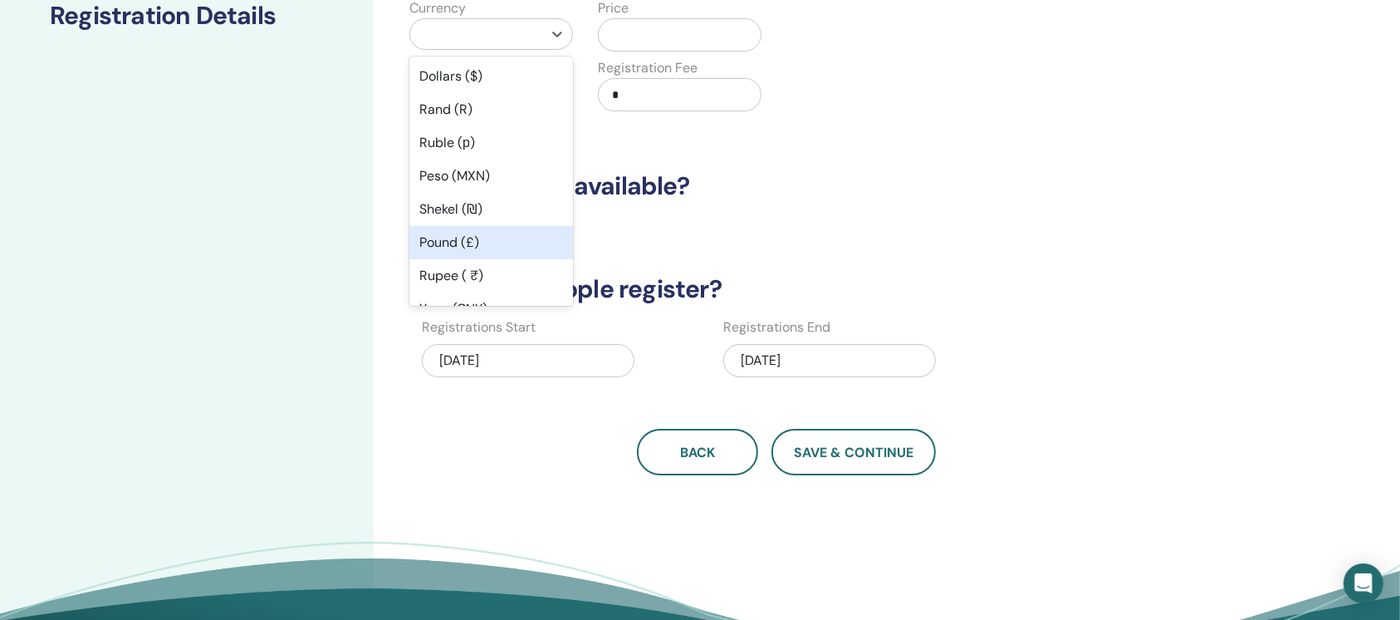
click at [483, 240] on div "Pound (£)" at bounding box center [491, 242] width 164 height 33
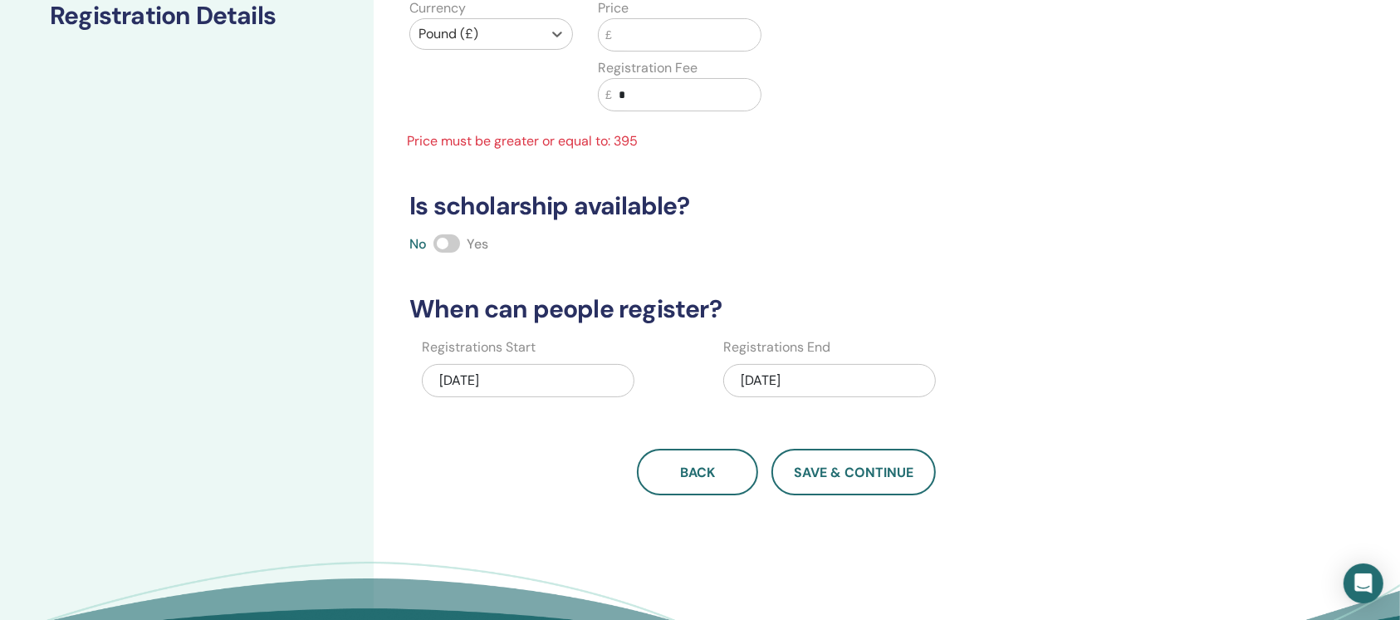
click at [642, 30] on input "text" at bounding box center [686, 35] width 149 height 32
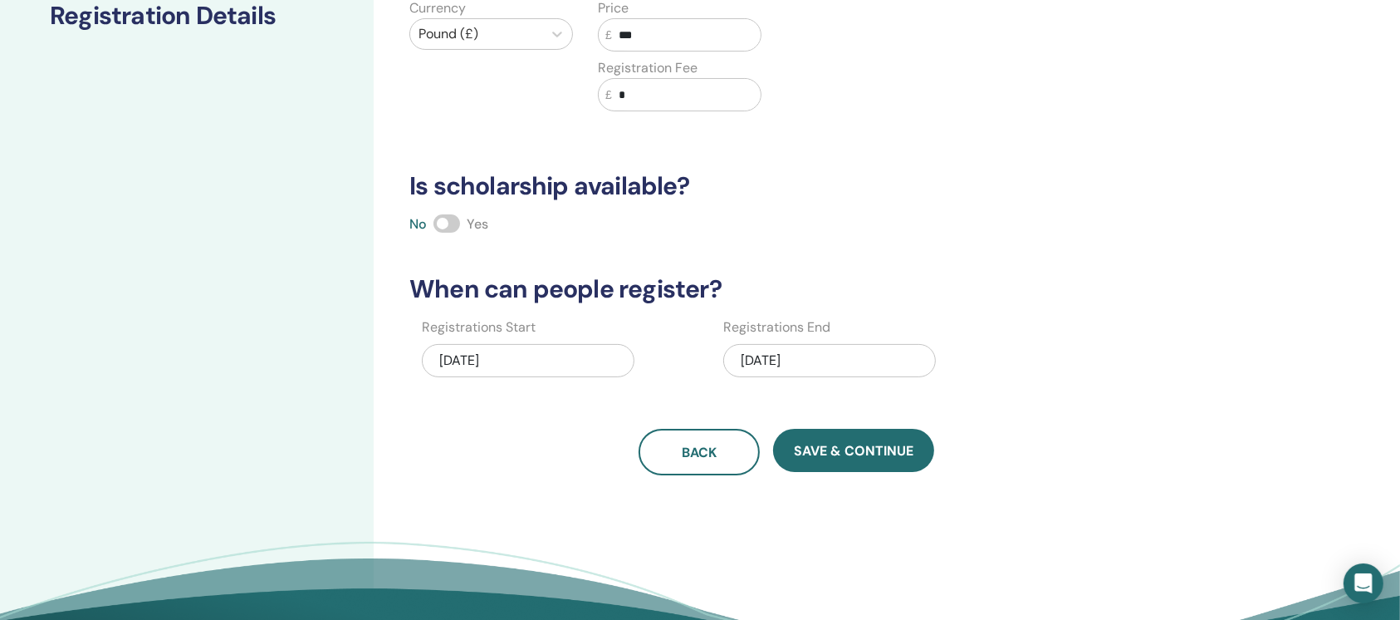
type input "***"
click at [835, 355] on div "09/28/2025" at bounding box center [829, 360] width 213 height 33
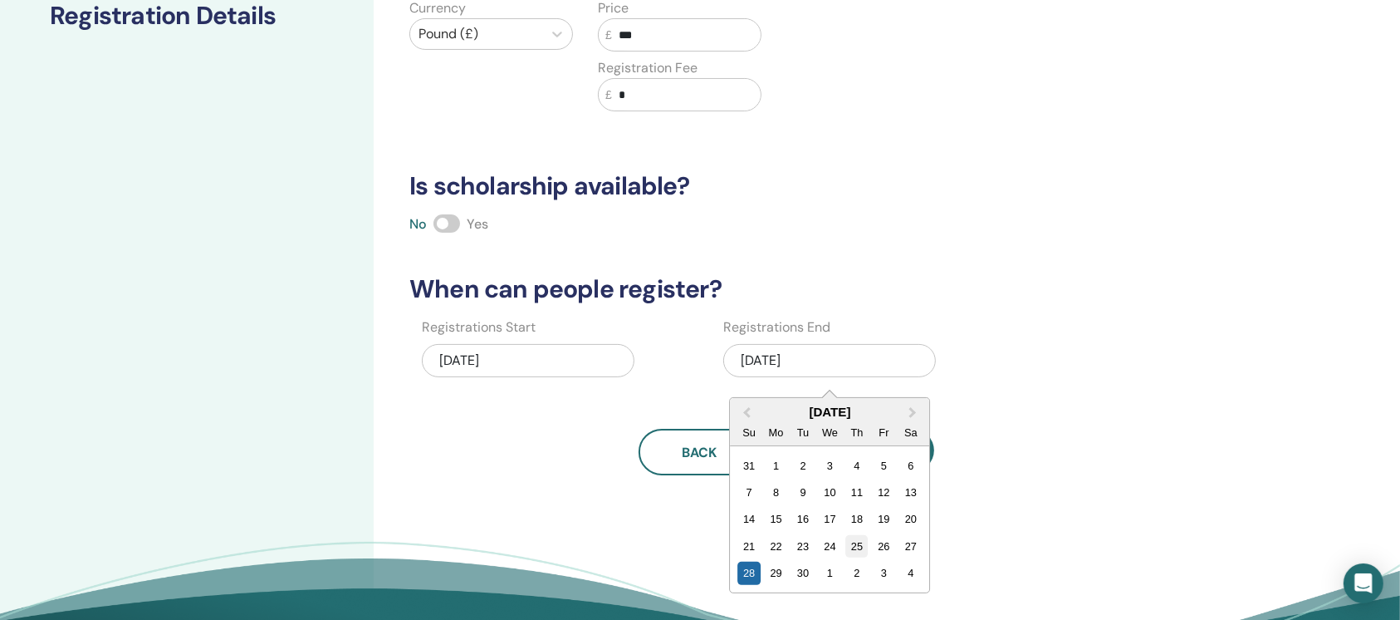
click at [857, 549] on div "25" at bounding box center [857, 546] width 22 height 22
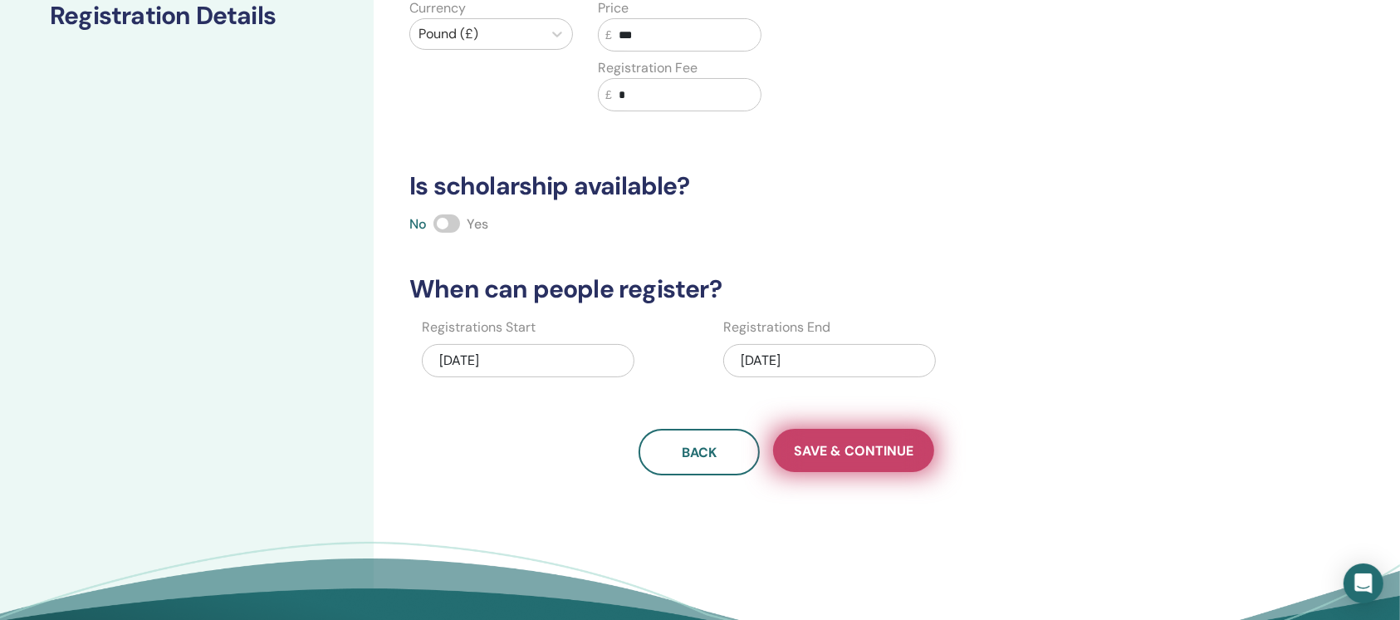
click at [883, 453] on span "Save & Continue" at bounding box center [854, 450] width 120 height 17
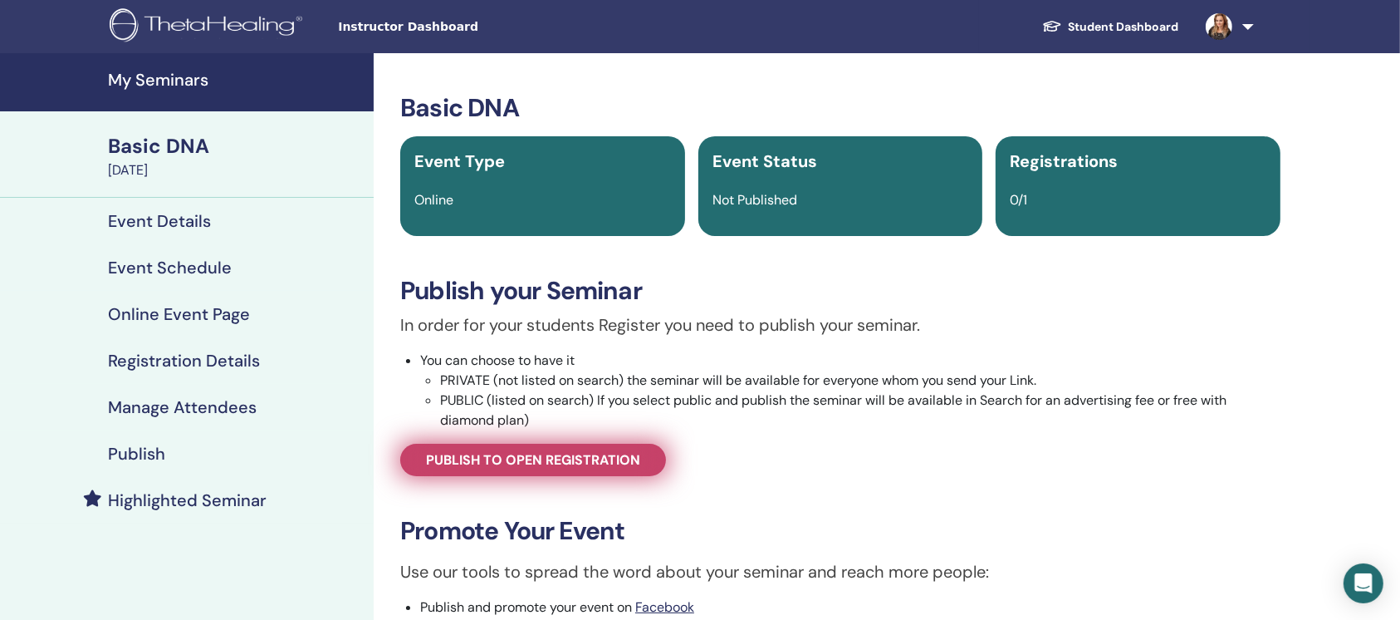
click at [538, 451] on span "Publish to open registration" at bounding box center [533, 459] width 214 height 17
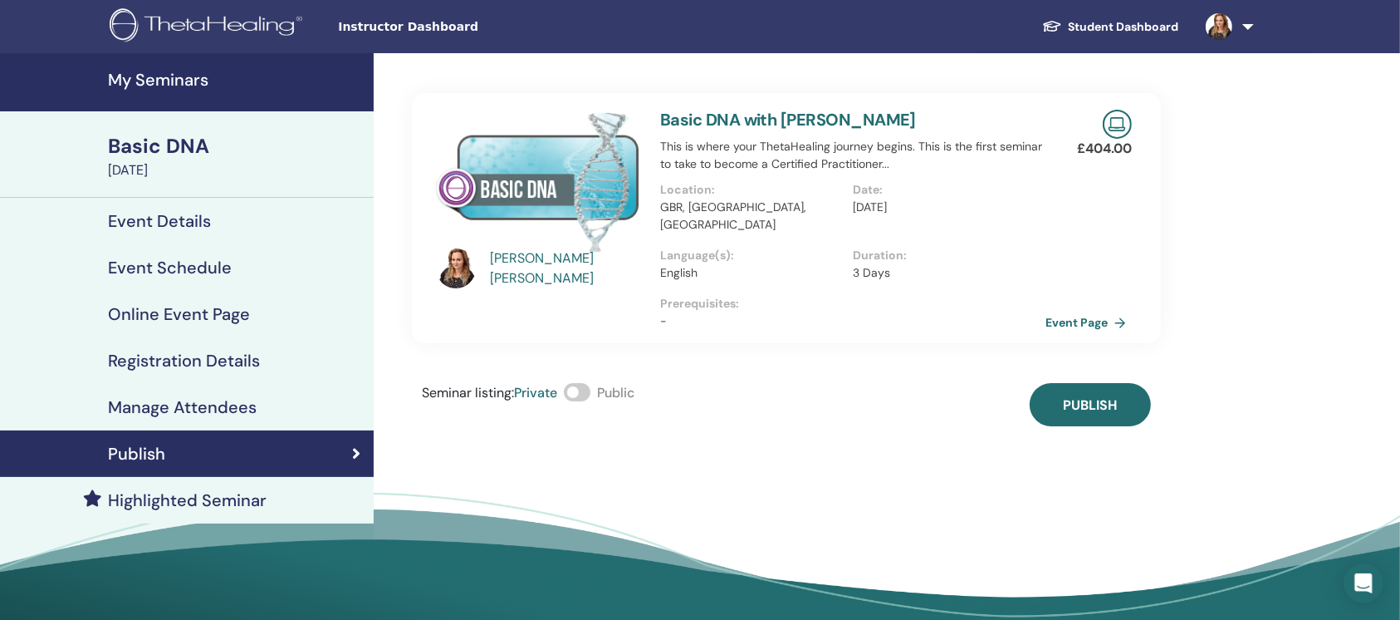
click at [587, 383] on span at bounding box center [577, 392] width 27 height 18
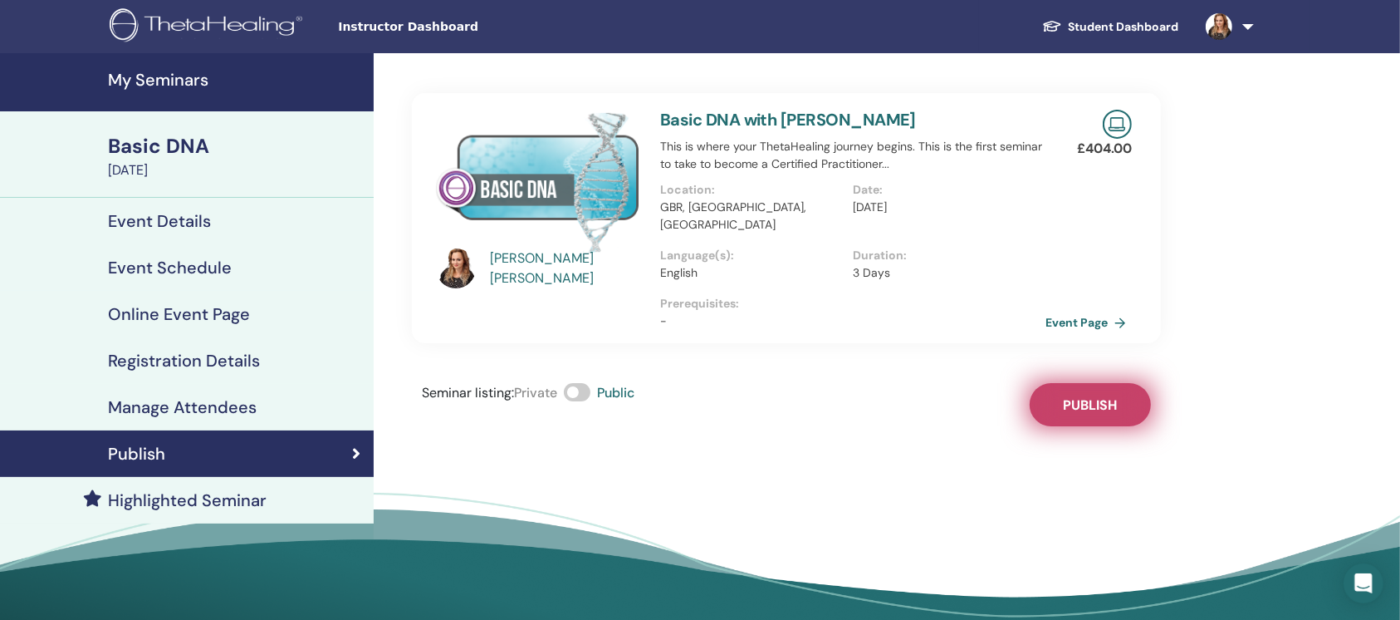
click at [1118, 396] on button "Publish" at bounding box center [1090, 404] width 121 height 43
